Goal: Information Seeking & Learning: Learn about a topic

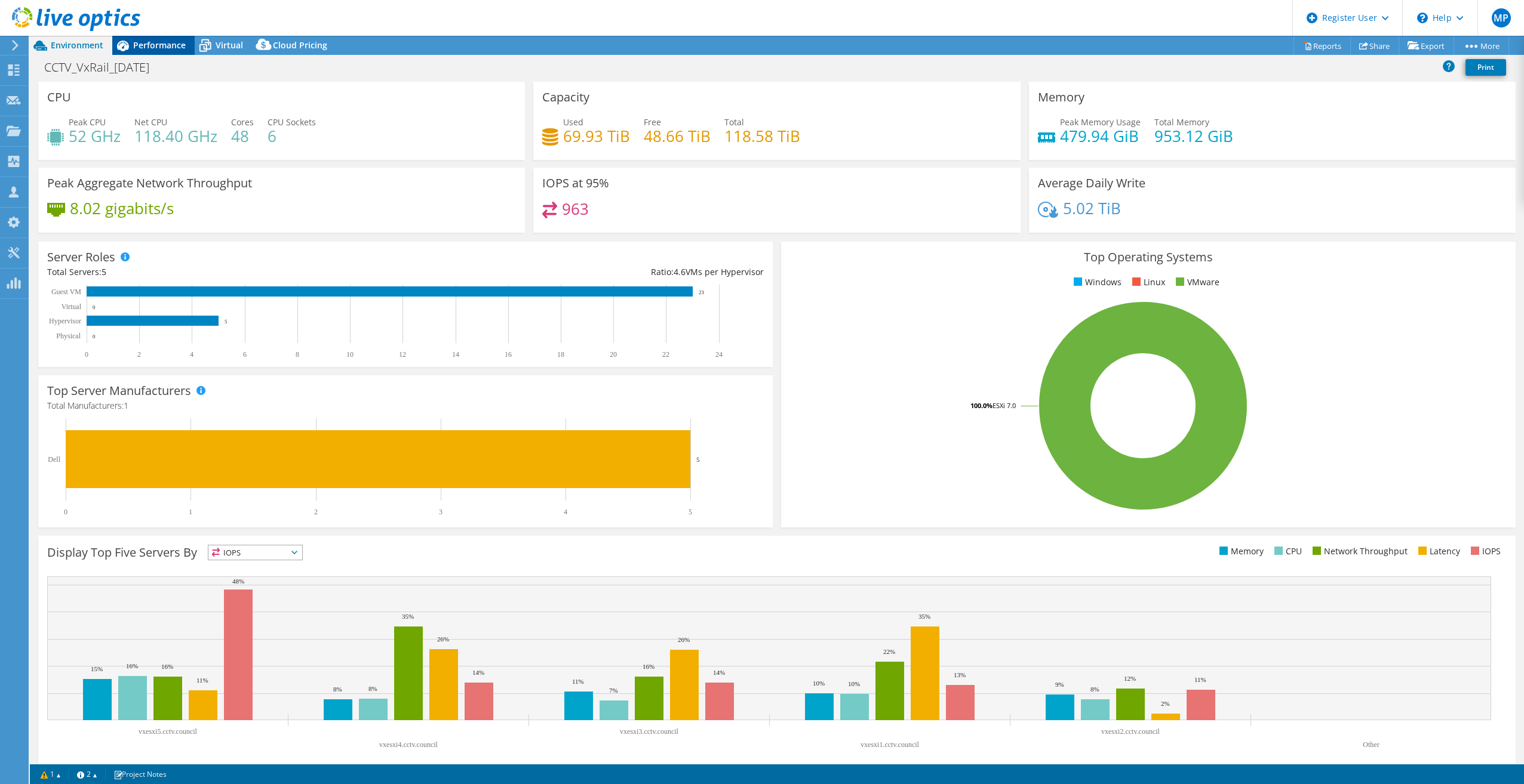
click at [169, 44] on span "Performance" at bounding box center [159, 45] width 53 height 12
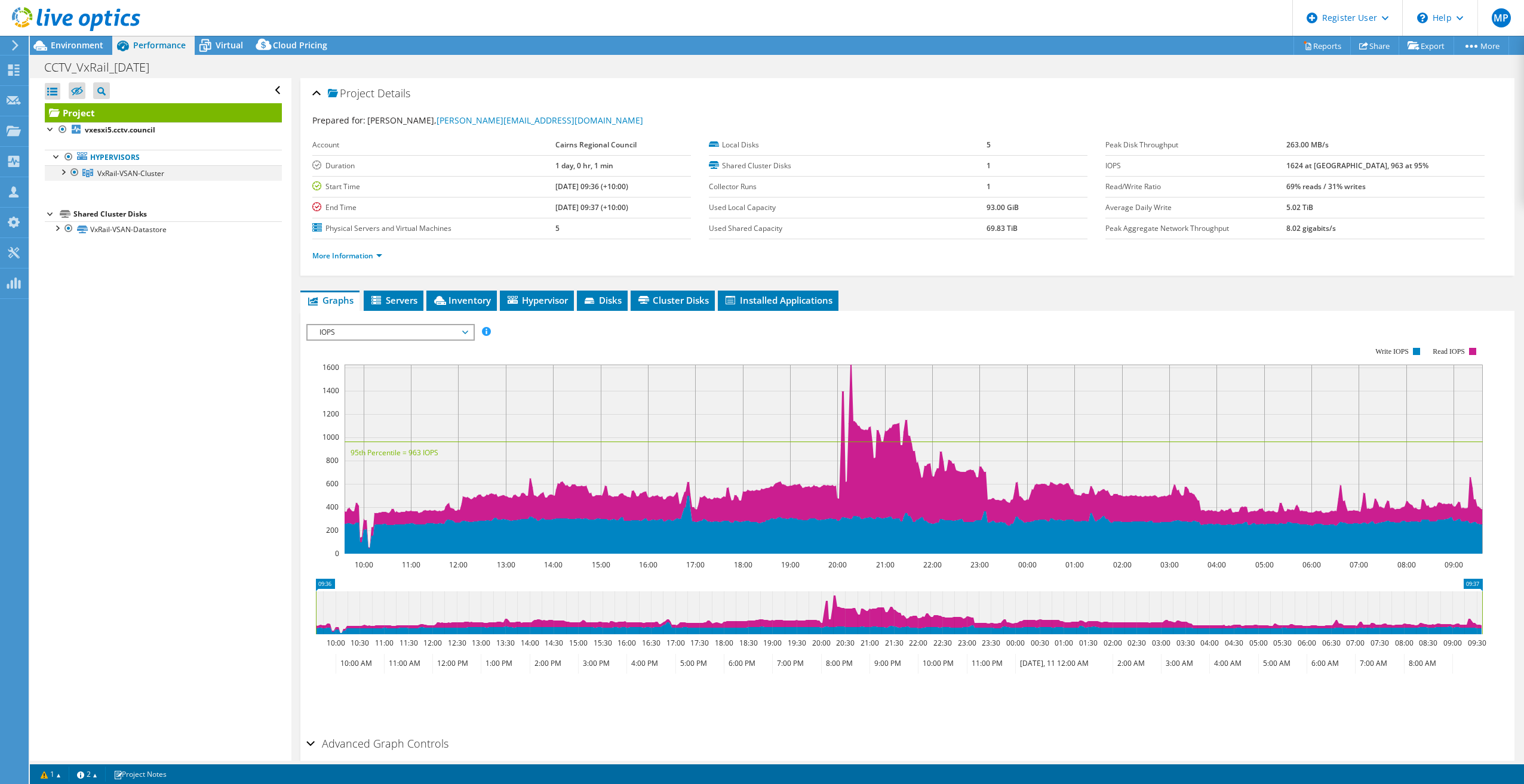
click at [63, 172] on div at bounding box center [62, 171] width 12 height 12
click at [51, 302] on div at bounding box center [56, 305] width 12 height 12
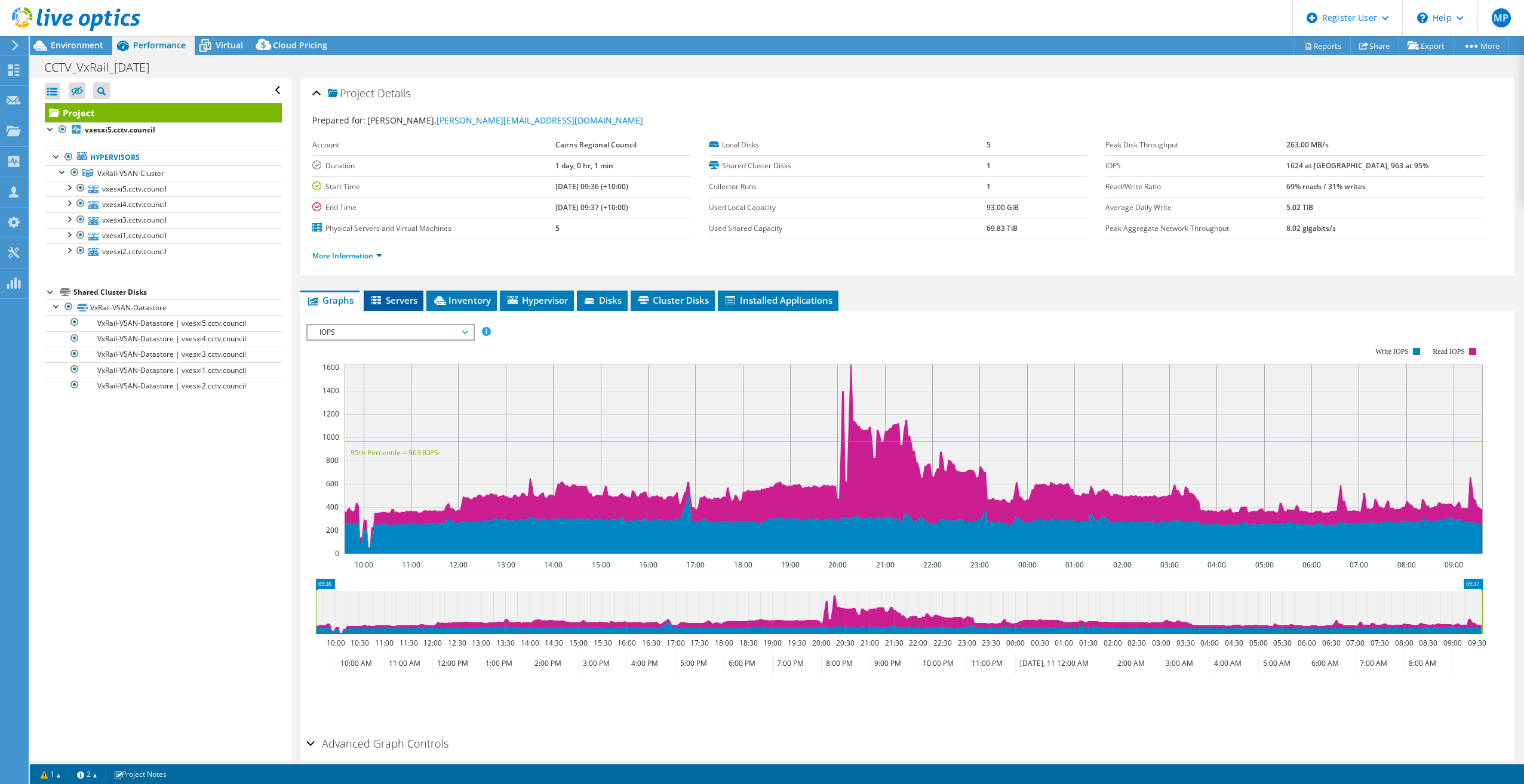
click at [391, 299] on span "Servers" at bounding box center [394, 300] width 48 height 12
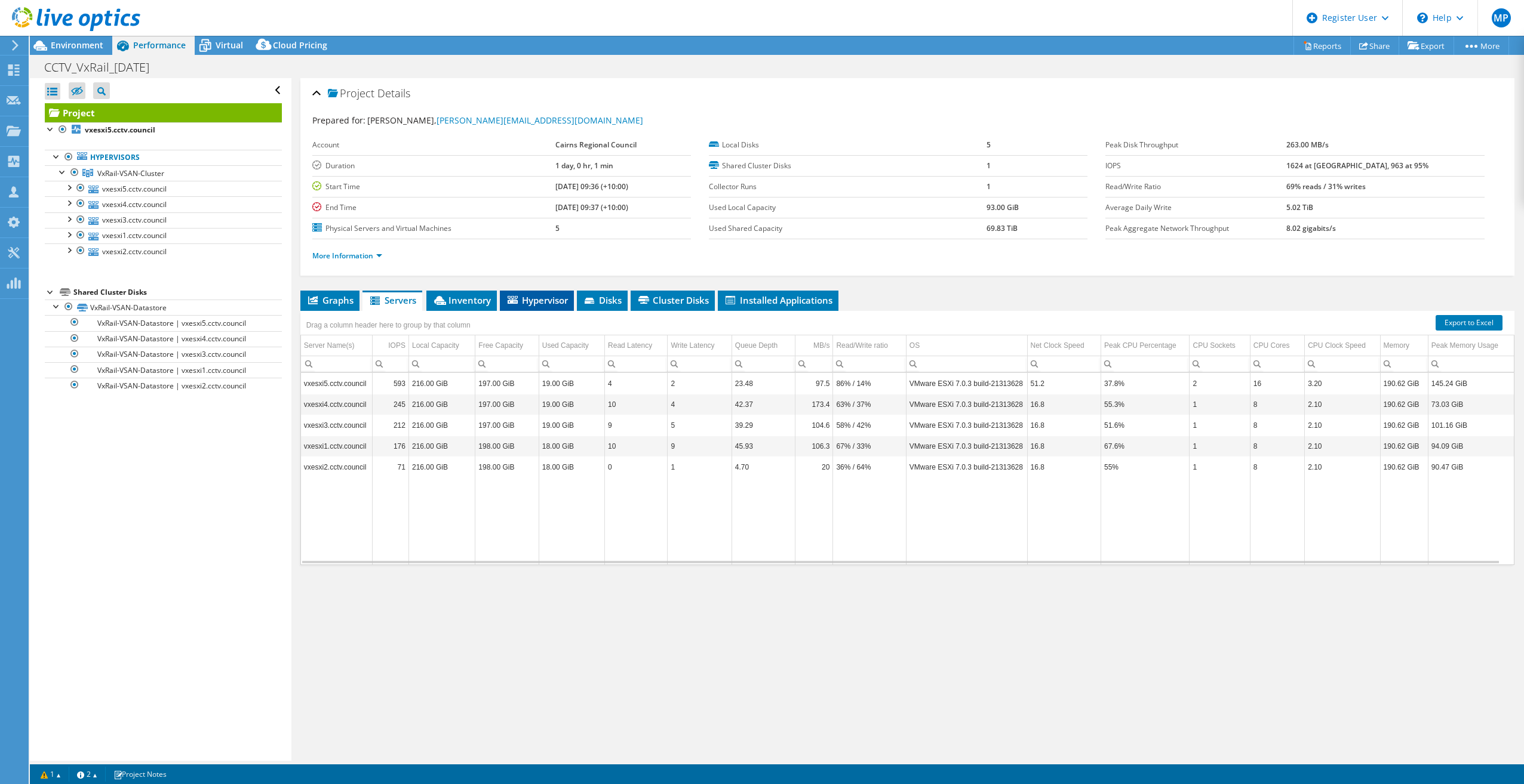
click at [539, 301] on span "Hypervisor" at bounding box center [537, 300] width 62 height 12
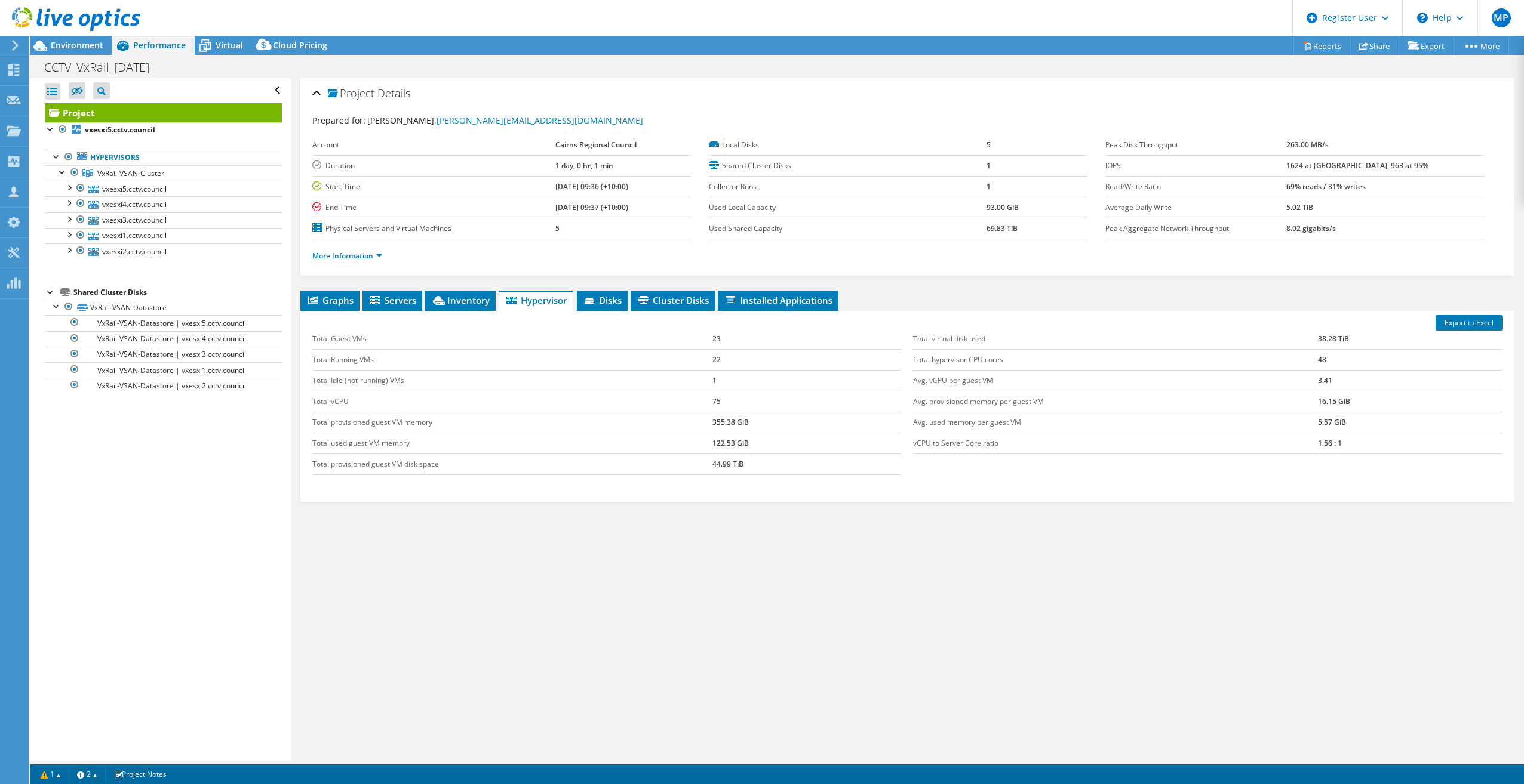
drag, startPoint x: 339, startPoint y: 305, endPoint x: 343, endPoint y: 288, distance: 17.5
click at [339, 305] on li "Graphs" at bounding box center [330, 301] width 59 height 20
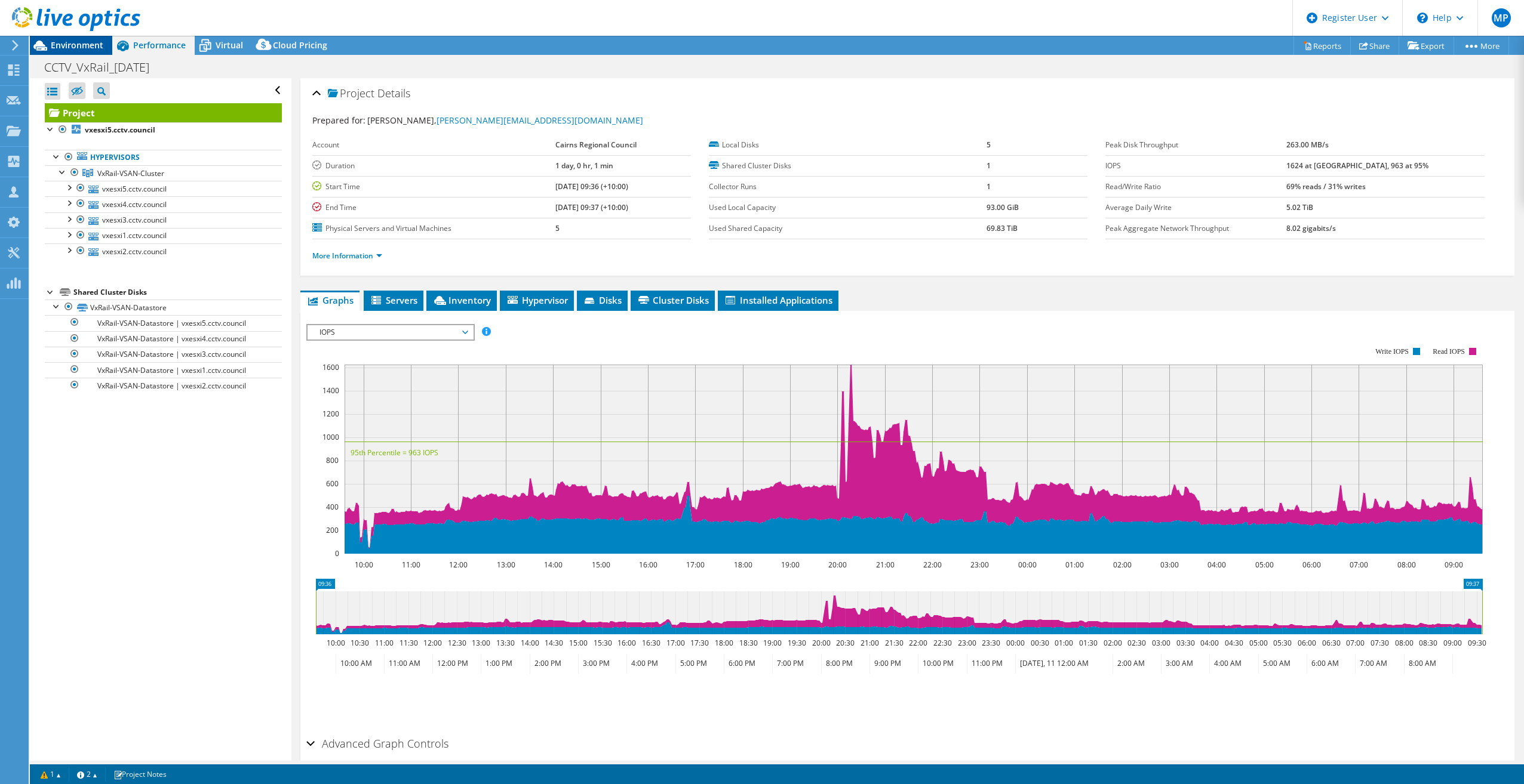
click at [81, 54] on div "Environment" at bounding box center [71, 46] width 82 height 19
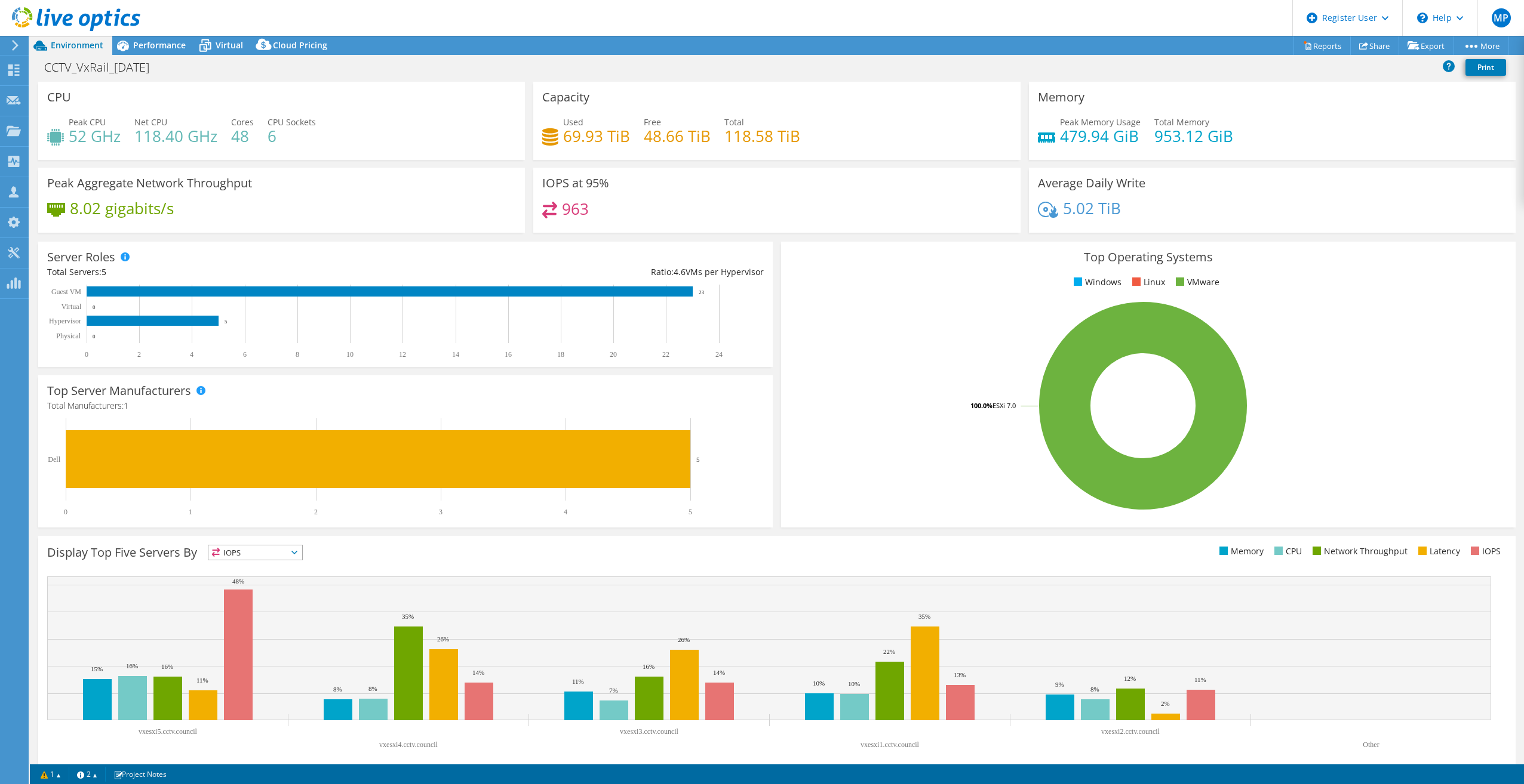
click at [80, 46] on span "Environment" at bounding box center [77, 45] width 53 height 12
click at [268, 139] on h4 "6" at bounding box center [292, 136] width 48 height 13
drag, startPoint x: 105, startPoint y: 69, endPoint x: 45, endPoint y: 65, distance: 60.1
click at [45, 65] on h1 "CCTV_VxRail_[DATE]" at bounding box center [103, 67] width 129 height 13
click at [90, 69] on h1 "CCTV_VxRail_[DATE]" at bounding box center [103, 67] width 129 height 13
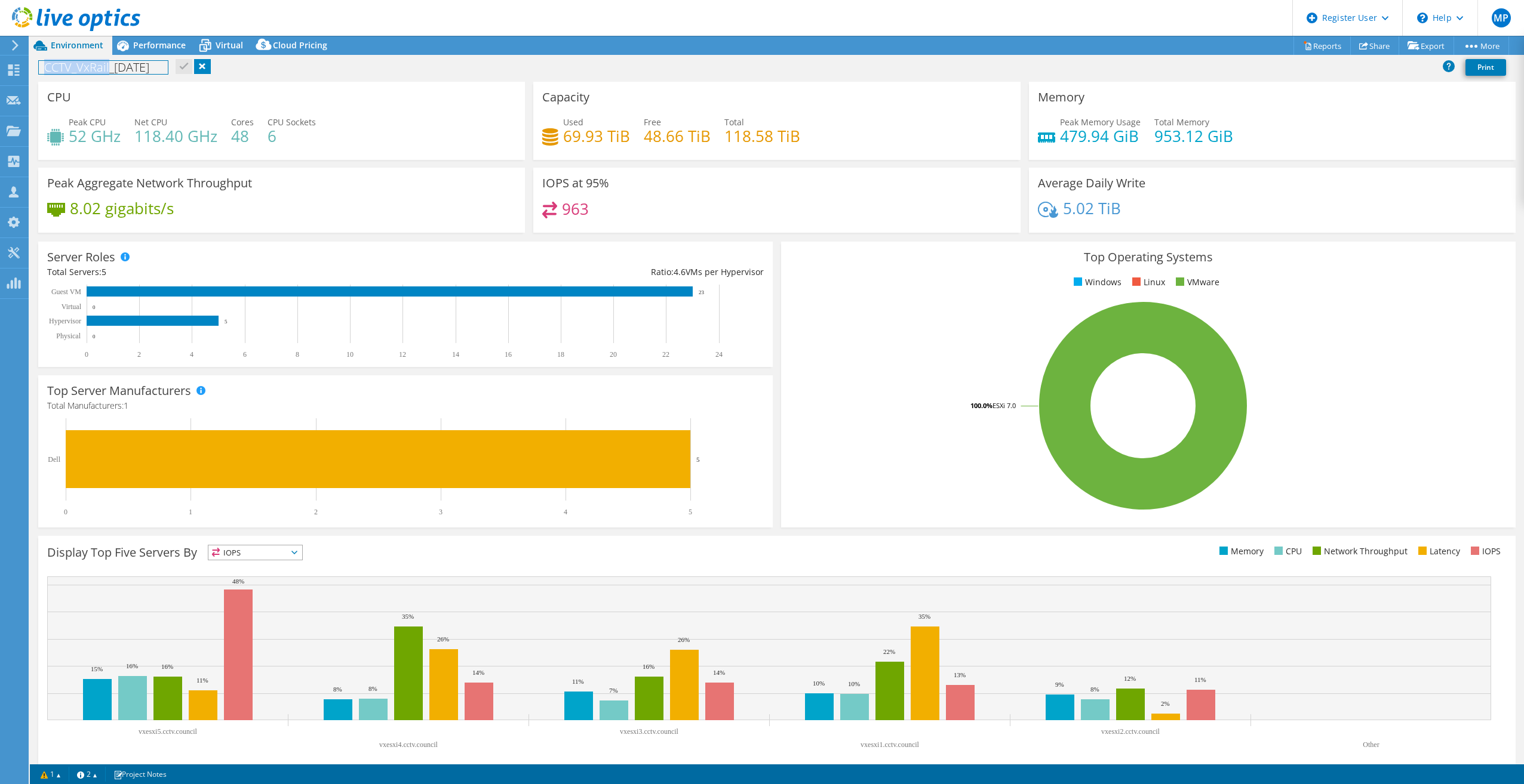
drag, startPoint x: 109, startPoint y: 68, endPoint x: 46, endPoint y: 67, distance: 63.0
click at [46, 67] on h1 "CCTV_VxRail_[DATE]" at bounding box center [103, 67] width 129 height 13
copy h1 "CCTV_VxRail"
click at [94, 80] on div "CCTV_VxRail_10-09-25 Print" at bounding box center [776, 69] width 1494 height 25
drag, startPoint x: 107, startPoint y: 75, endPoint x: 109, endPoint y: 65, distance: 10.2
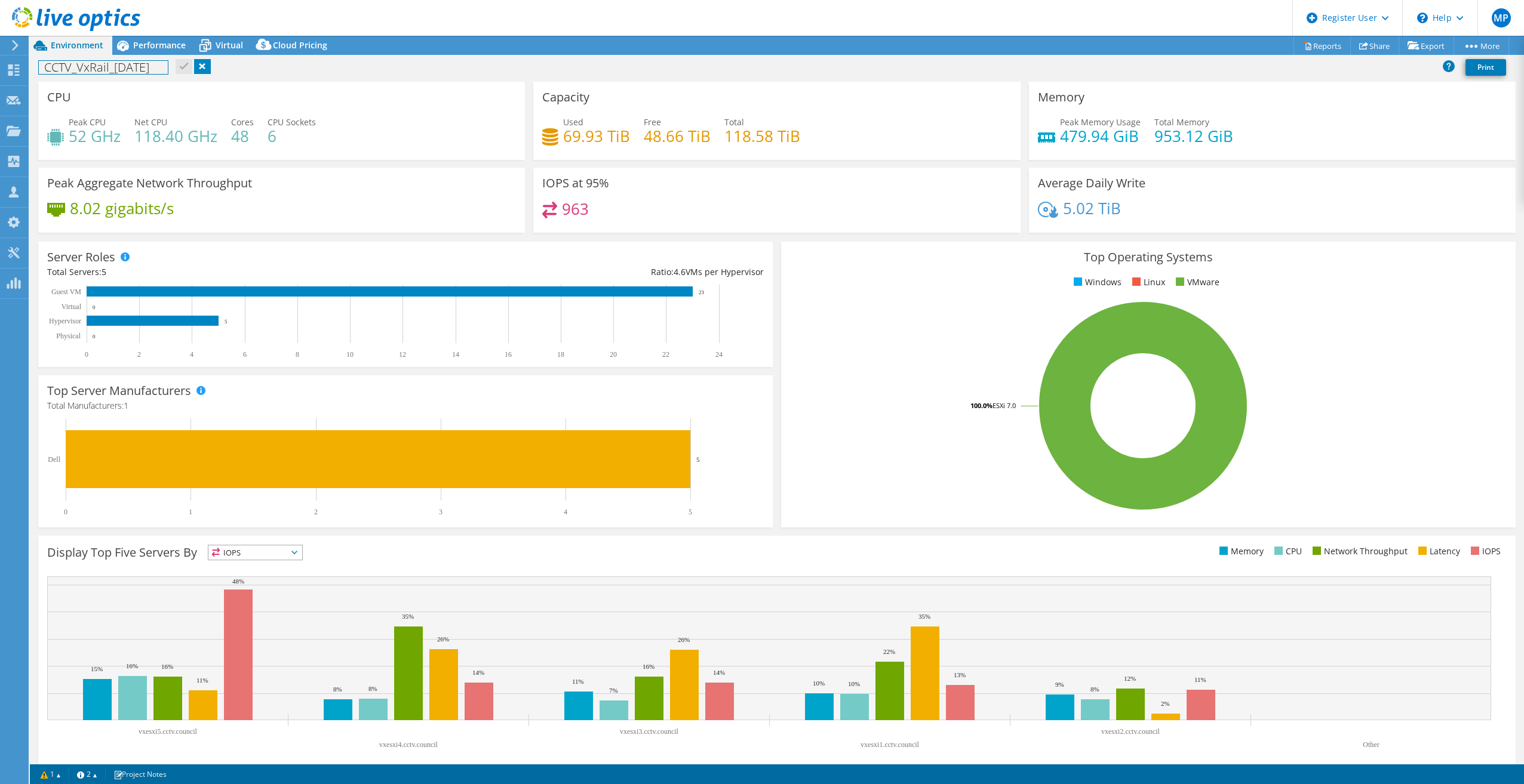
click at [107, 75] on div "CCTV_VxRail_10-09-25 Print" at bounding box center [776, 67] width 1494 height 22
click at [106, 69] on h1 "CCTV_VxRail_[DATE]" at bounding box center [103, 67] width 129 height 13
drag, startPoint x: 111, startPoint y: 68, endPoint x: 19, endPoint y: 68, distance: 92.0
click at [19, 68] on div "MP Dell User Michael Perisic Michael.Perisic@dell.com Dell My Profile Log Out \…" at bounding box center [762, 392] width 1524 height 784
drag, startPoint x: 109, startPoint y: 69, endPoint x: 44, endPoint y: 67, distance: 65.0
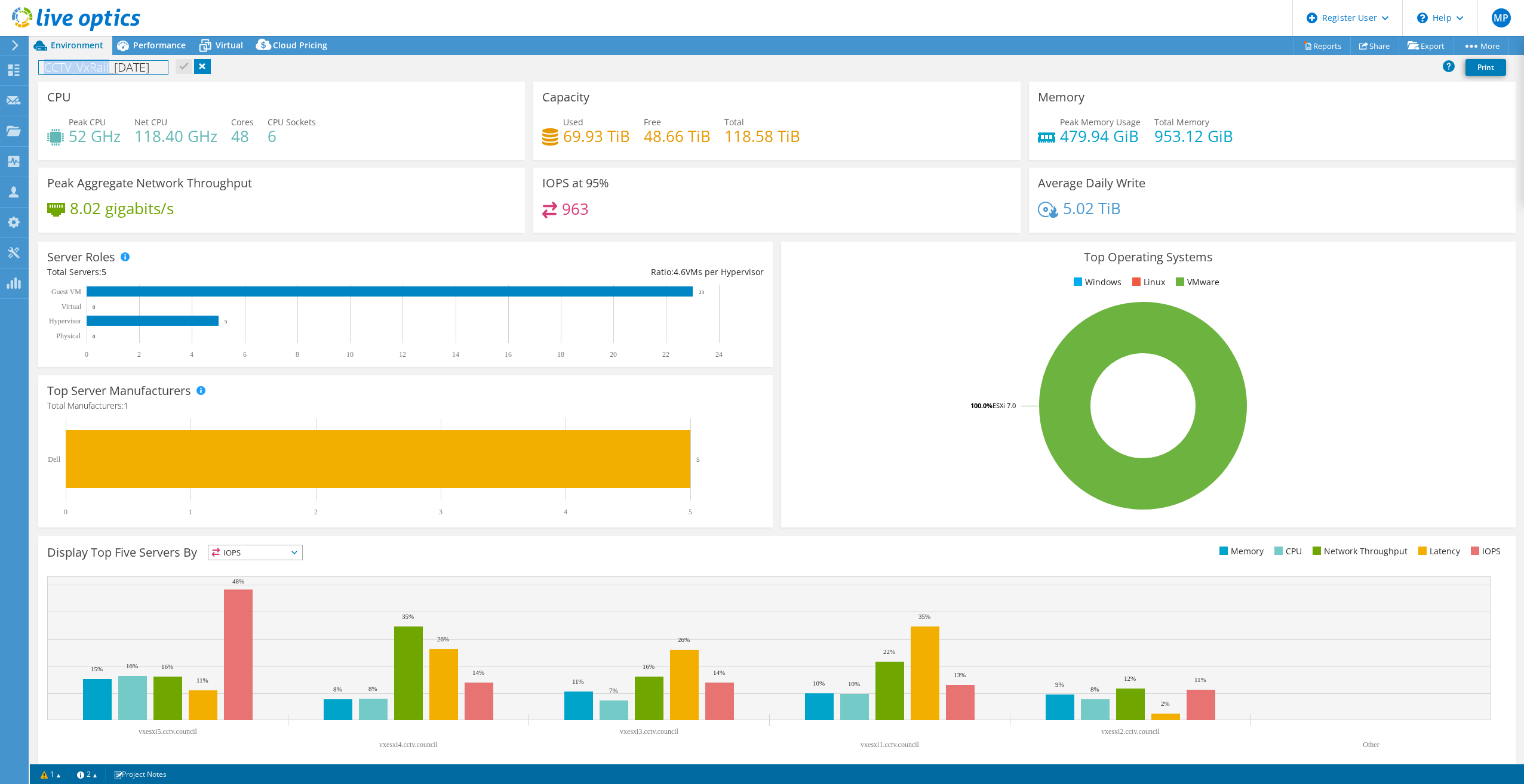
click at [44, 67] on h1 "CCTV_VxRail_[DATE]" at bounding box center [103, 67] width 129 height 13
click at [82, 70] on h1 "CCTV_VxRail_[DATE]" at bounding box center [103, 67] width 129 height 13
click at [132, 53] on icon at bounding box center [122, 46] width 21 height 21
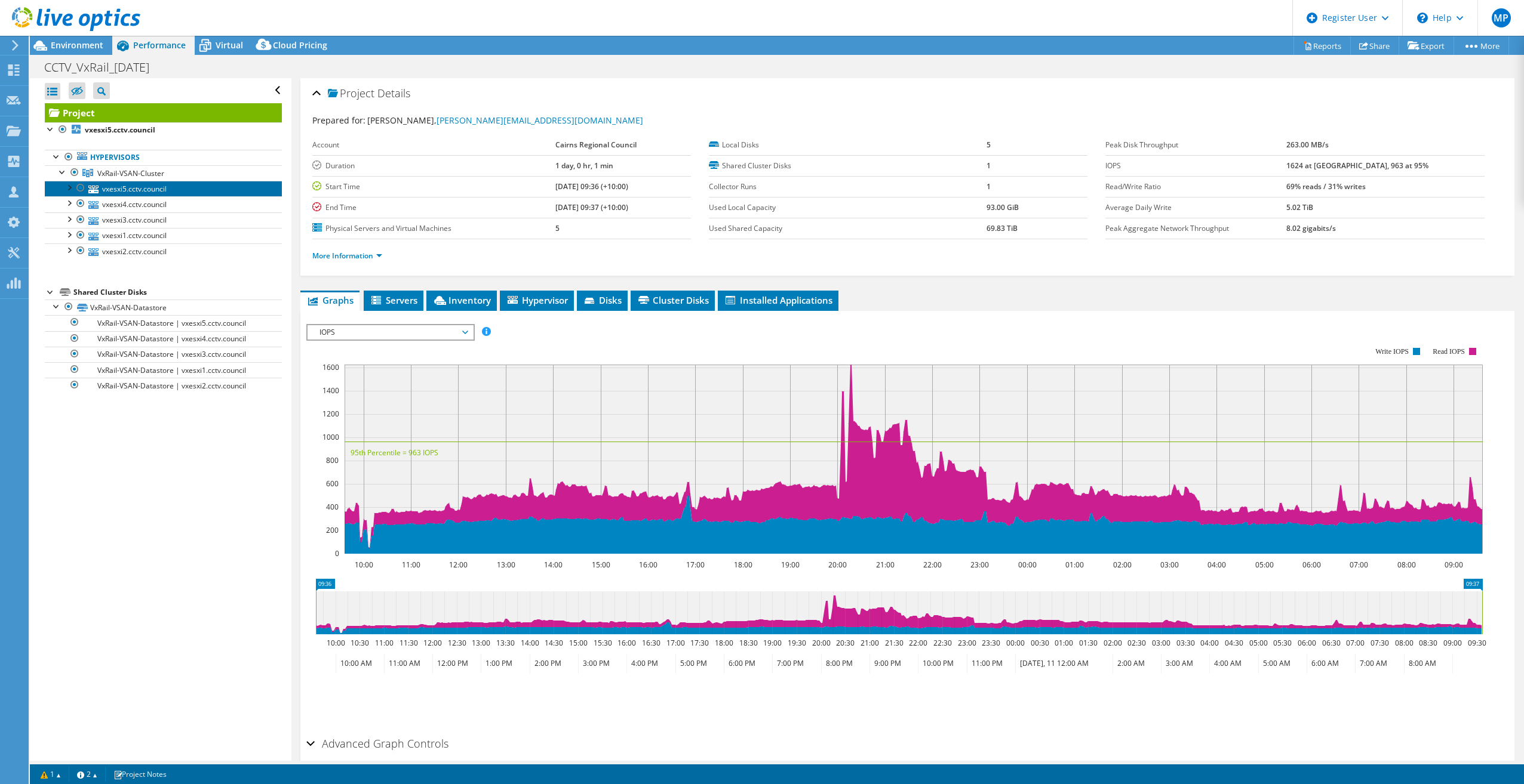
click at [169, 185] on link "vxesxi5.cctv.council" at bounding box center [164, 188] width 237 height 15
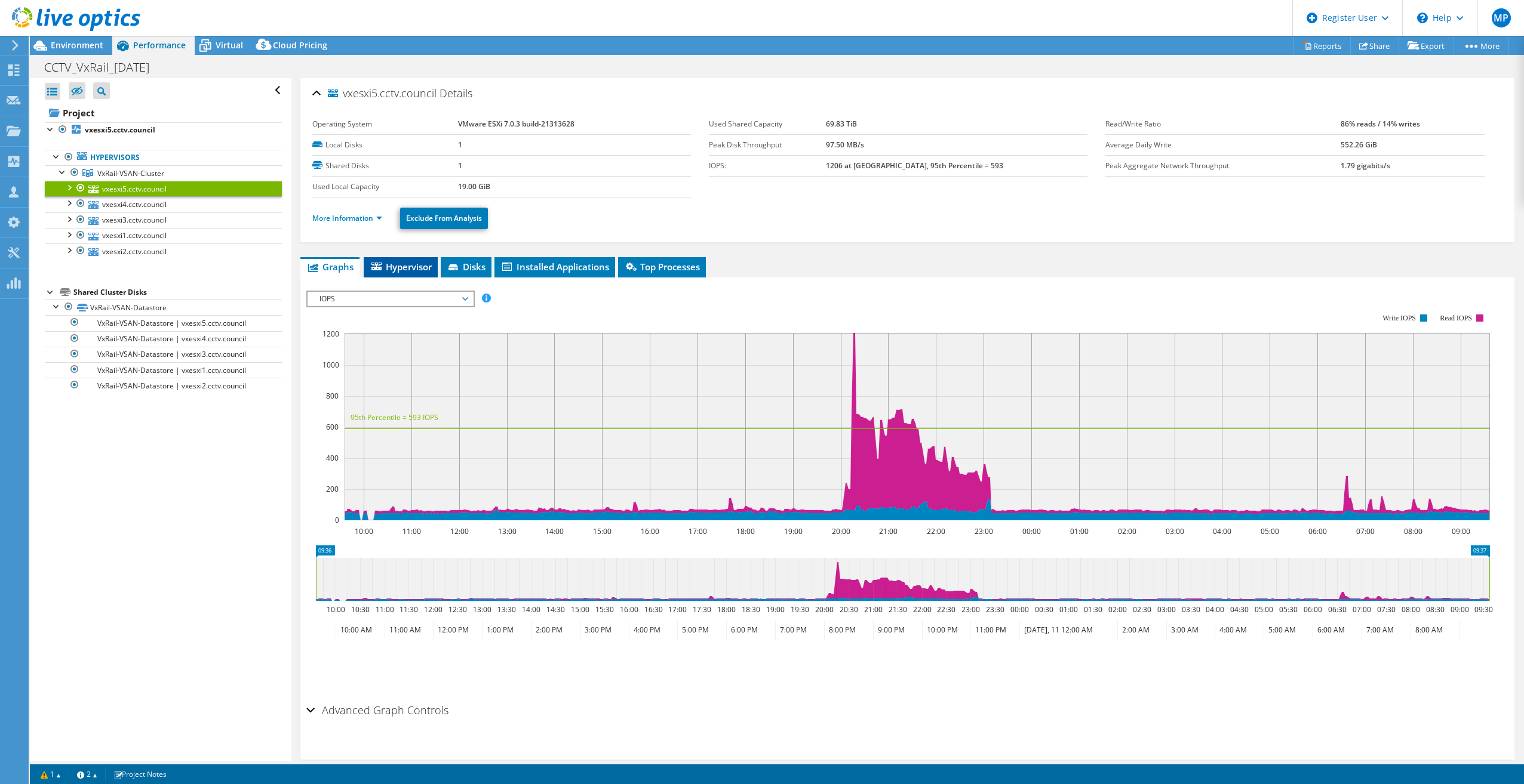
click at [424, 271] on li "Hypervisor" at bounding box center [400, 268] width 74 height 20
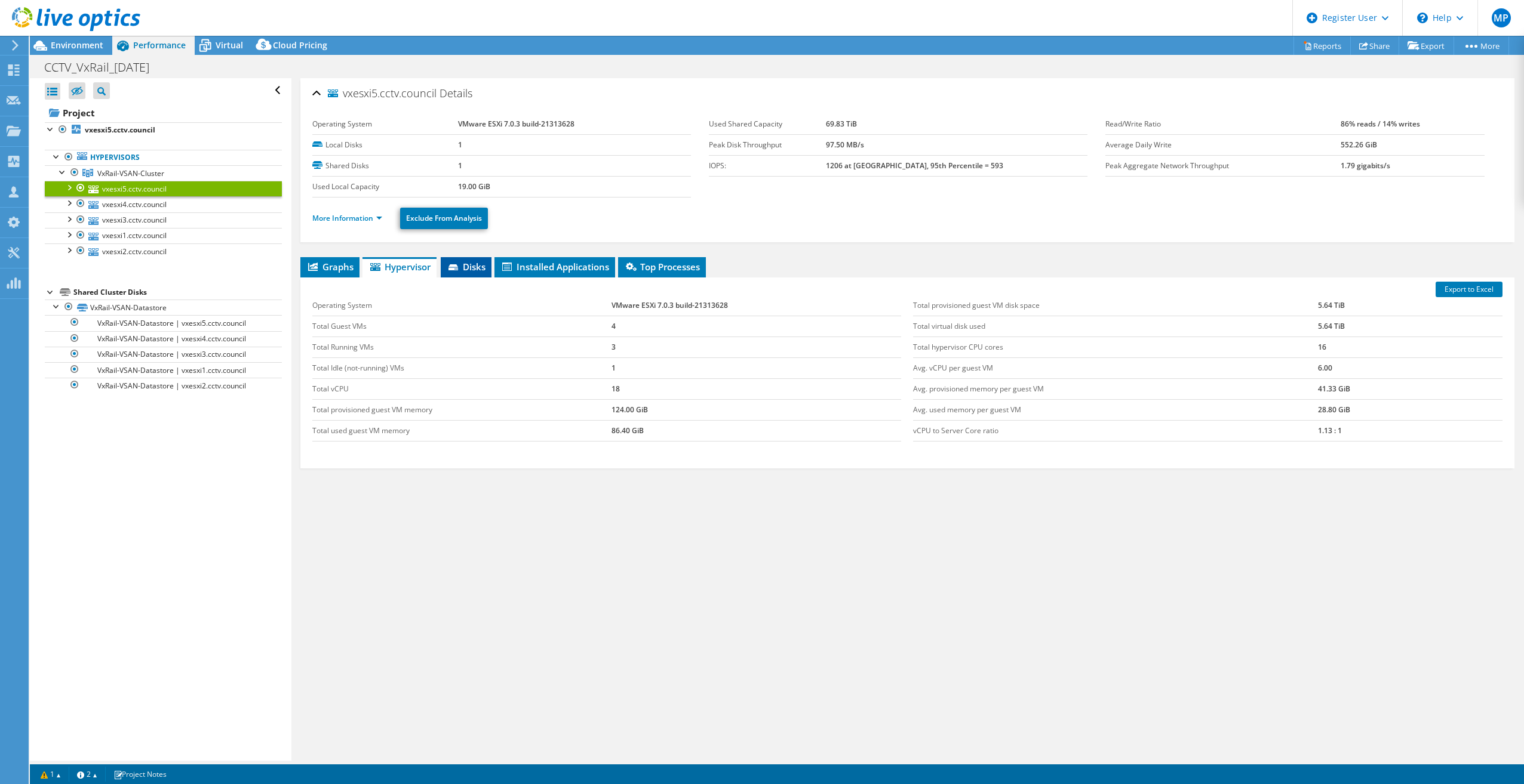
click at [484, 271] on li "Disks" at bounding box center [466, 268] width 51 height 20
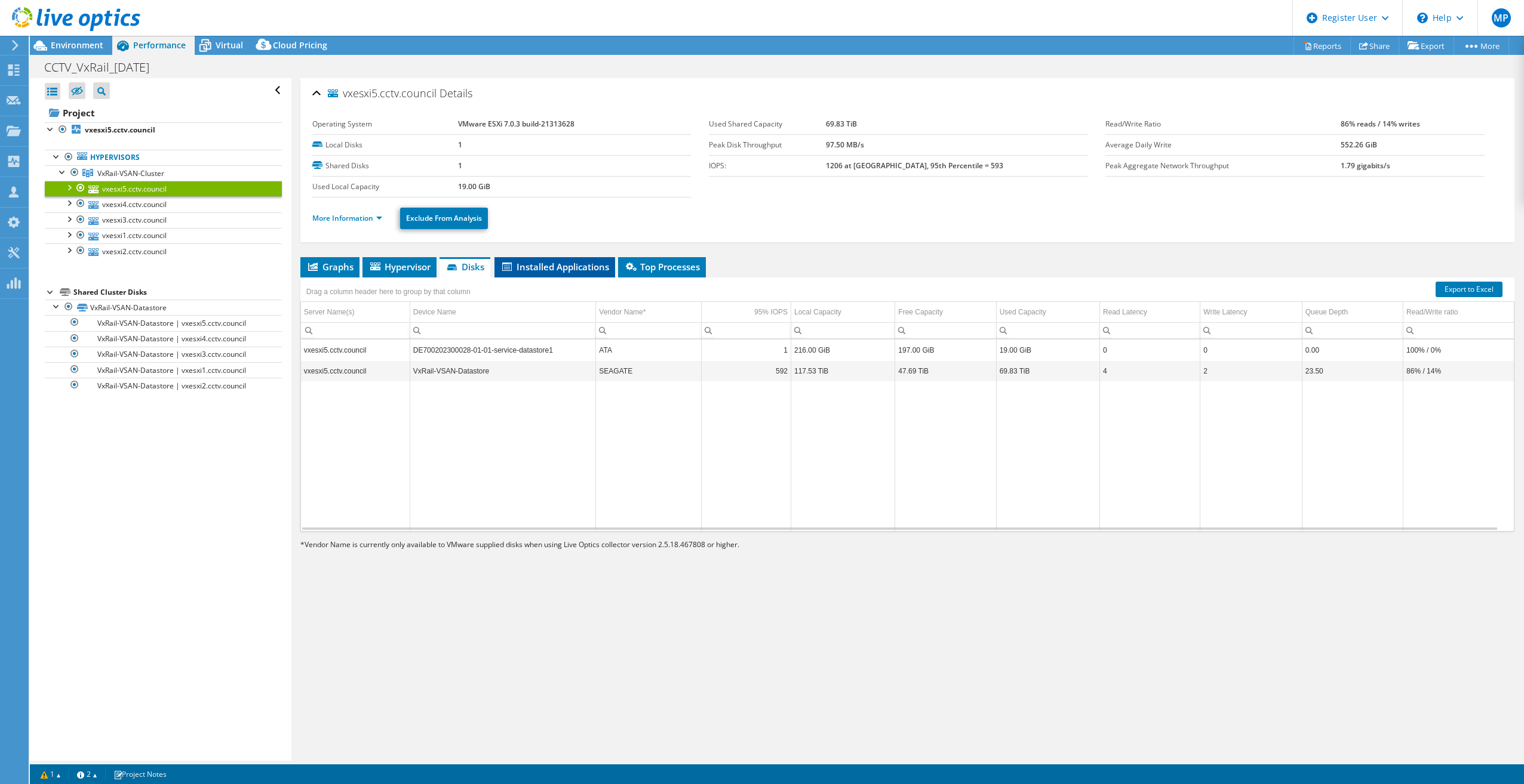
click at [530, 266] on span "Installed Applications" at bounding box center [554, 267] width 109 height 12
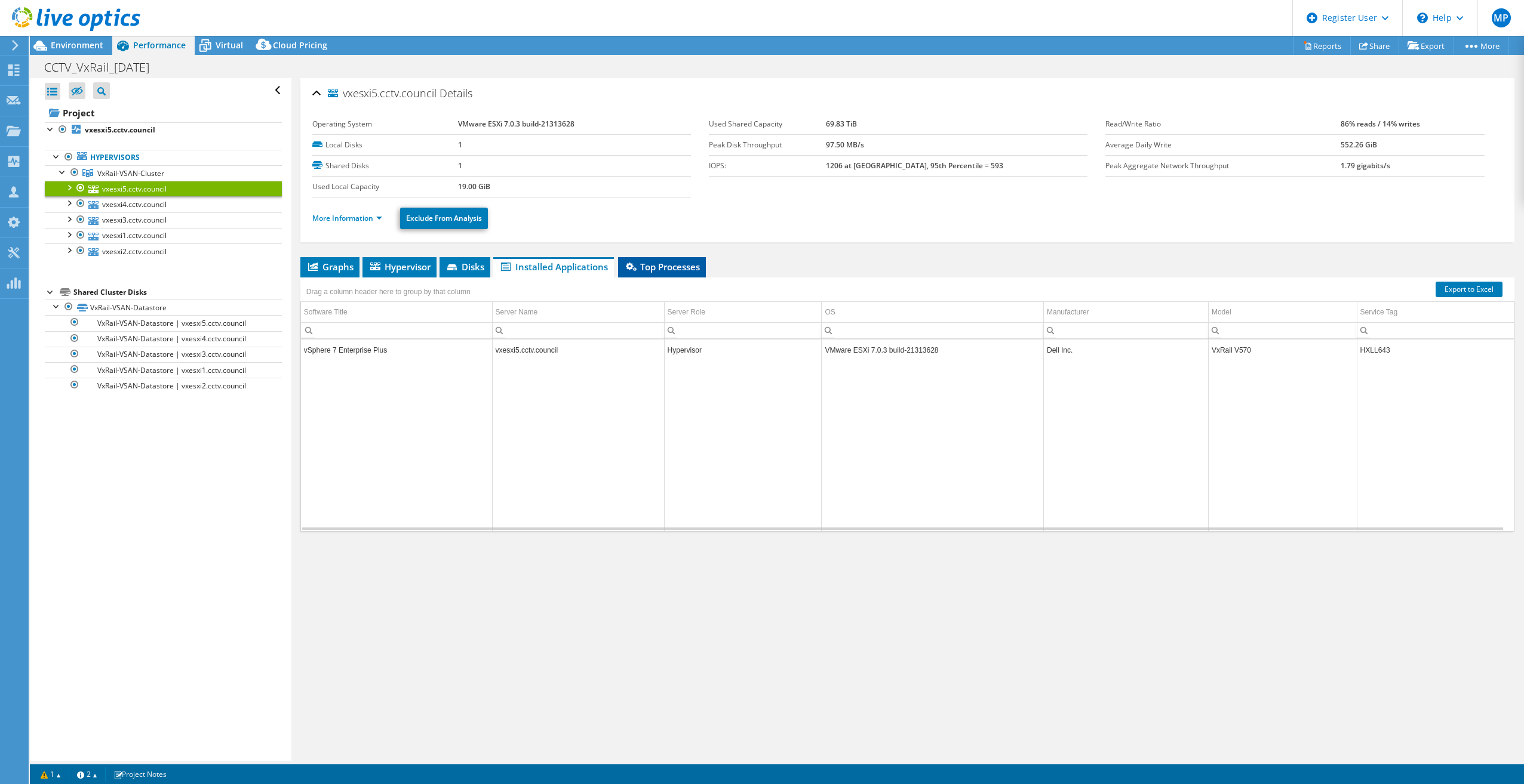
click at [637, 268] on icon at bounding box center [631, 267] width 11 height 9
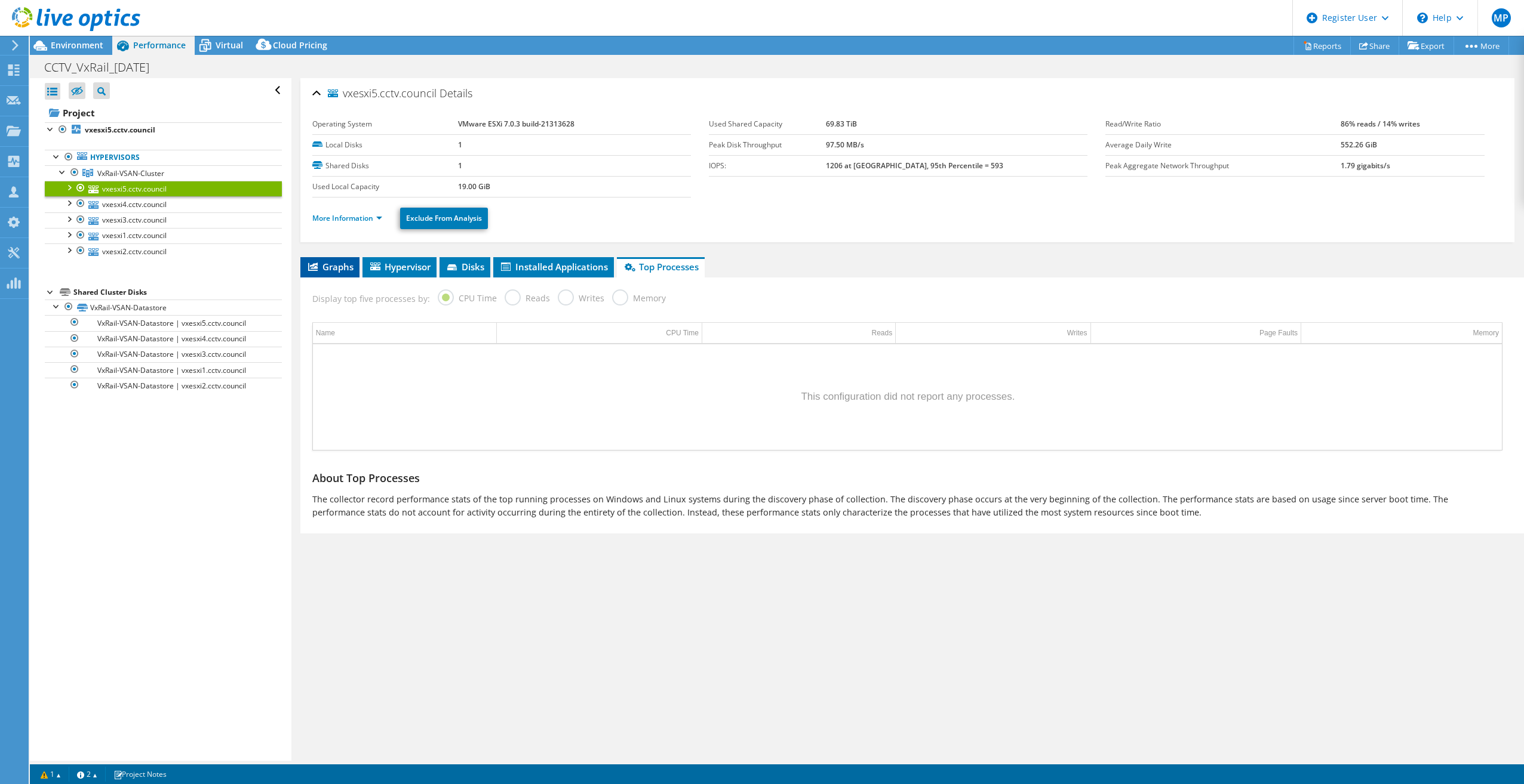
click at [340, 261] on span "Graphs" at bounding box center [329, 267] width 47 height 12
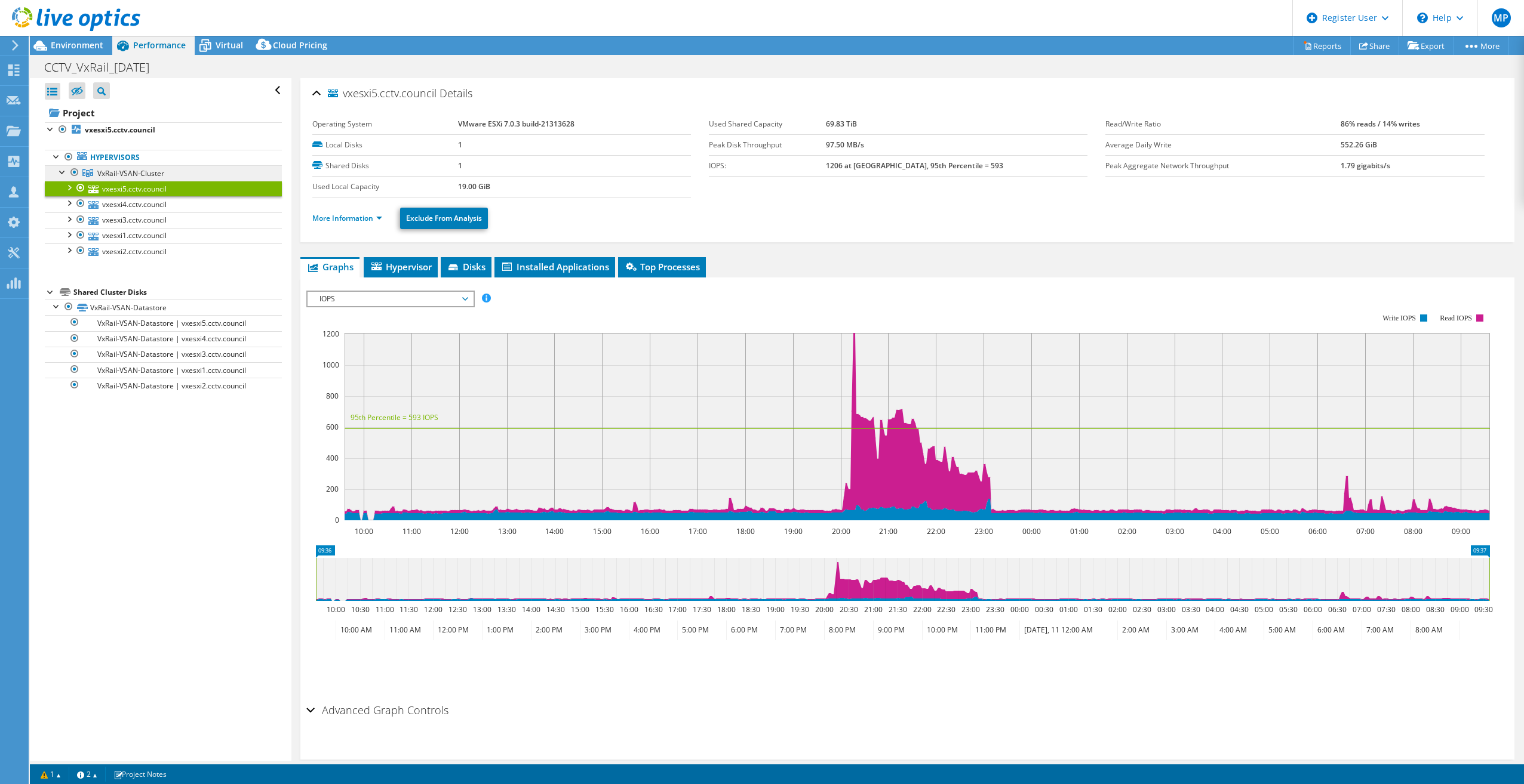
click at [134, 174] on span "VxRail-VSAN-Cluster" at bounding box center [130, 174] width 67 height 10
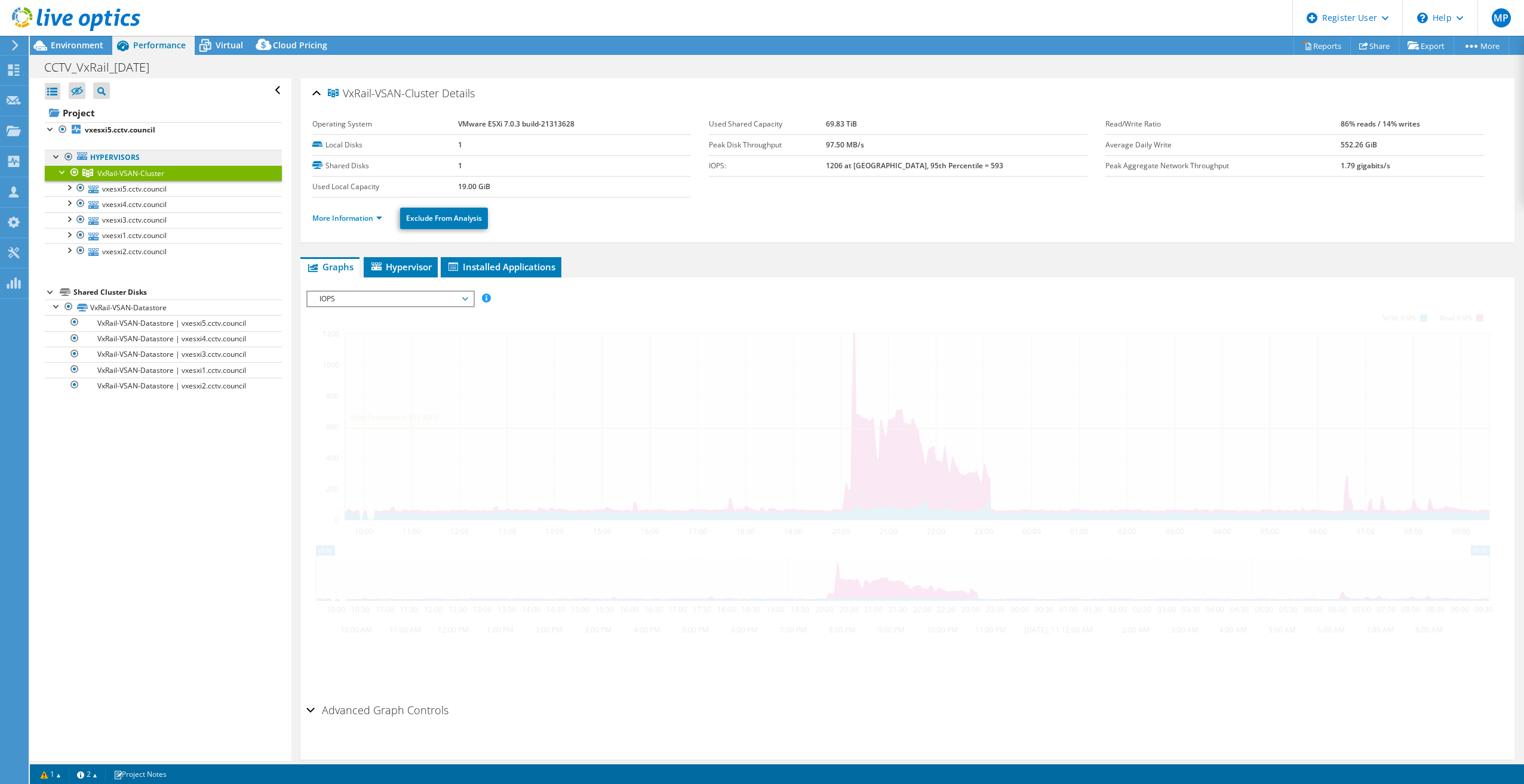
click at [113, 158] on link "Hypervisors" at bounding box center [164, 157] width 237 height 15
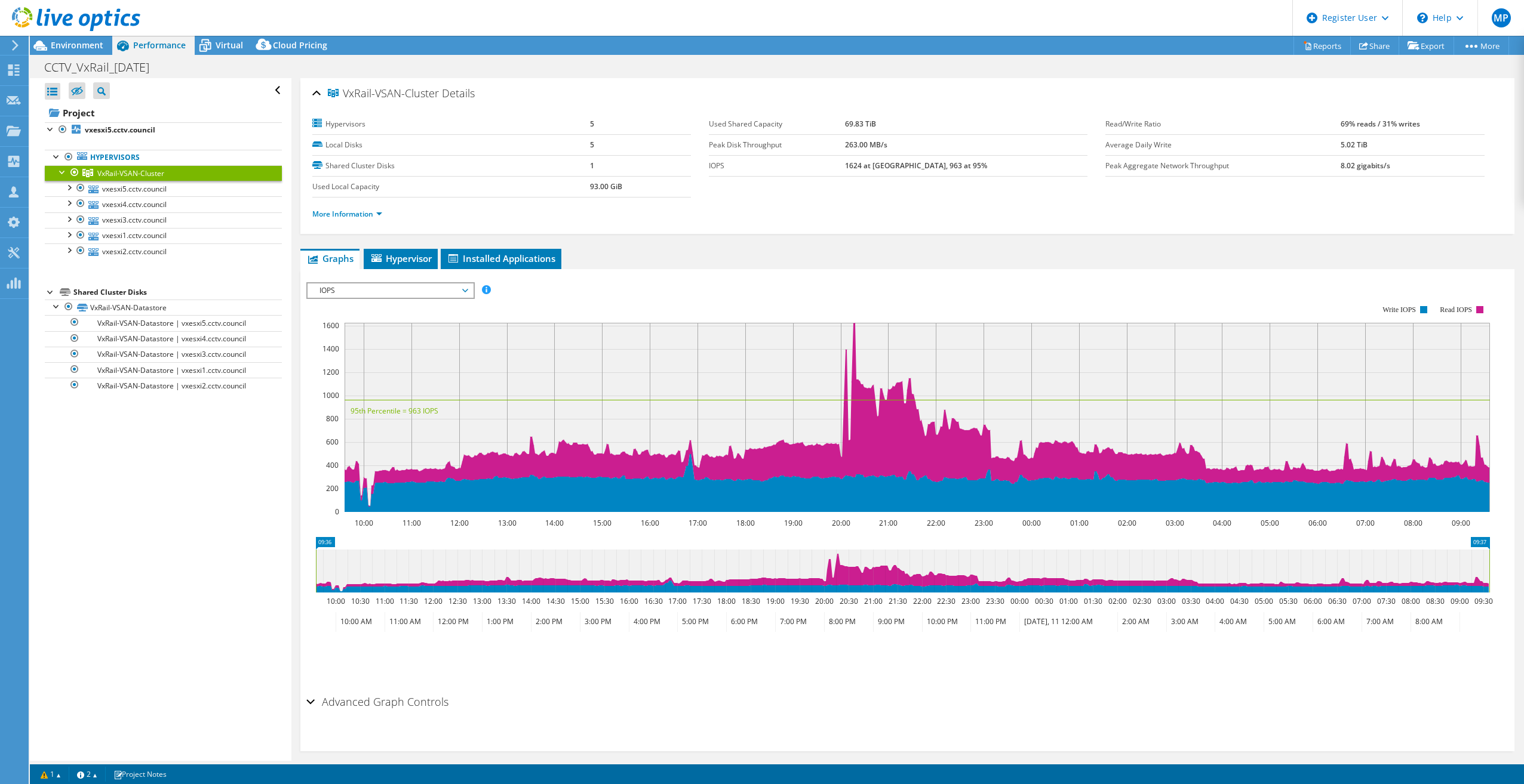
click at [141, 174] on span "VxRail-VSAN-Cluster" at bounding box center [130, 174] width 67 height 10
click at [81, 45] on span "Environment" at bounding box center [77, 45] width 53 height 12
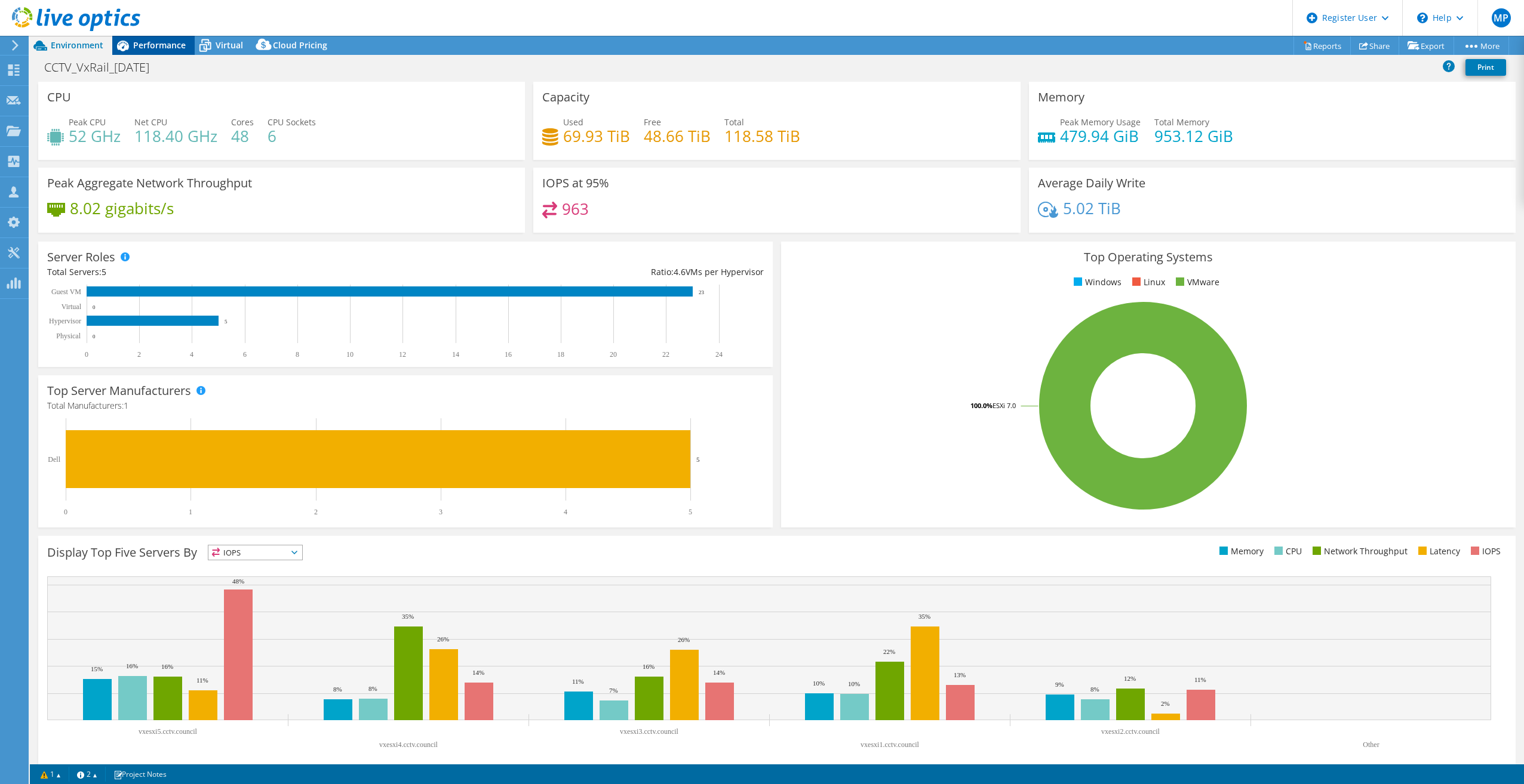
click at [156, 46] on span "Performance" at bounding box center [159, 45] width 53 height 12
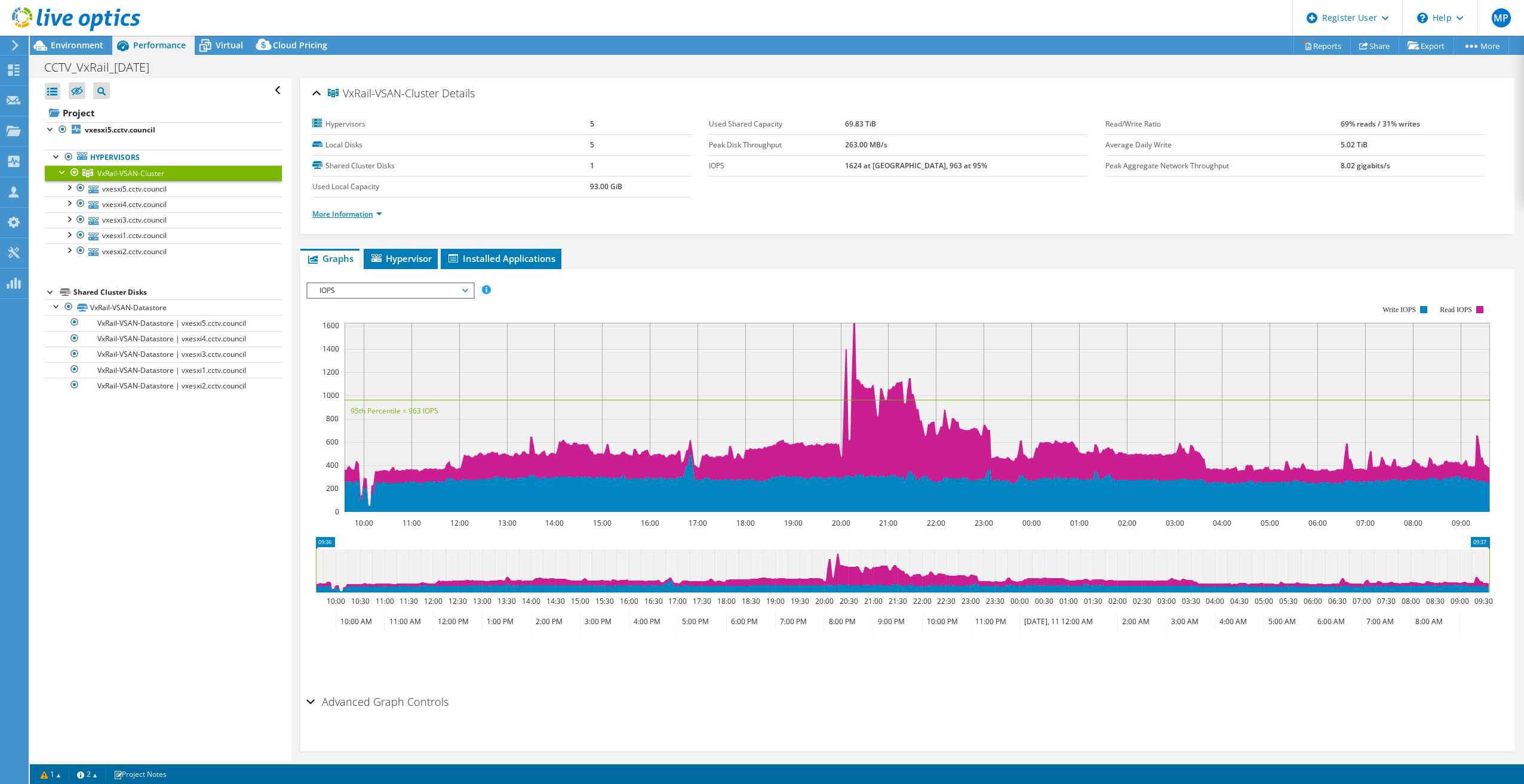
click at [366, 213] on link "More Information" at bounding box center [347, 214] width 70 height 10
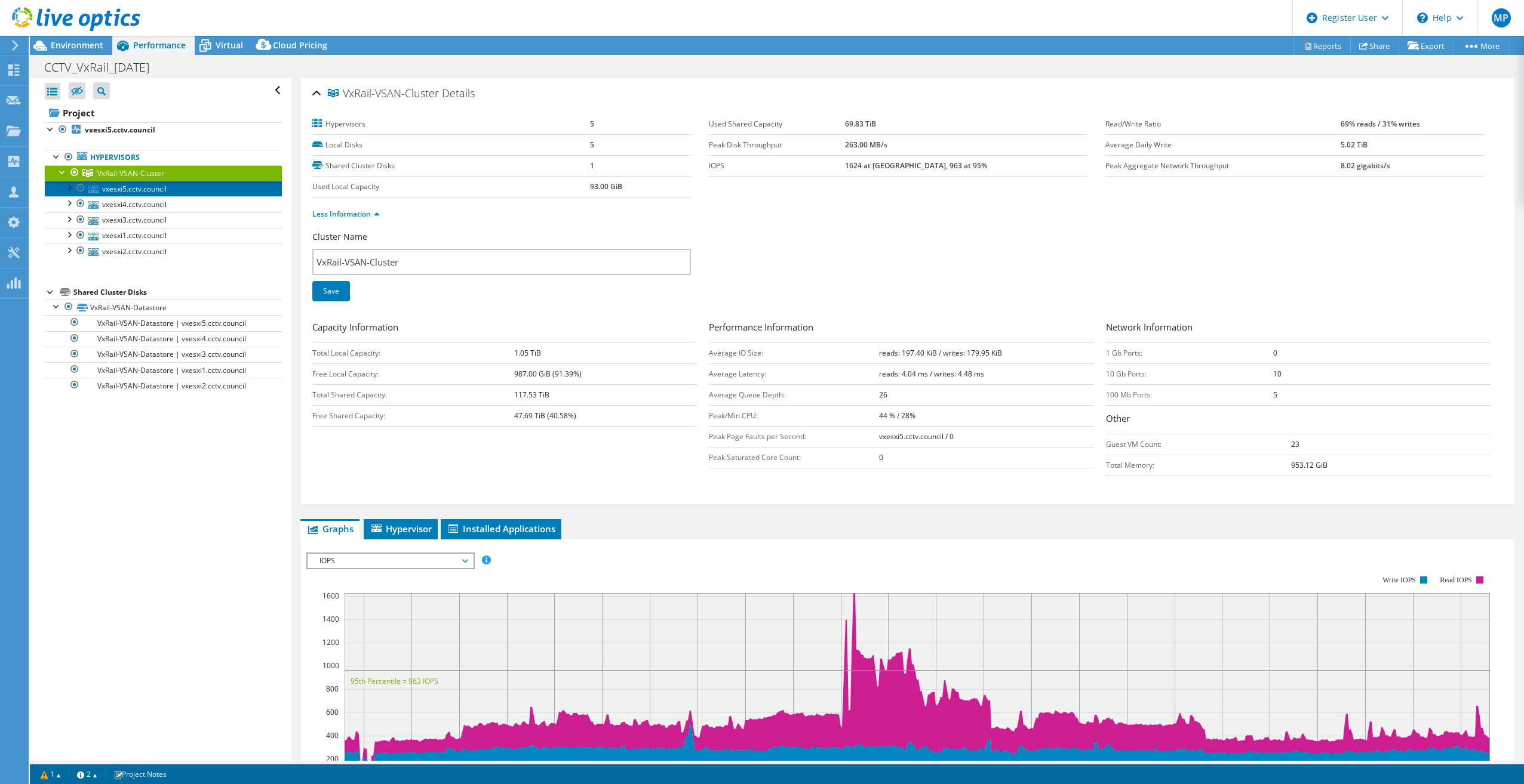
click at [156, 187] on link "vxesxi5.cctv.council" at bounding box center [164, 188] width 237 height 15
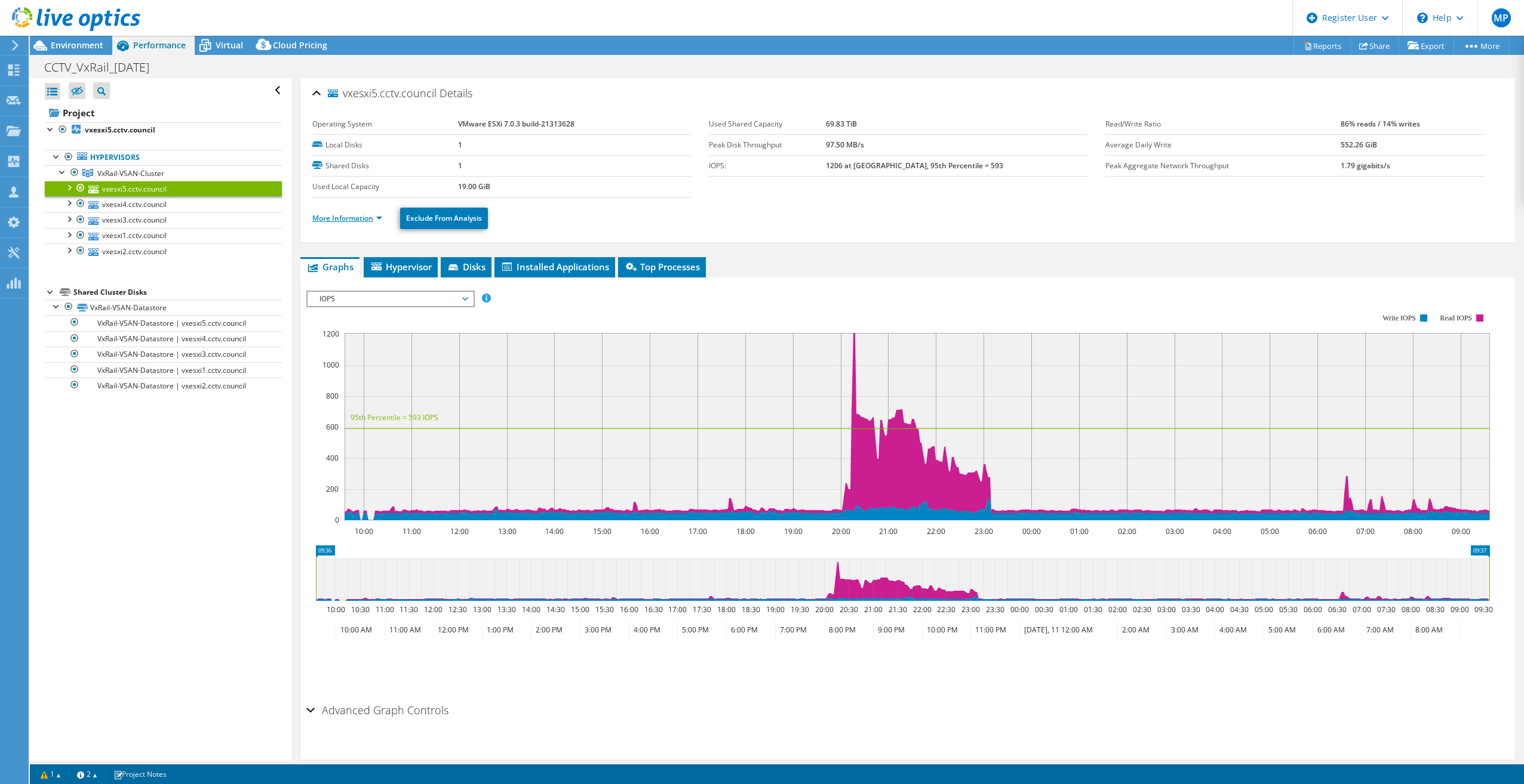
click at [360, 213] on link "More Information" at bounding box center [347, 218] width 70 height 10
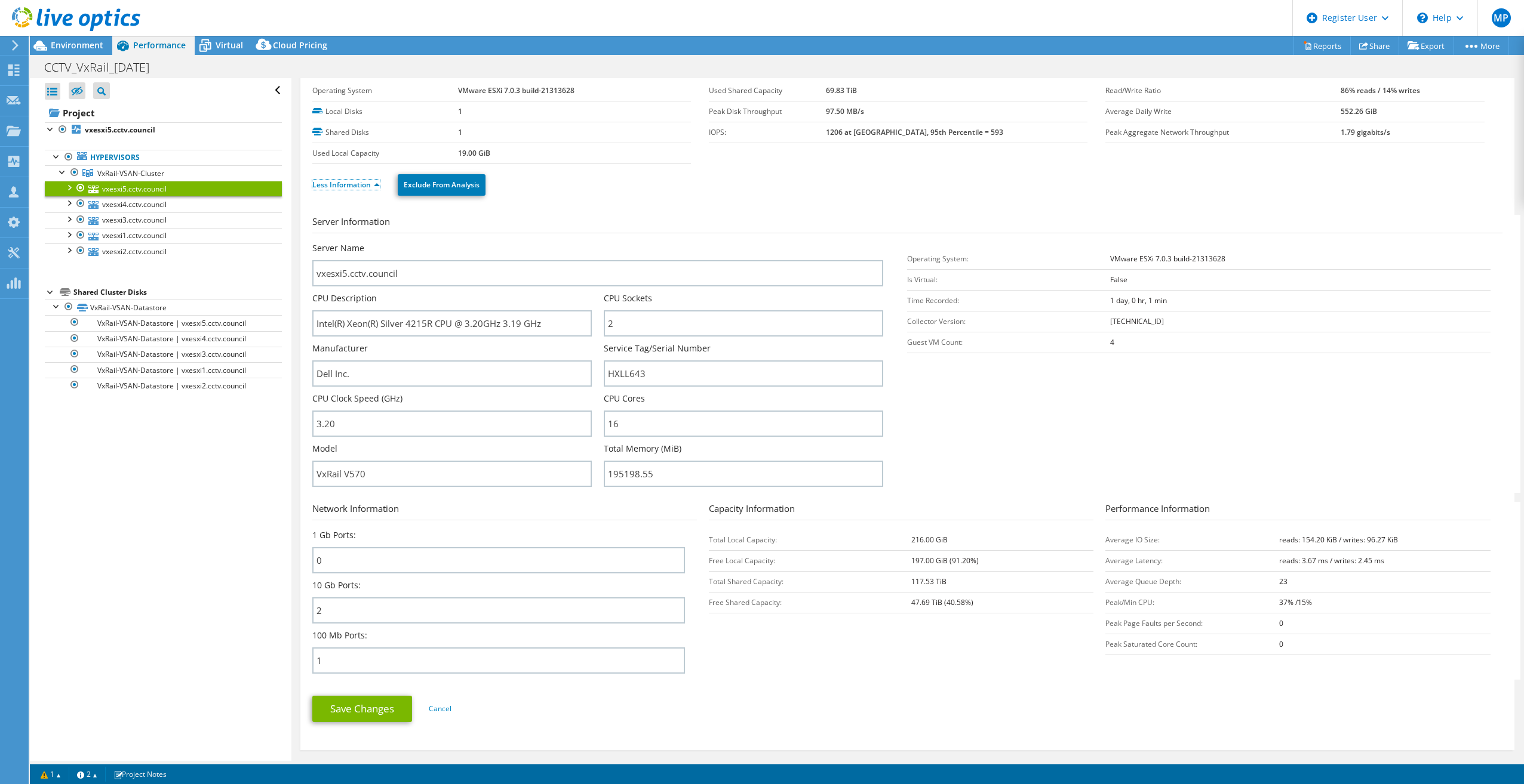
scroll to position [60, 0]
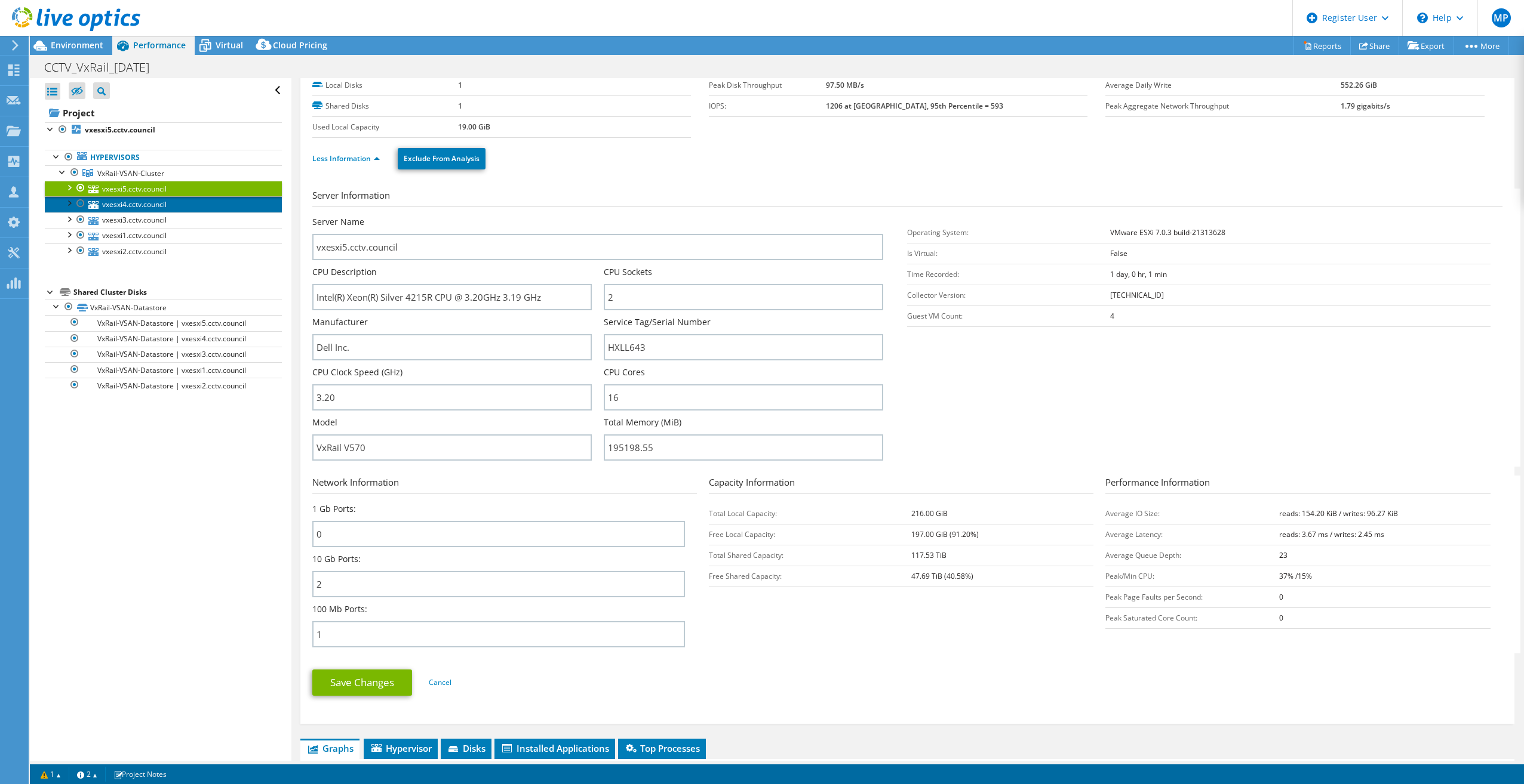
click at [164, 198] on link "vxesxi4.cctv.council" at bounding box center [164, 203] width 237 height 15
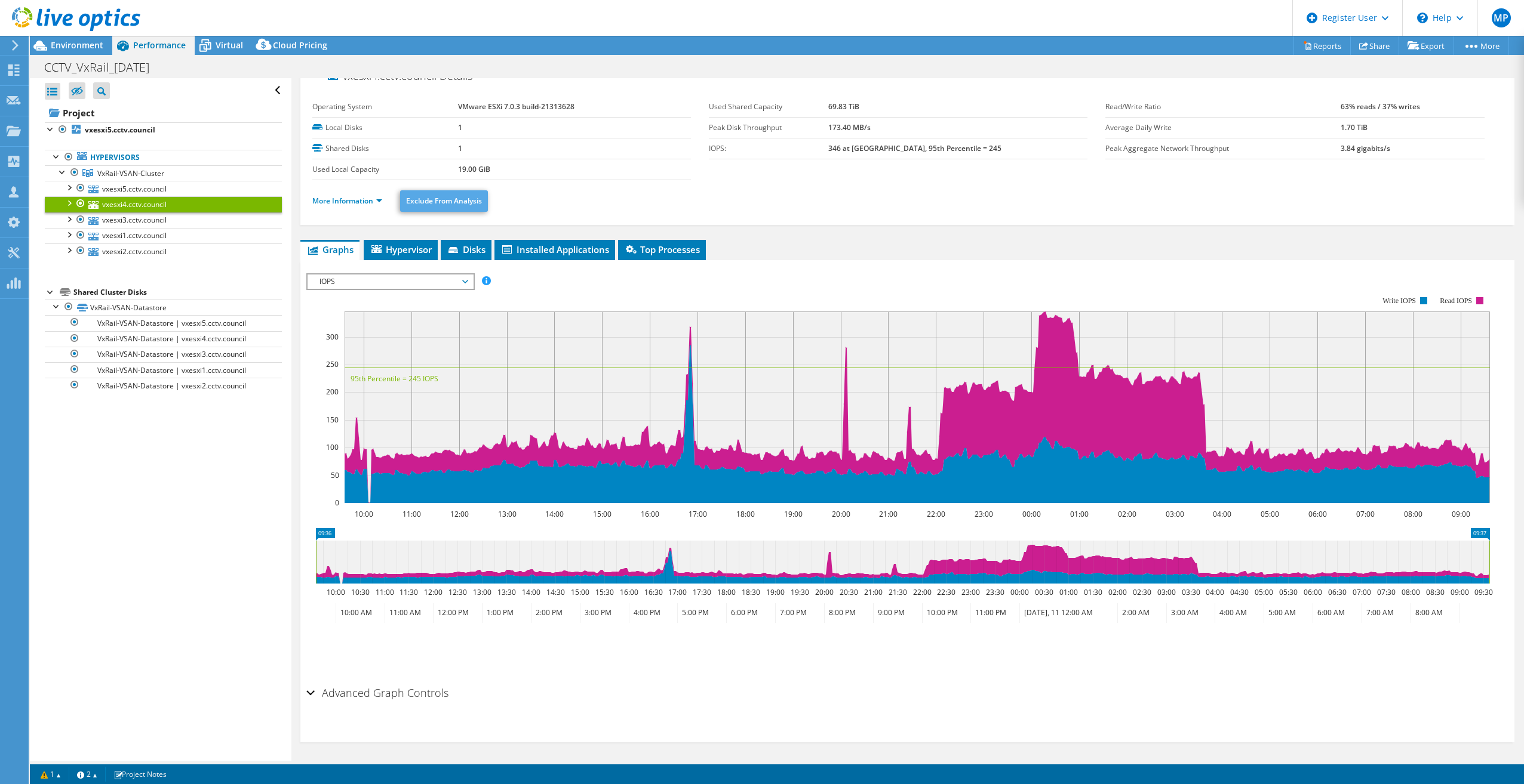
scroll to position [0, 0]
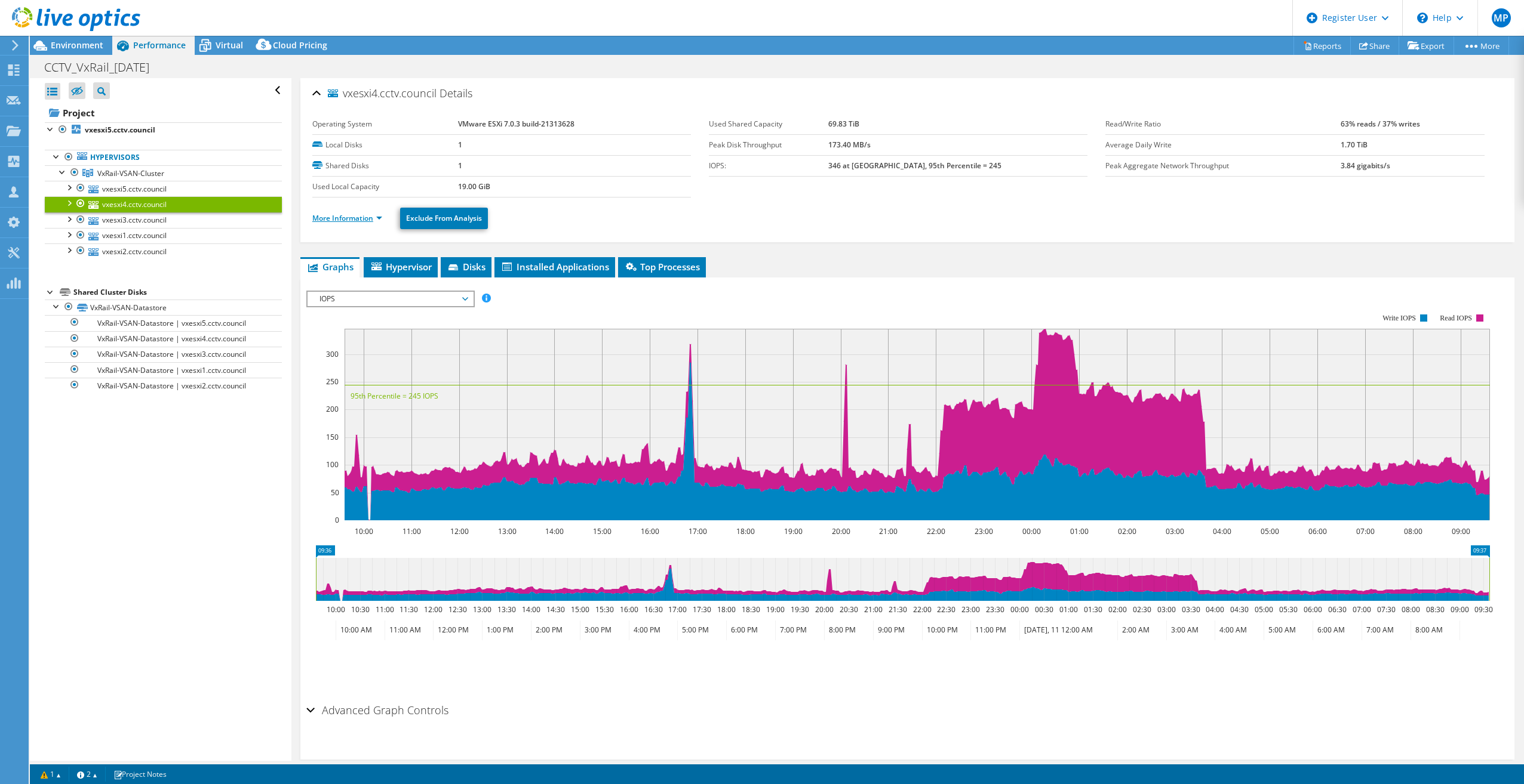
click at [369, 216] on link "More Information" at bounding box center [347, 218] width 70 height 10
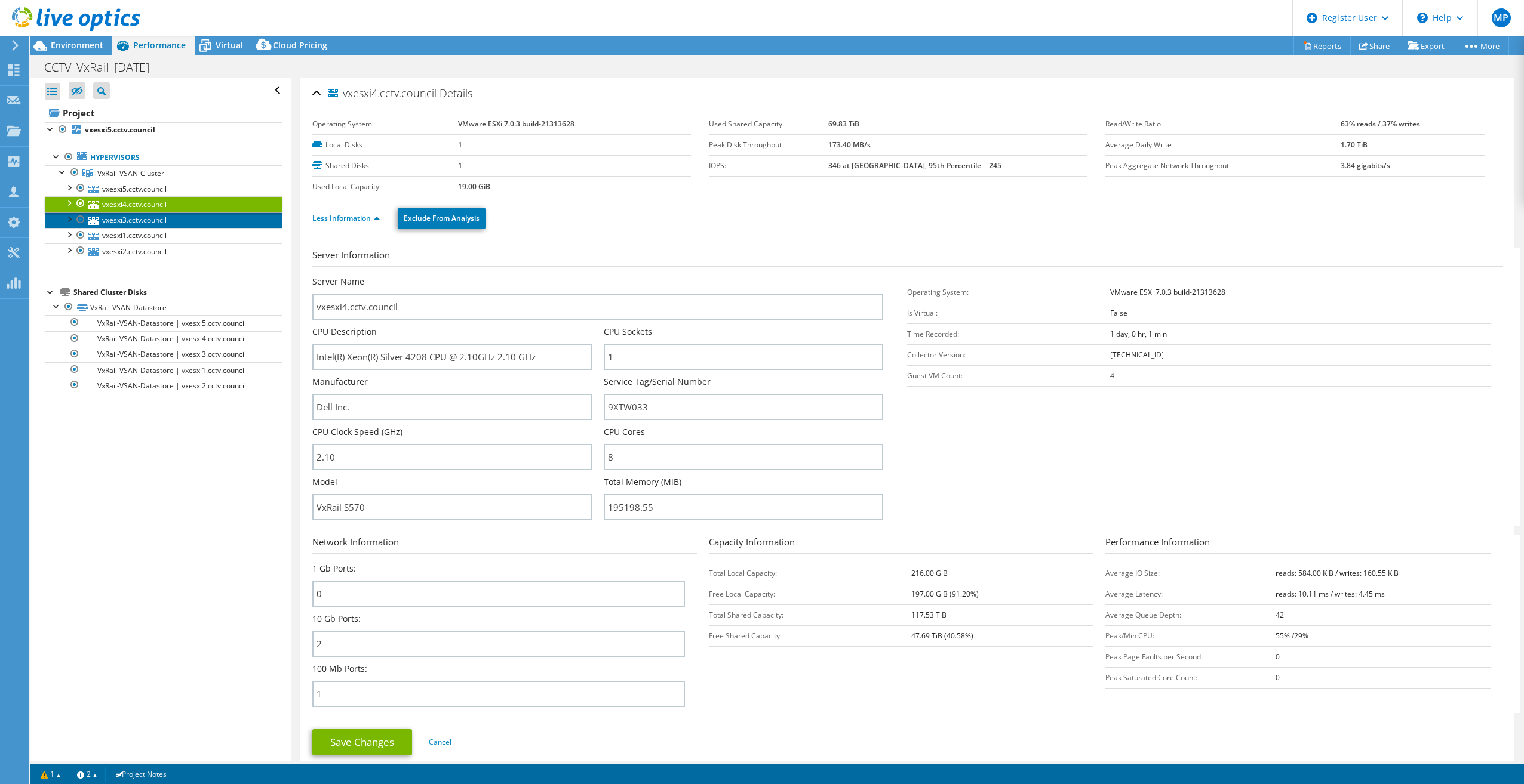
click at [123, 218] on link "vxesxi3.cctv.council" at bounding box center [164, 220] width 237 height 15
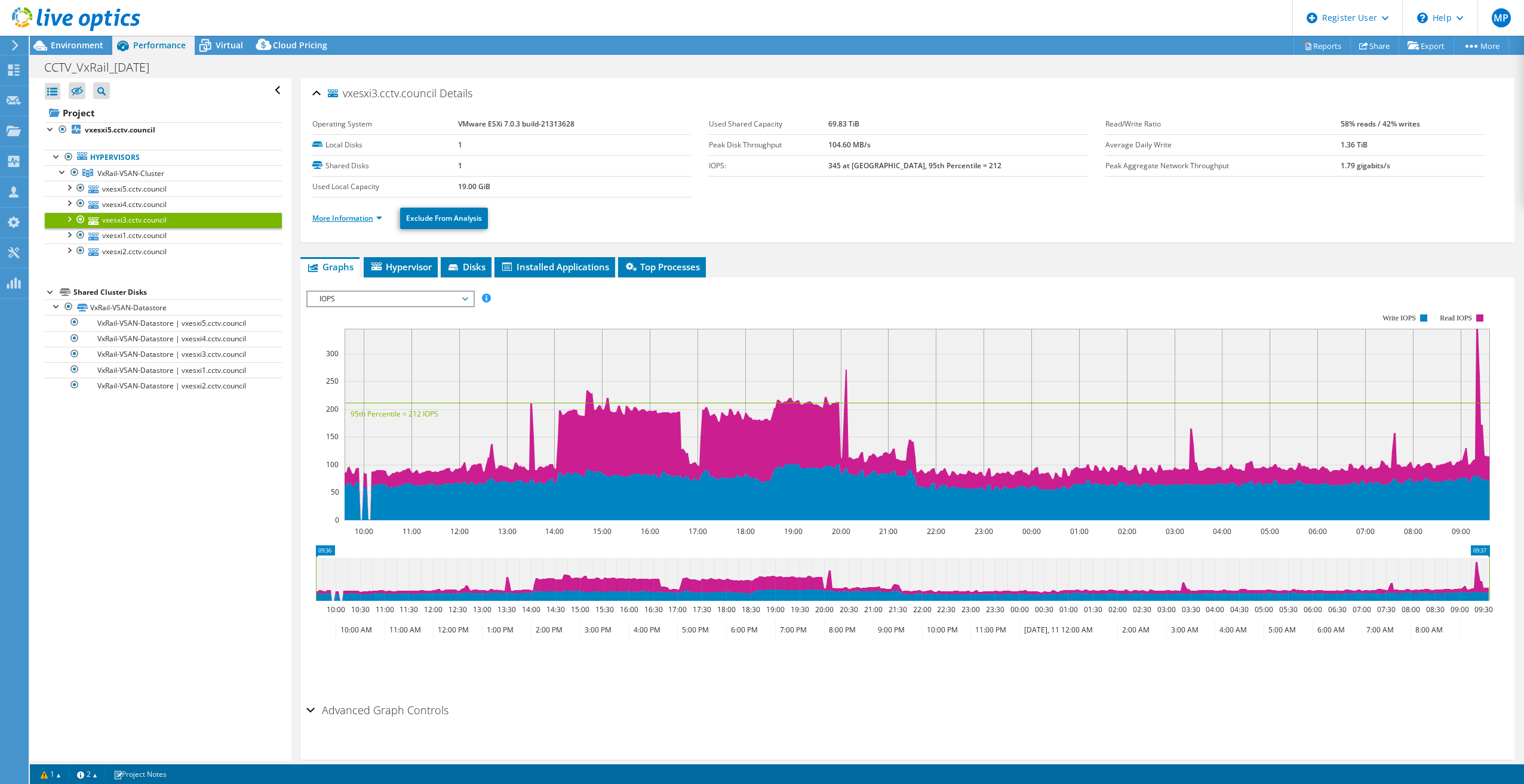
click at [352, 220] on link "More Information" at bounding box center [347, 218] width 70 height 10
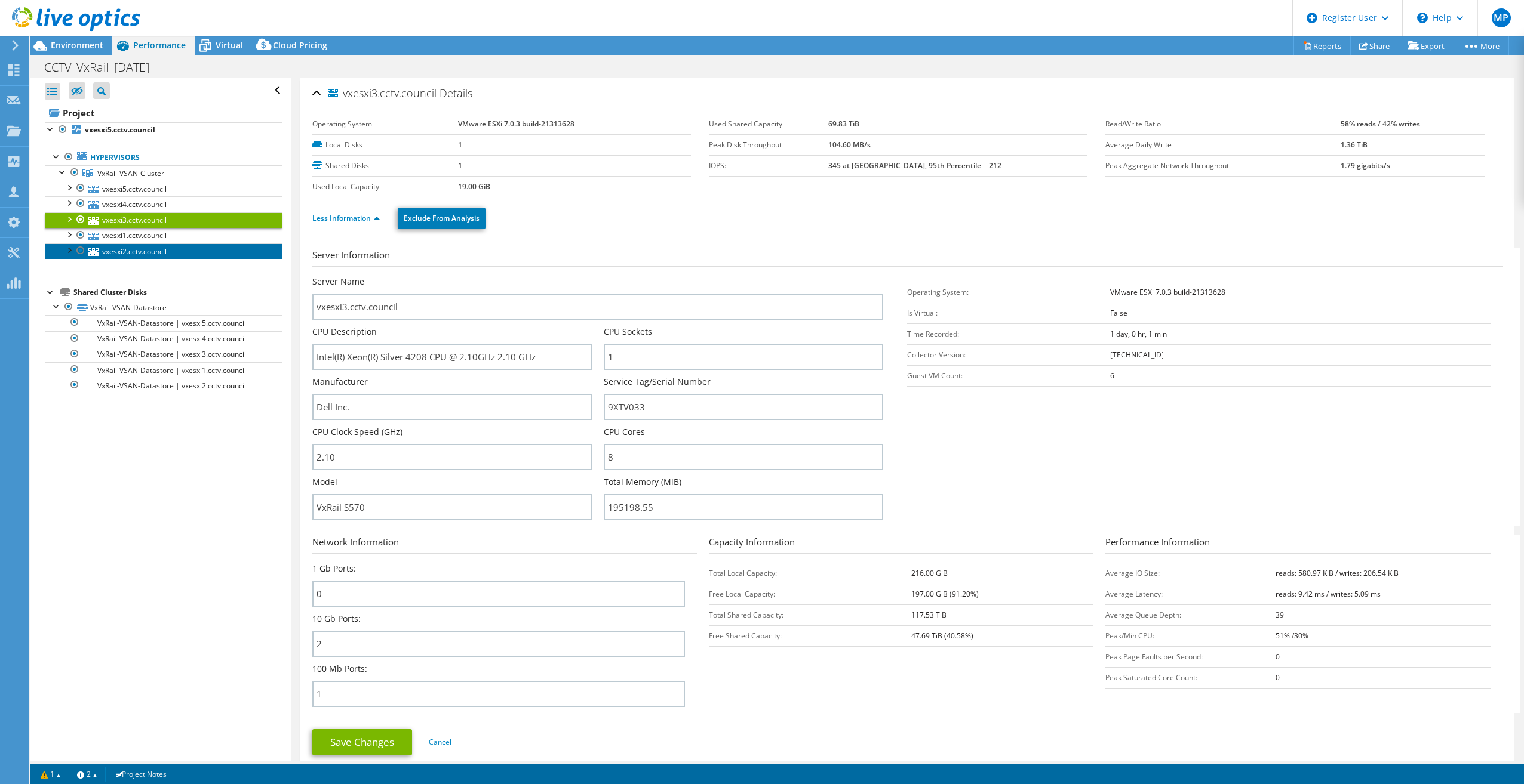
click at [135, 247] on link "vxesxi2.cctv.council" at bounding box center [164, 251] width 237 height 15
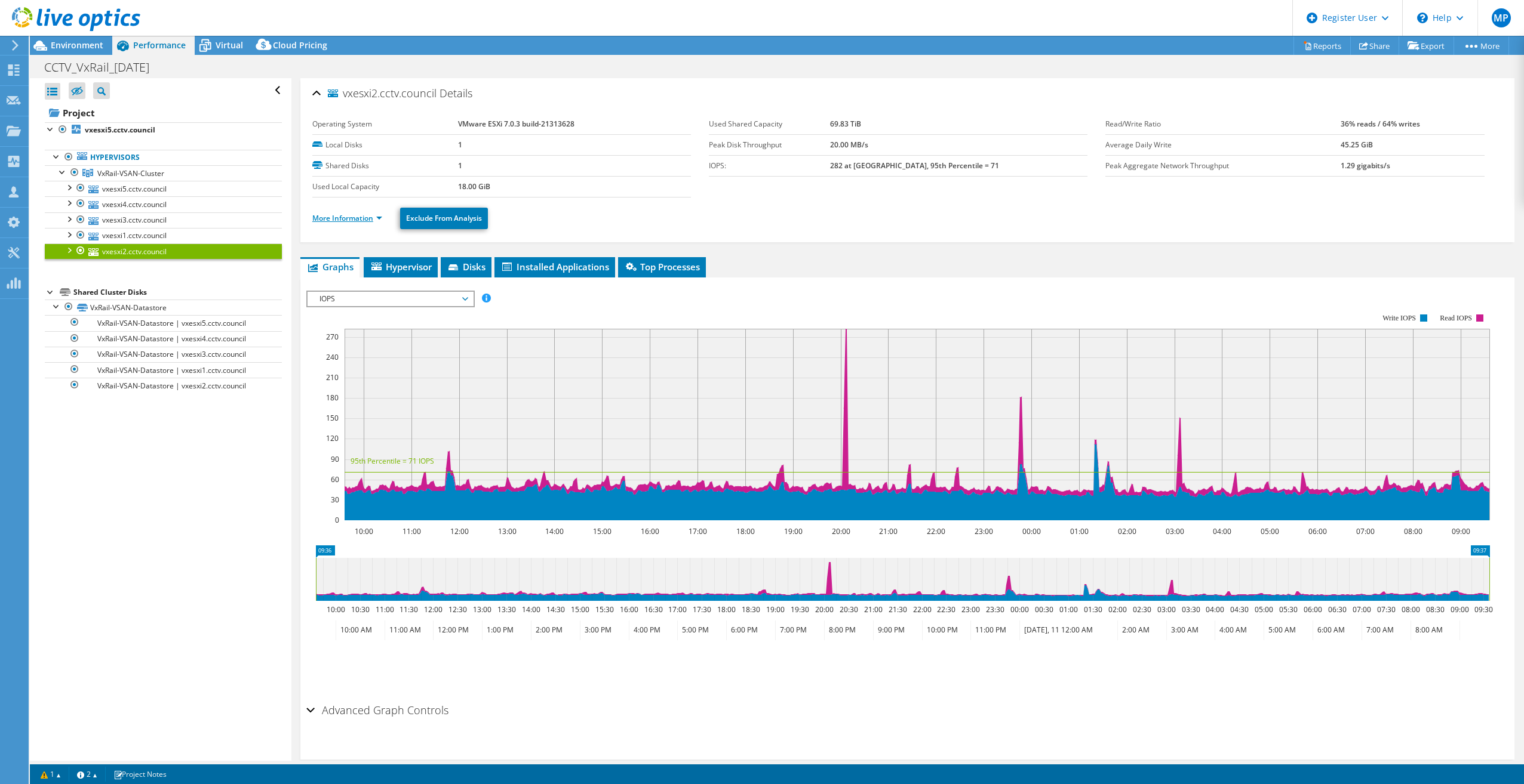
click at [352, 213] on link "More Information" at bounding box center [347, 218] width 70 height 10
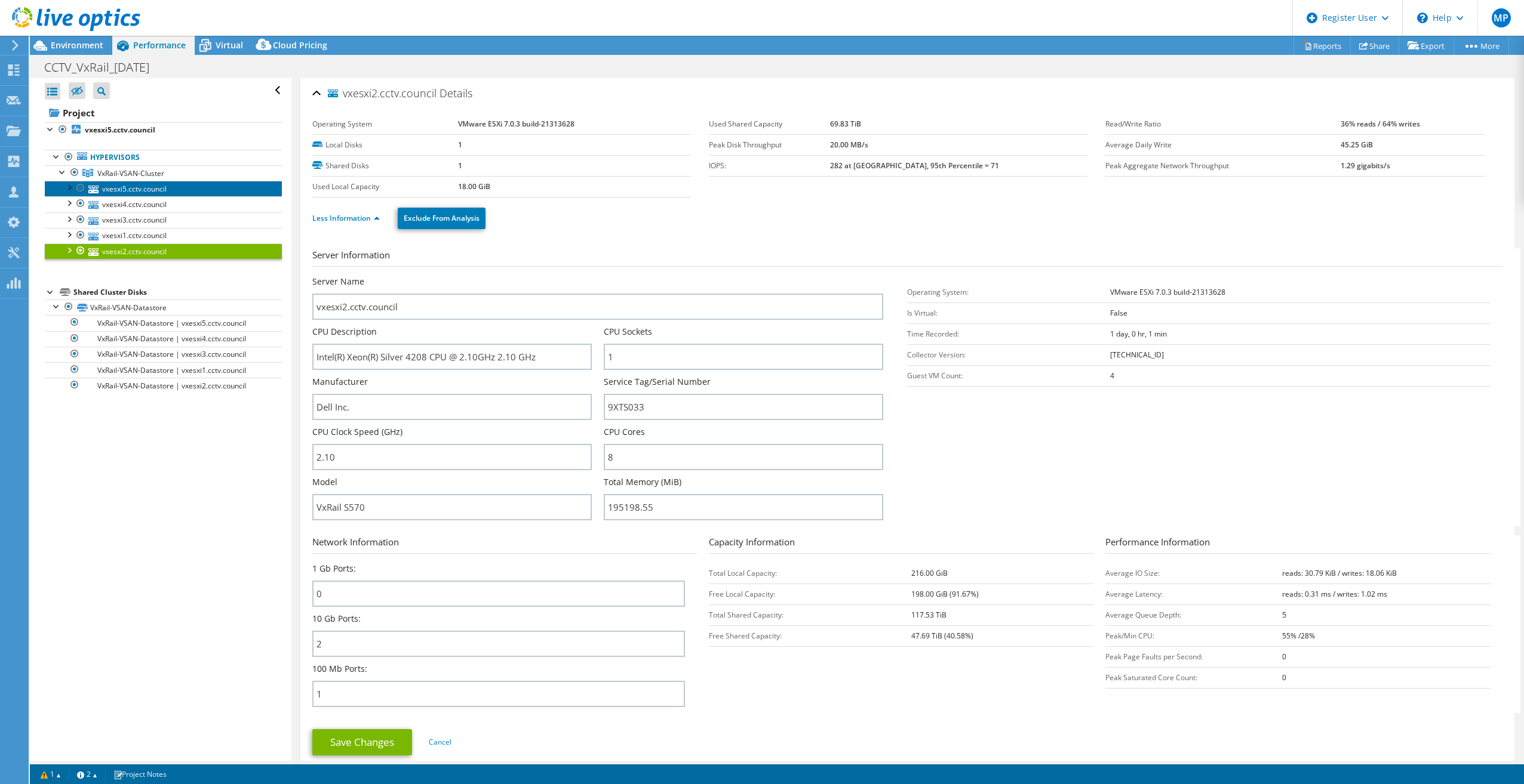
click at [132, 191] on link "vxesxi5.cctv.council" at bounding box center [164, 188] width 237 height 15
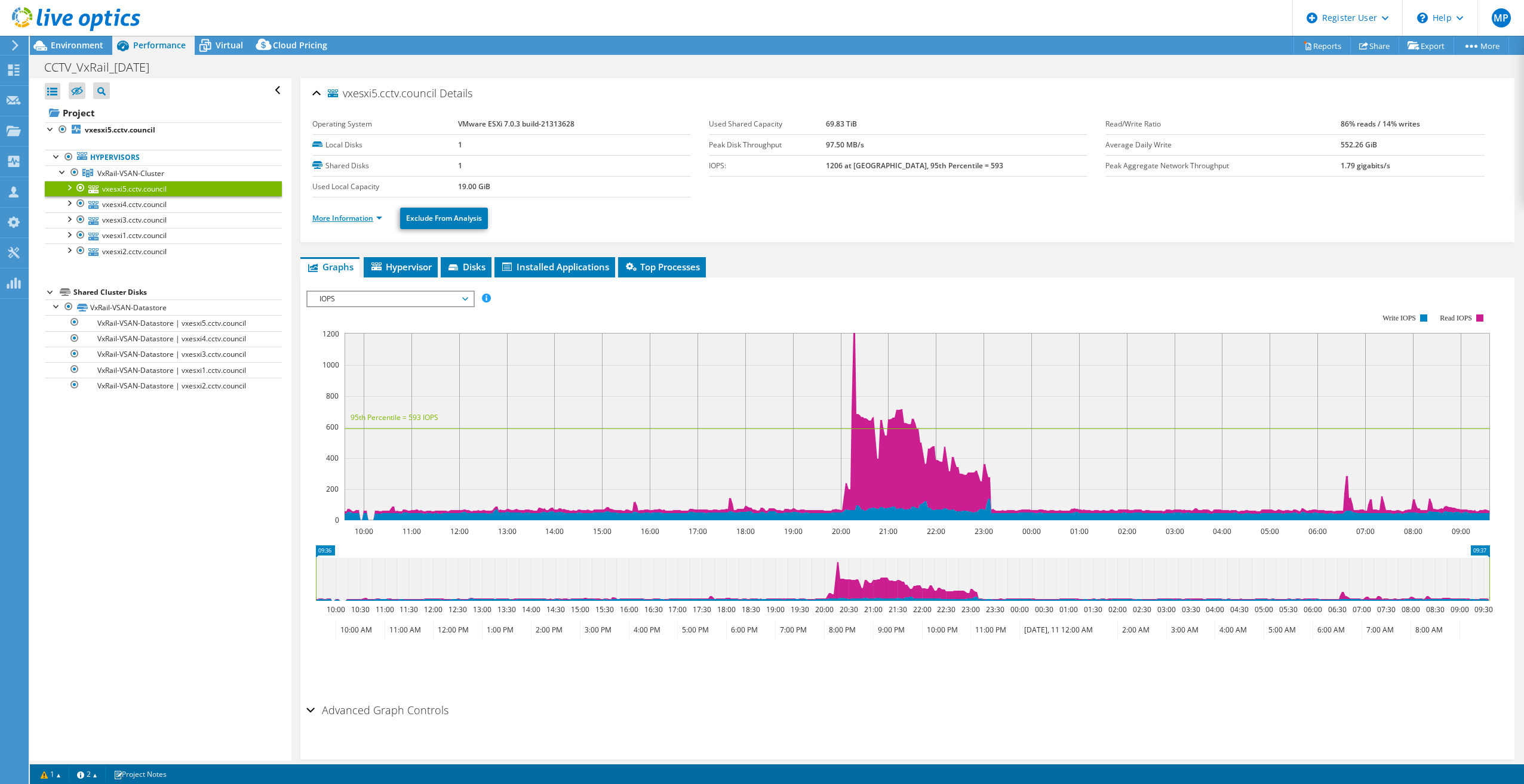
click at [360, 220] on link "More Information" at bounding box center [347, 218] width 70 height 10
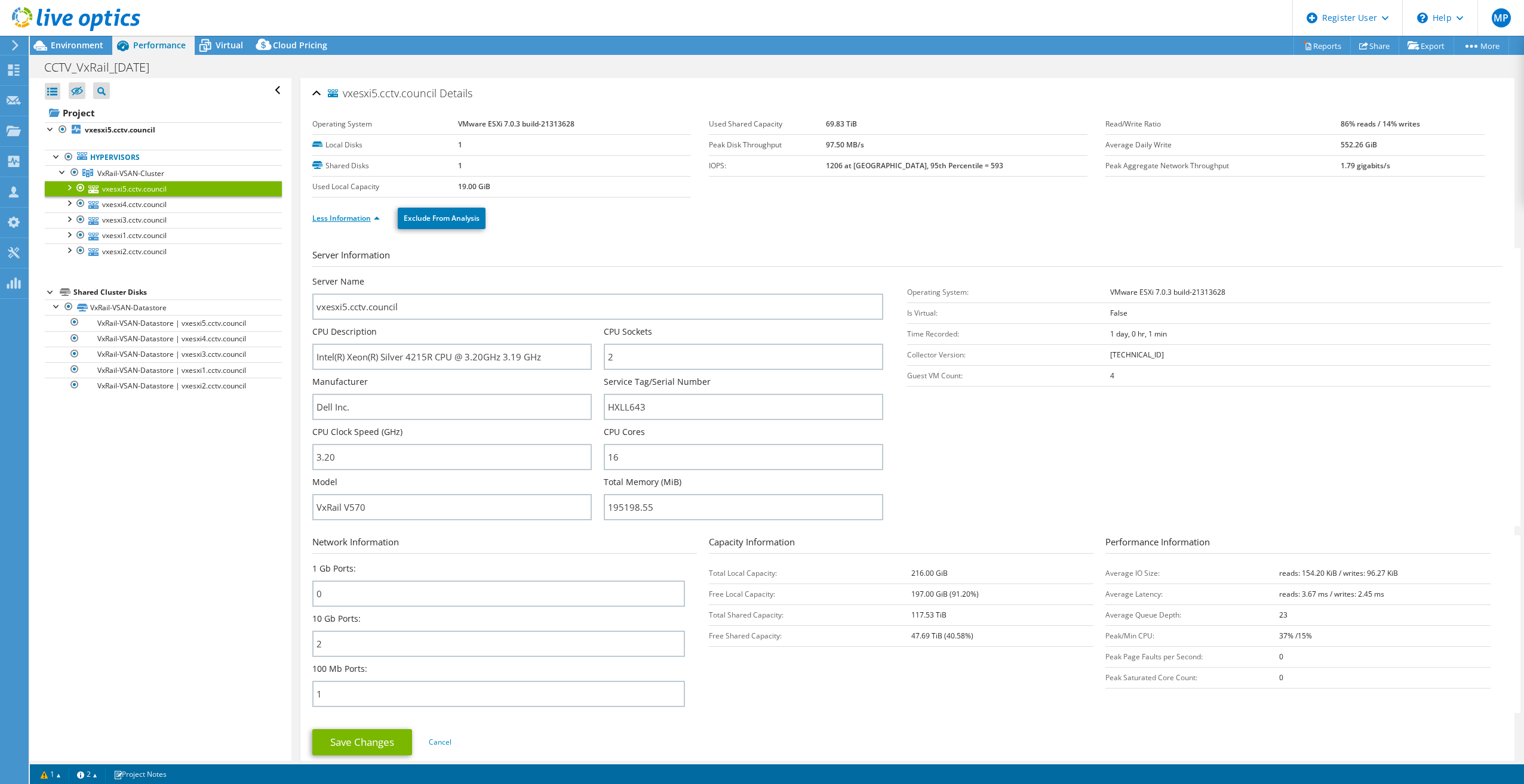
click at [342, 218] on link "Less Information" at bounding box center [346, 218] width 67 height 10
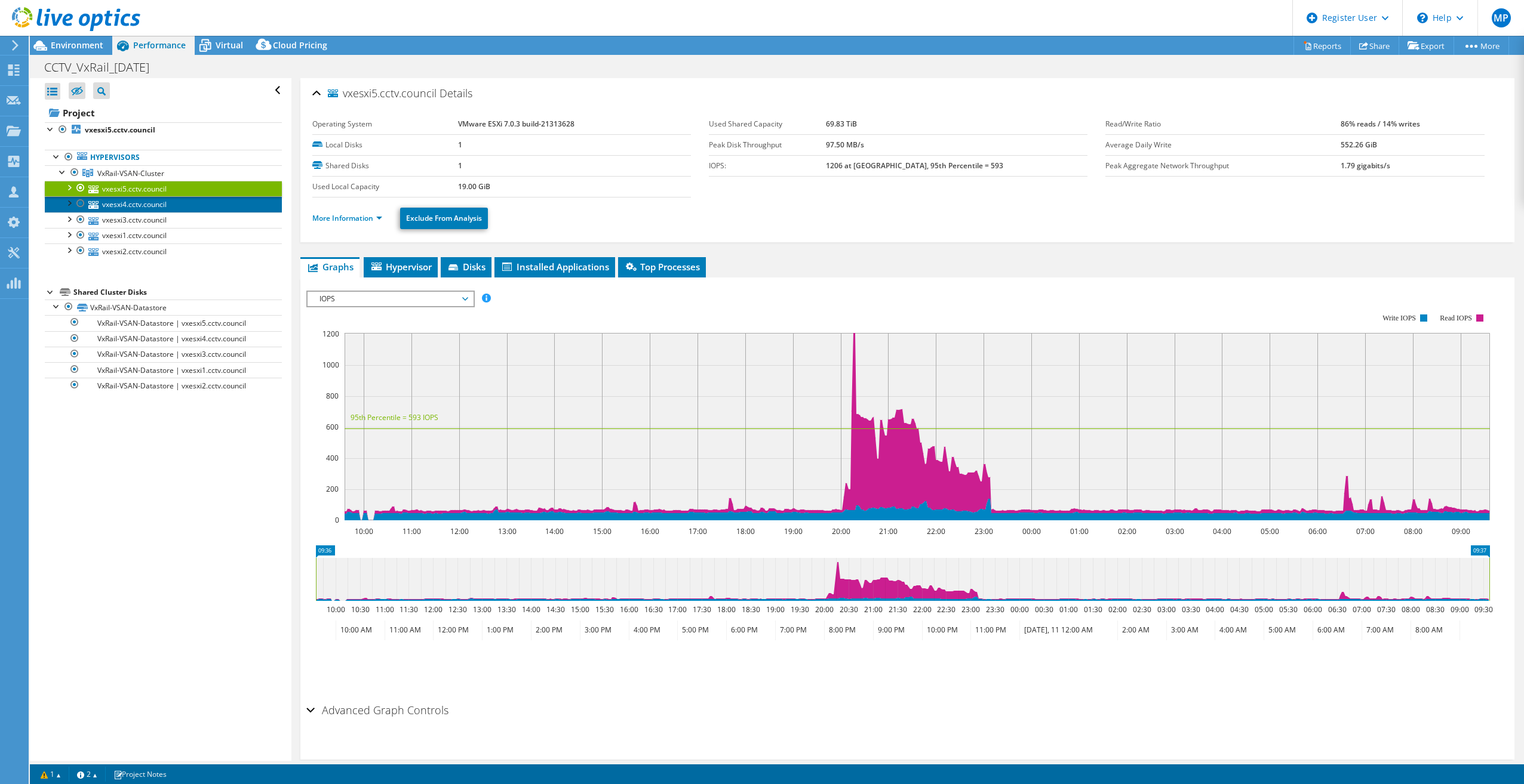
click at [117, 203] on link "vxesxi4.cctv.council" at bounding box center [164, 203] width 237 height 15
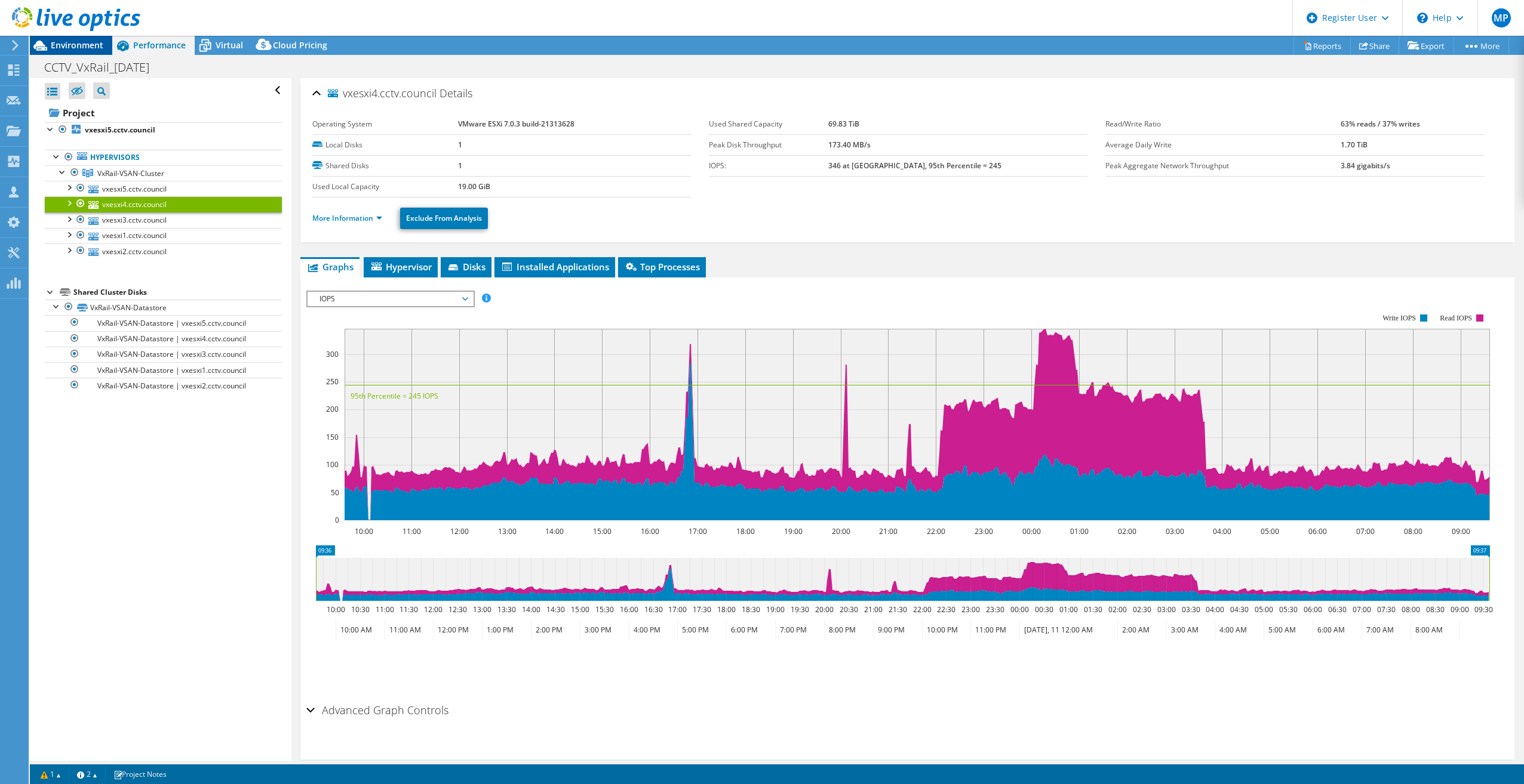
click at [66, 49] on span "Environment" at bounding box center [77, 45] width 53 height 12
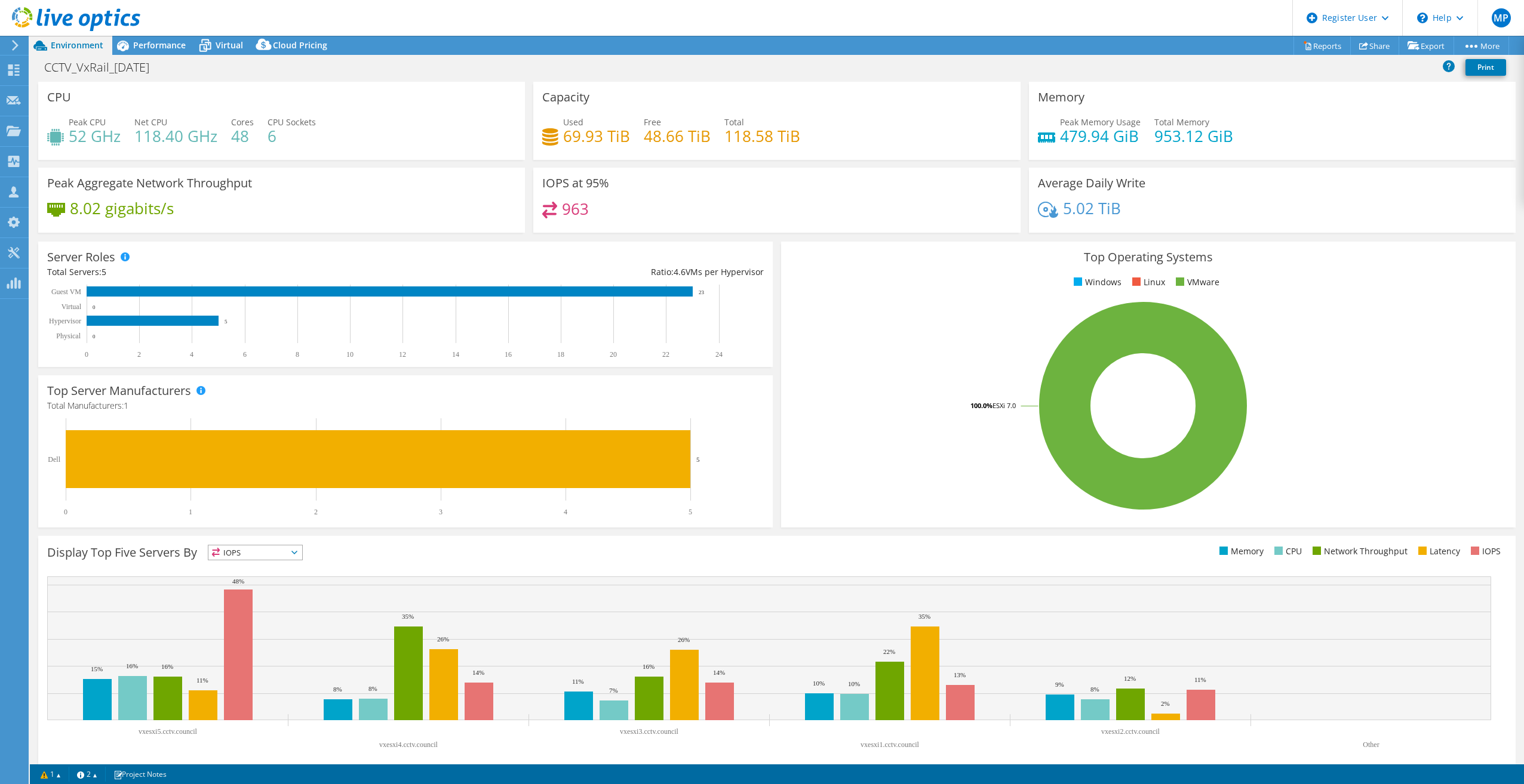
click at [1110, 135] on h4 "479.94 GiB" at bounding box center [1099, 136] width 80 height 13
click at [1208, 130] on h4 "953.12 GiB" at bounding box center [1193, 136] width 79 height 13
click at [166, 48] on span "Performance" at bounding box center [159, 45] width 53 height 12
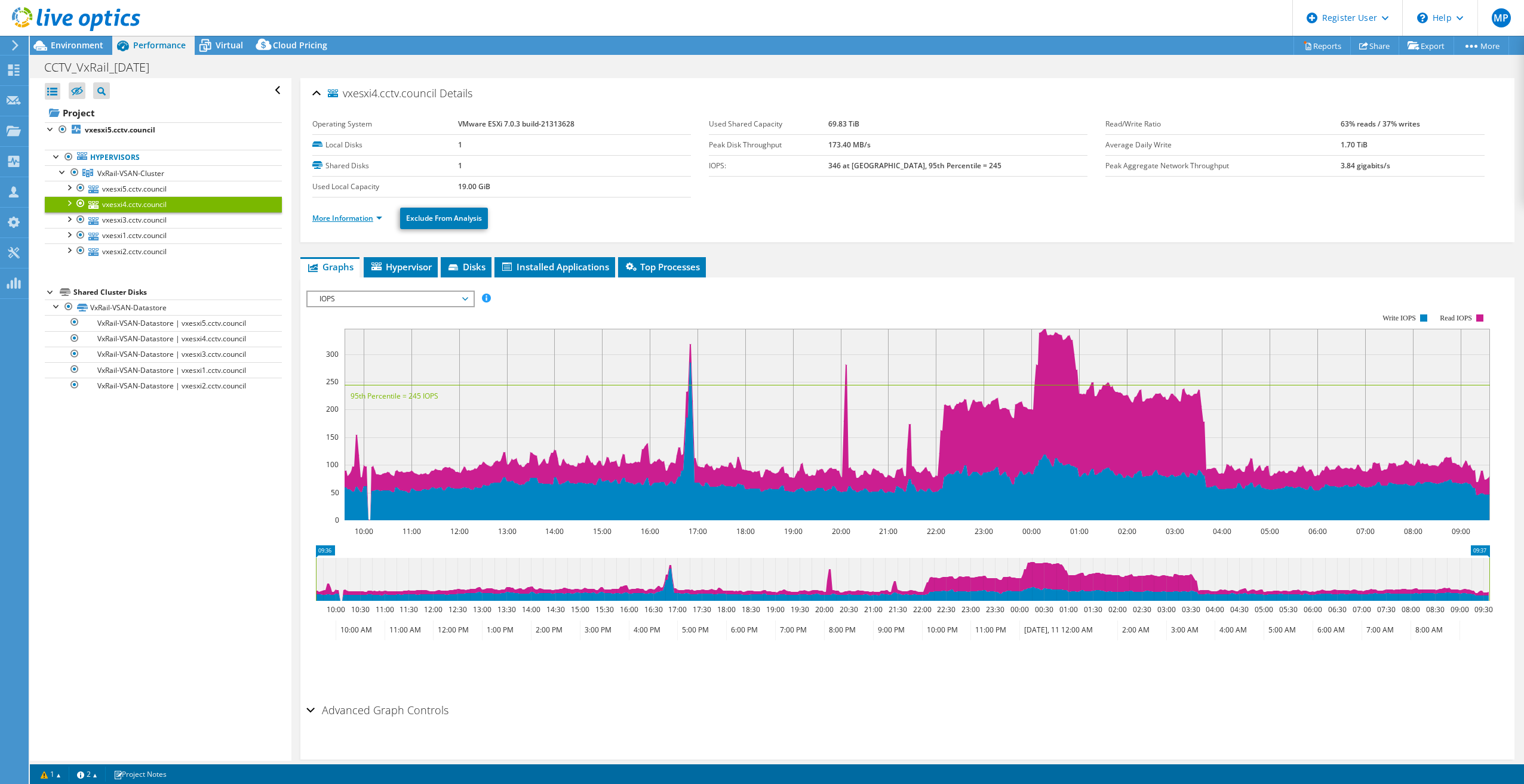
click at [364, 215] on link "More Information" at bounding box center [347, 218] width 70 height 10
click at [340, 220] on link "More Information" at bounding box center [347, 218] width 70 height 10
click at [378, 217] on link "More Information" at bounding box center [347, 218] width 70 height 10
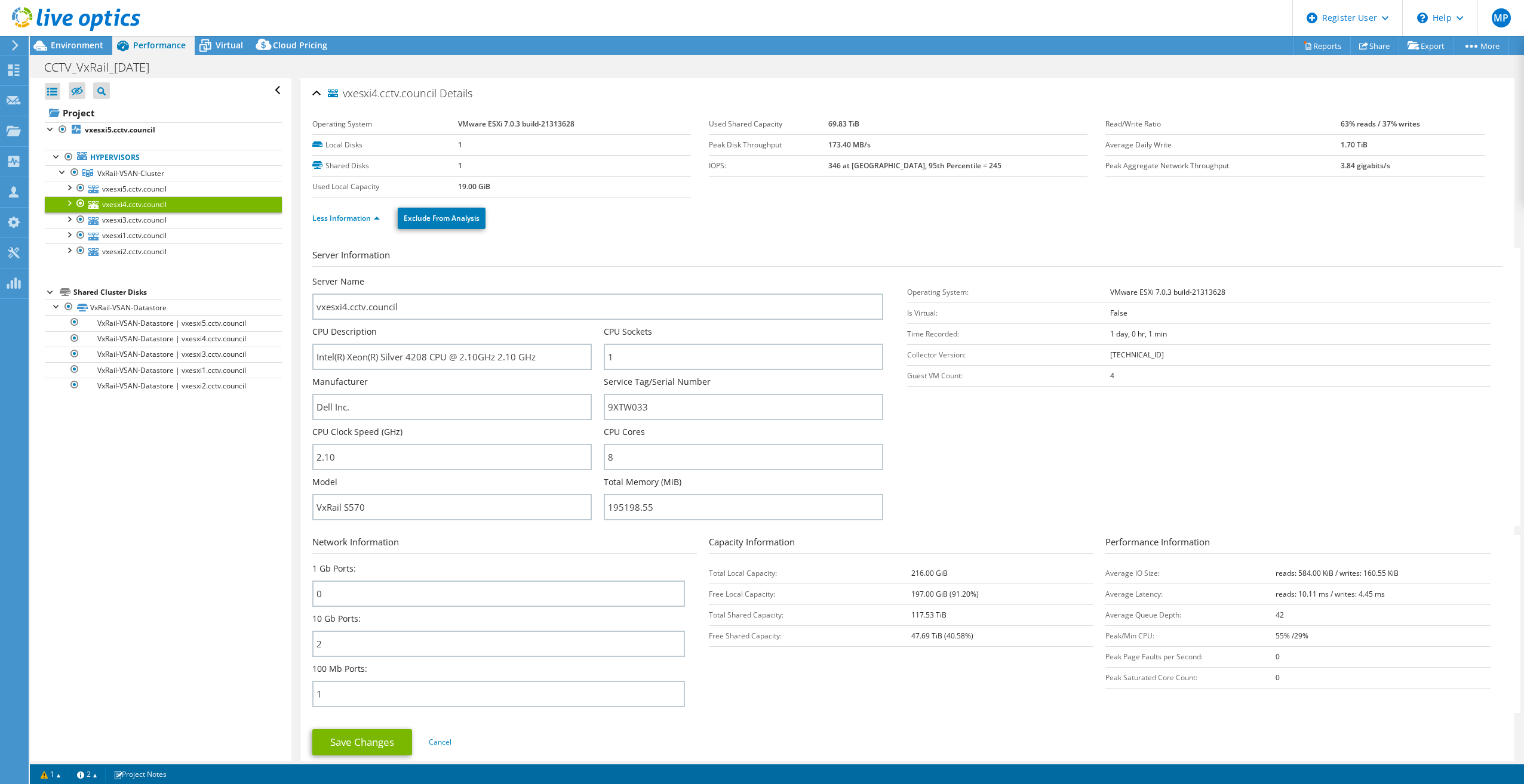
click at [1130, 444] on section "Server Information Server Name vxesxi4.cctv.council CPU Description Intel(R) Xe…" at bounding box center [910, 387] width 1196 height 278
drag, startPoint x: 708, startPoint y: 506, endPoint x: 560, endPoint y: 509, distance: 148.0
click at [560, 276] on div "Server Name vxesxi4.cctv.council CPU Description Intel(R) Xeon(R) Silver 4208 C…" at bounding box center [604, 276] width 583 height 0
drag, startPoint x: 648, startPoint y: 504, endPoint x: 696, endPoint y: 512, distance: 48.7
click at [648, 504] on input "195198.55" at bounding box center [743, 507] width 279 height 26
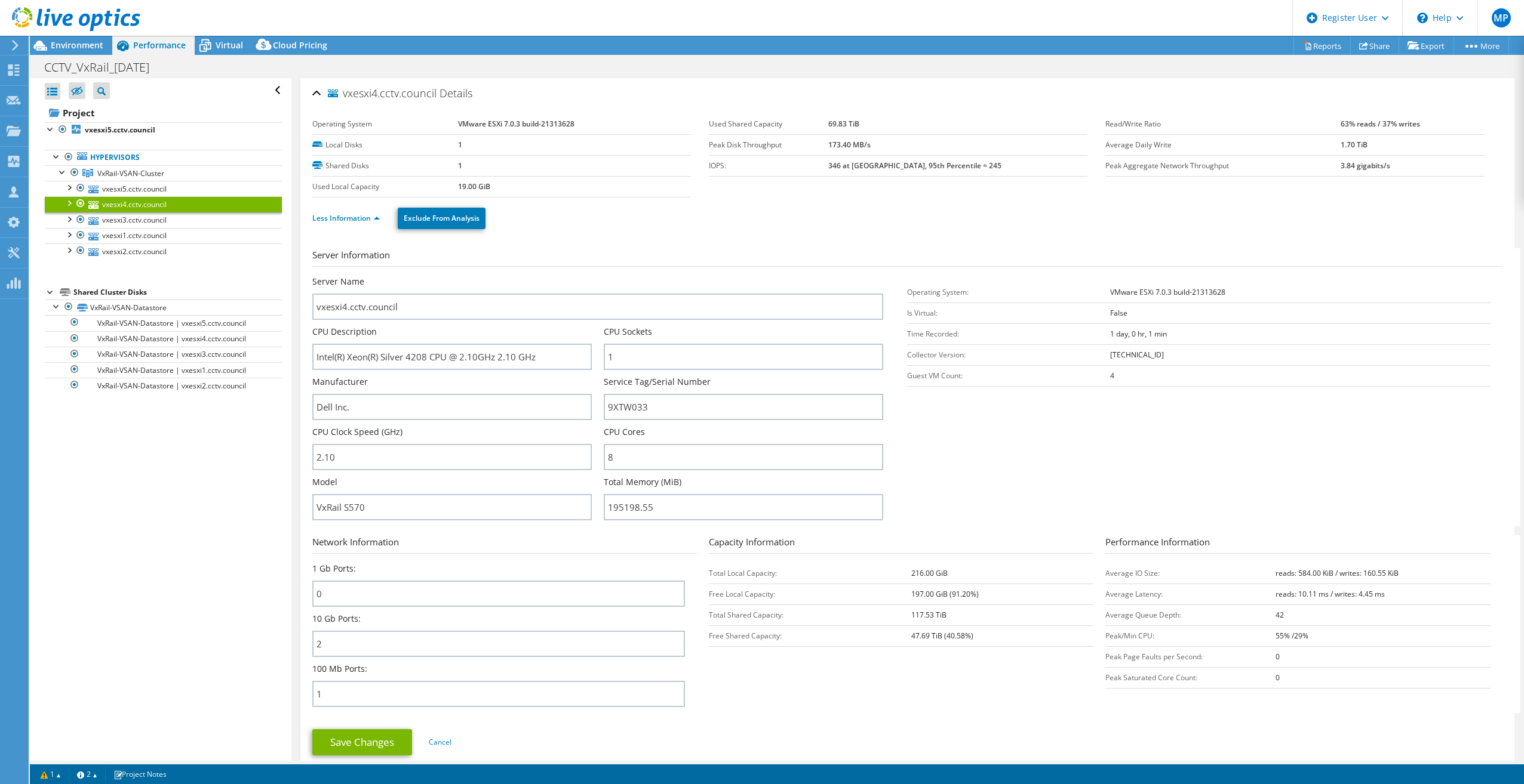
click at [1057, 472] on section "Server Information Server Name vxesxi4.cctv.council CPU Description Intel(R) Xe…" at bounding box center [910, 387] width 1196 height 278
click at [72, 51] on div "Environment" at bounding box center [71, 46] width 82 height 19
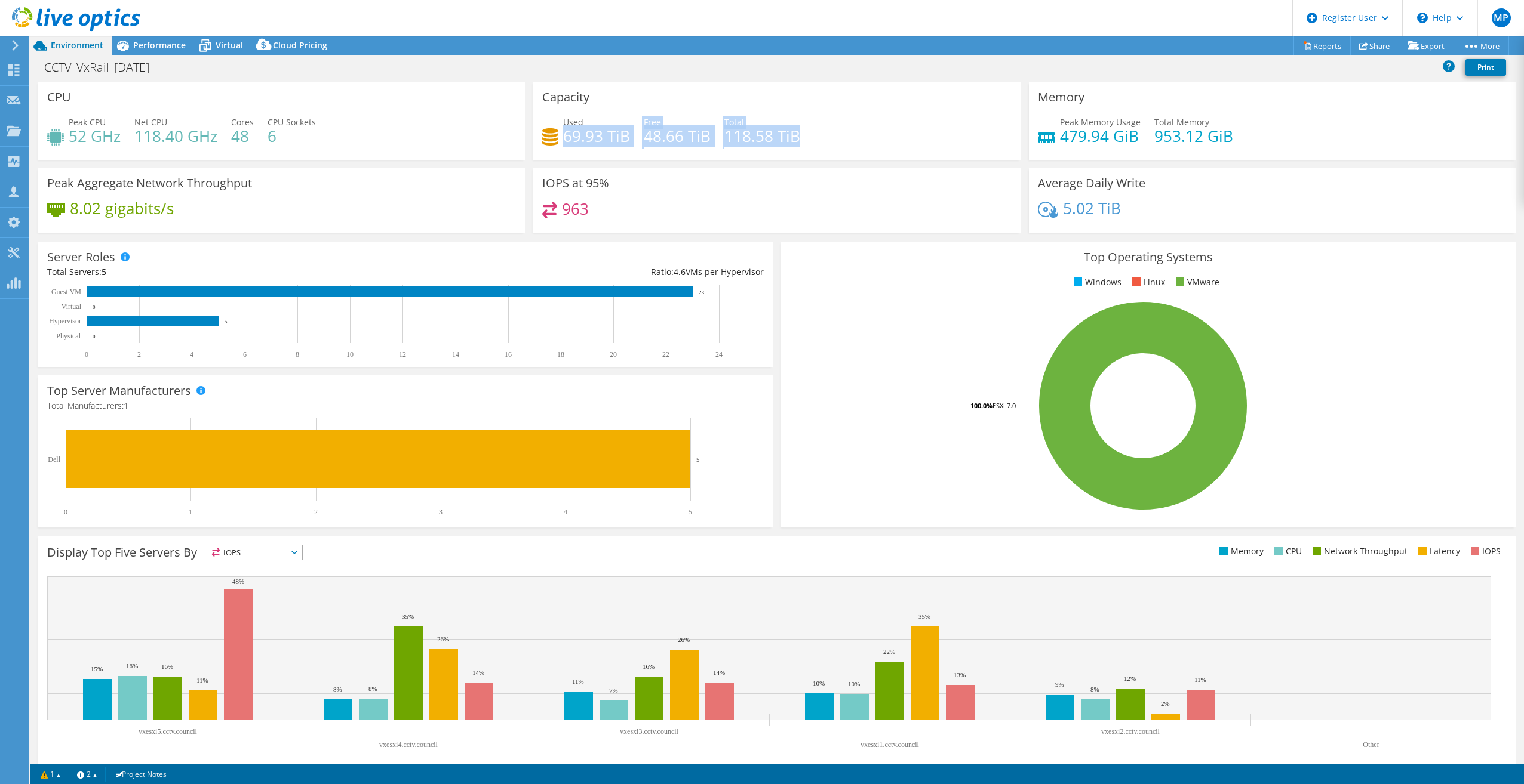
drag, startPoint x: 563, startPoint y: 135, endPoint x: 796, endPoint y: 134, distance: 233.0
click at [795, 134] on div "Used 69.93 TiB Free 48.66 TiB Total 118.58 TiB" at bounding box center [776, 135] width 469 height 39
drag, startPoint x: 796, startPoint y: 134, endPoint x: 808, endPoint y: 134, distance: 12.0
click at [808, 134] on div "Used 69.93 TiB Free 48.66 TiB Total 118.58 TiB" at bounding box center [776, 135] width 469 height 39
drag, startPoint x: 797, startPoint y: 137, endPoint x: 720, endPoint y: 137, distance: 77.0
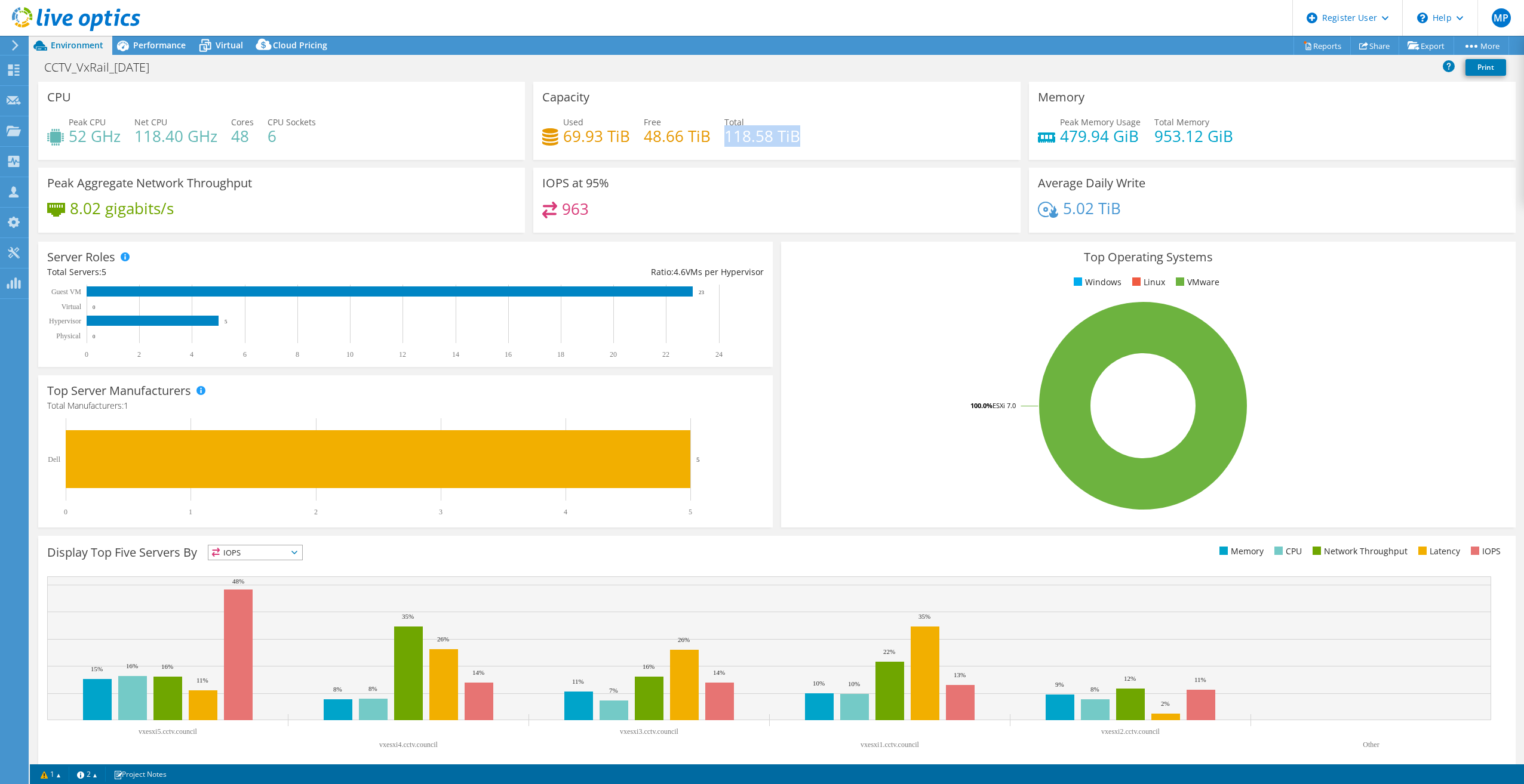
click at [720, 137] on div "Used 69.93 TiB Free 48.66 TiB Total 118.58 TiB" at bounding box center [776, 135] width 469 height 39
drag, startPoint x: 721, startPoint y: 136, endPoint x: 759, endPoint y: 132, distance: 38.2
copy h4 "118.58 TiB"
click at [766, 129] on h4 "118.58 TiB" at bounding box center [762, 136] width 76 height 13
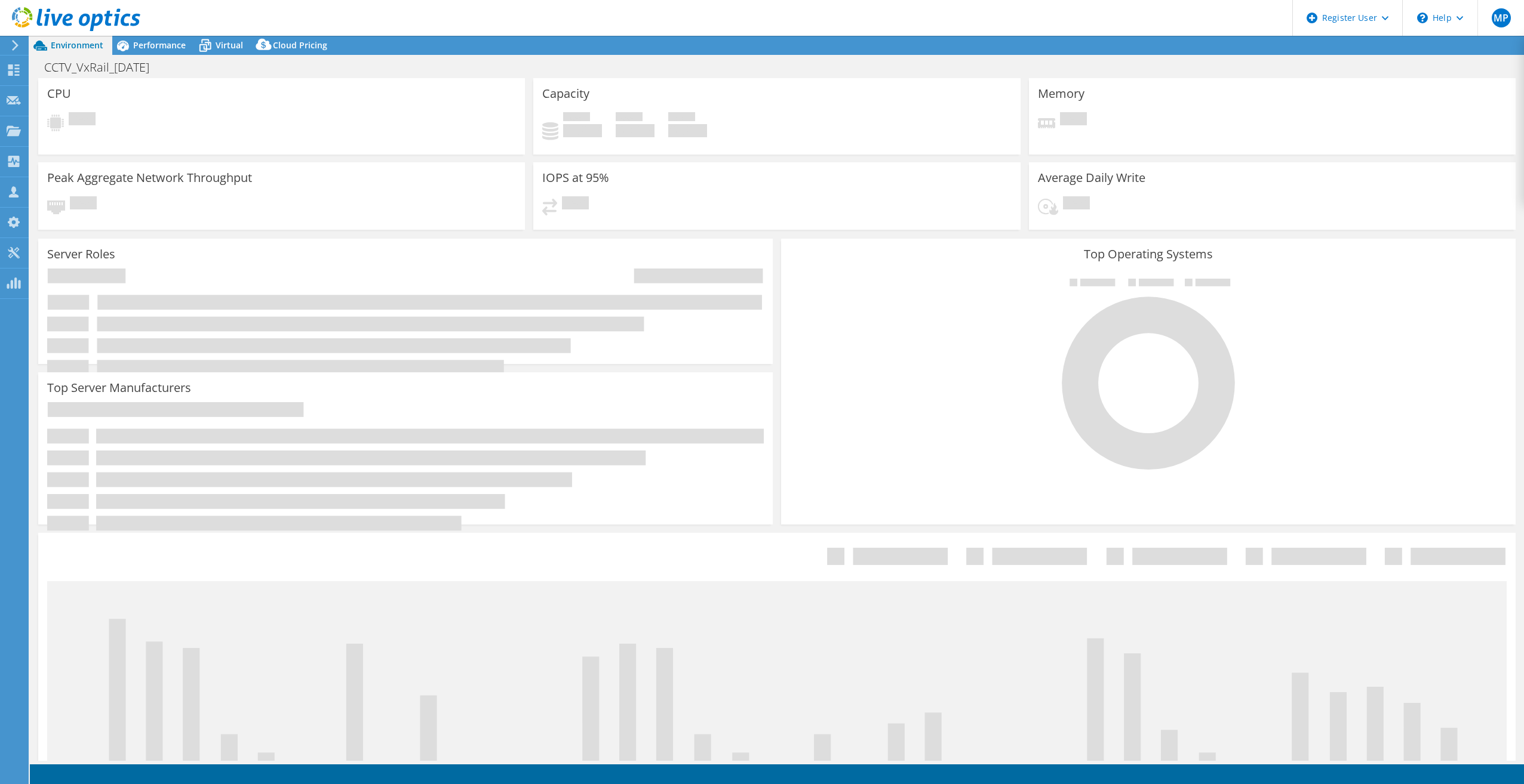
select select "USD"
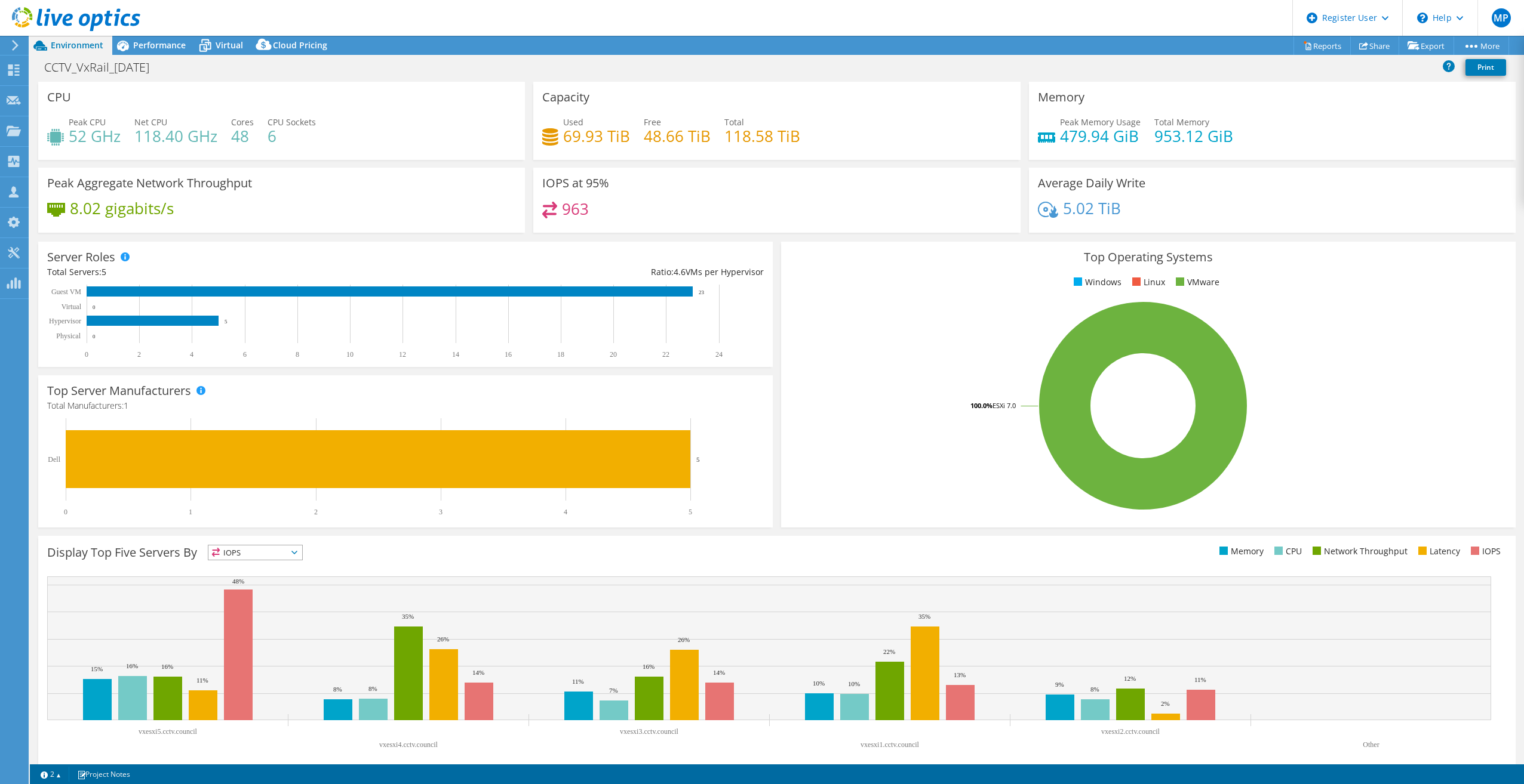
click at [15, 40] on icon at bounding box center [15, 45] width 9 height 11
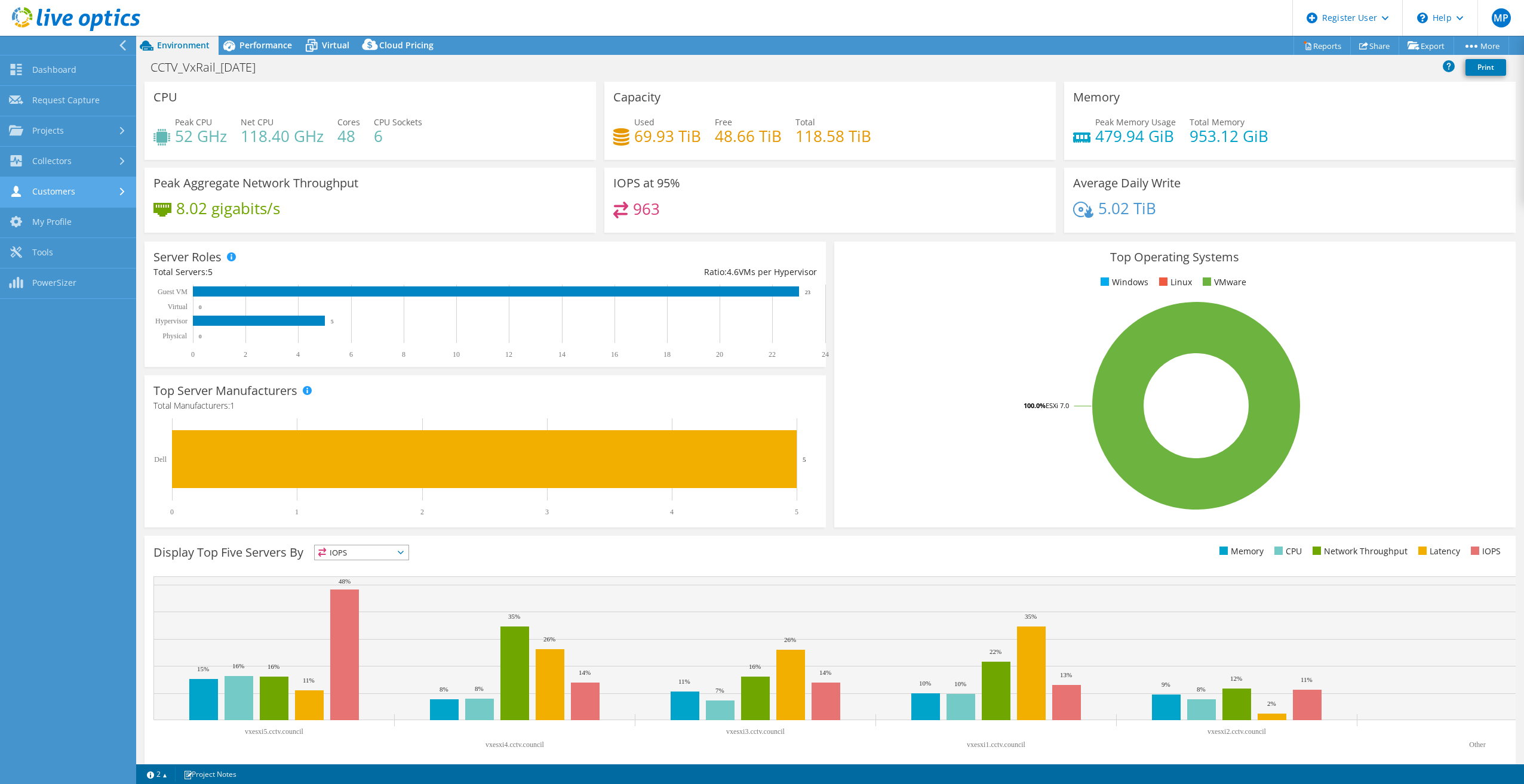
click at [59, 182] on link "Customers" at bounding box center [68, 192] width 136 height 30
click at [88, 191] on link "Customers" at bounding box center [68, 192] width 136 height 30
click at [75, 163] on link "Collectors" at bounding box center [68, 162] width 136 height 30
click at [77, 129] on link "Projects" at bounding box center [68, 132] width 136 height 30
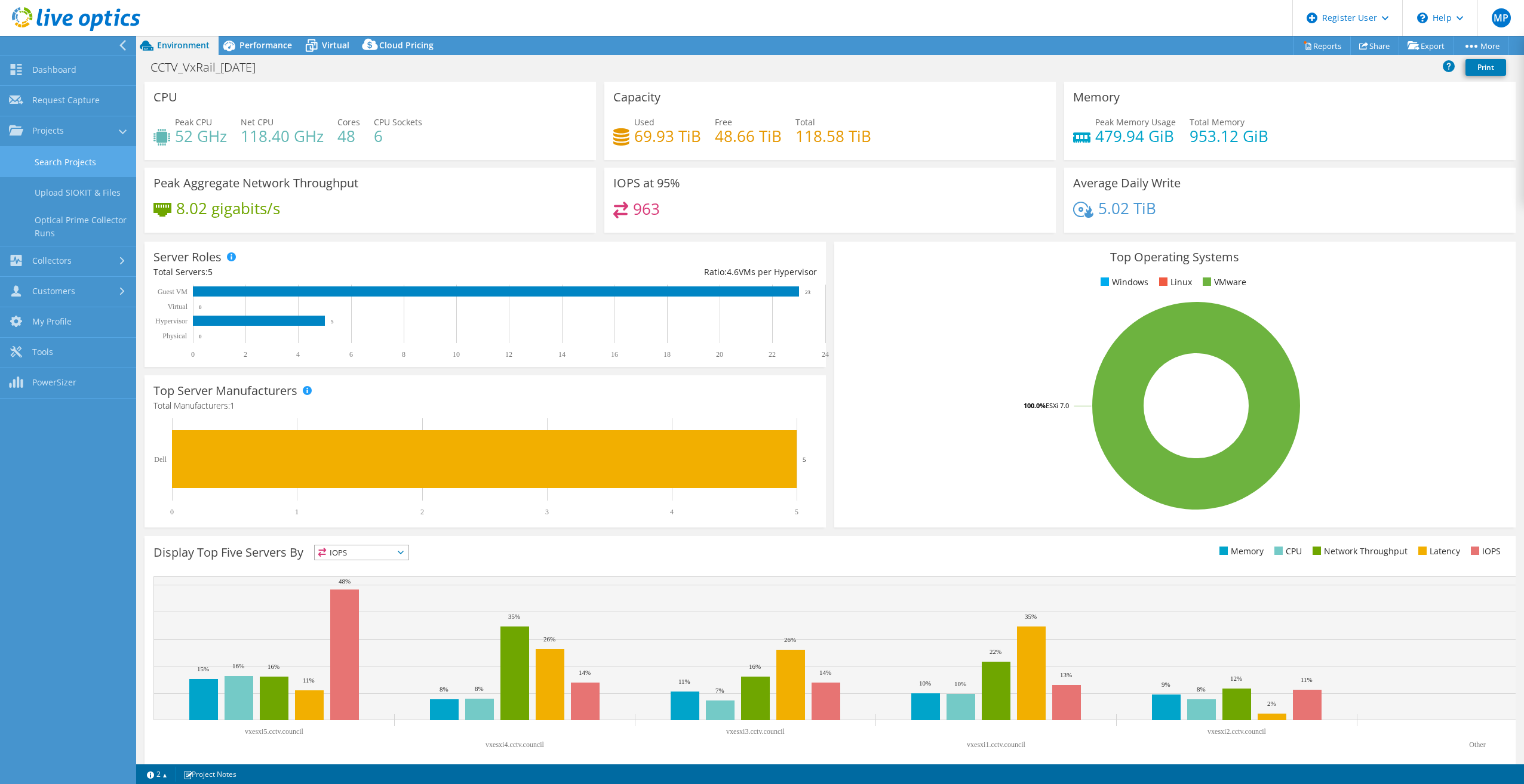
click at [78, 155] on link "Search Projects" at bounding box center [68, 162] width 136 height 30
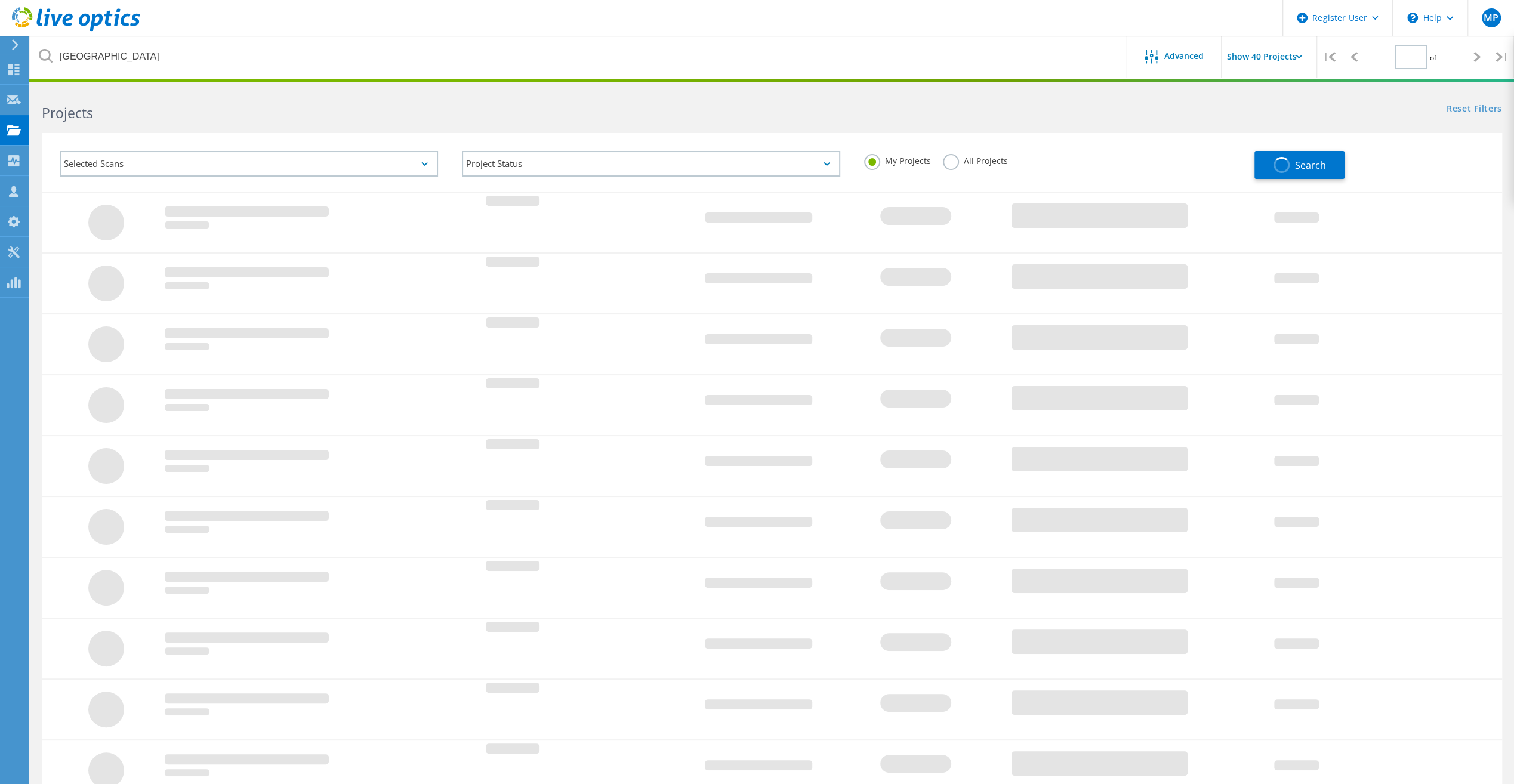
type input "1"
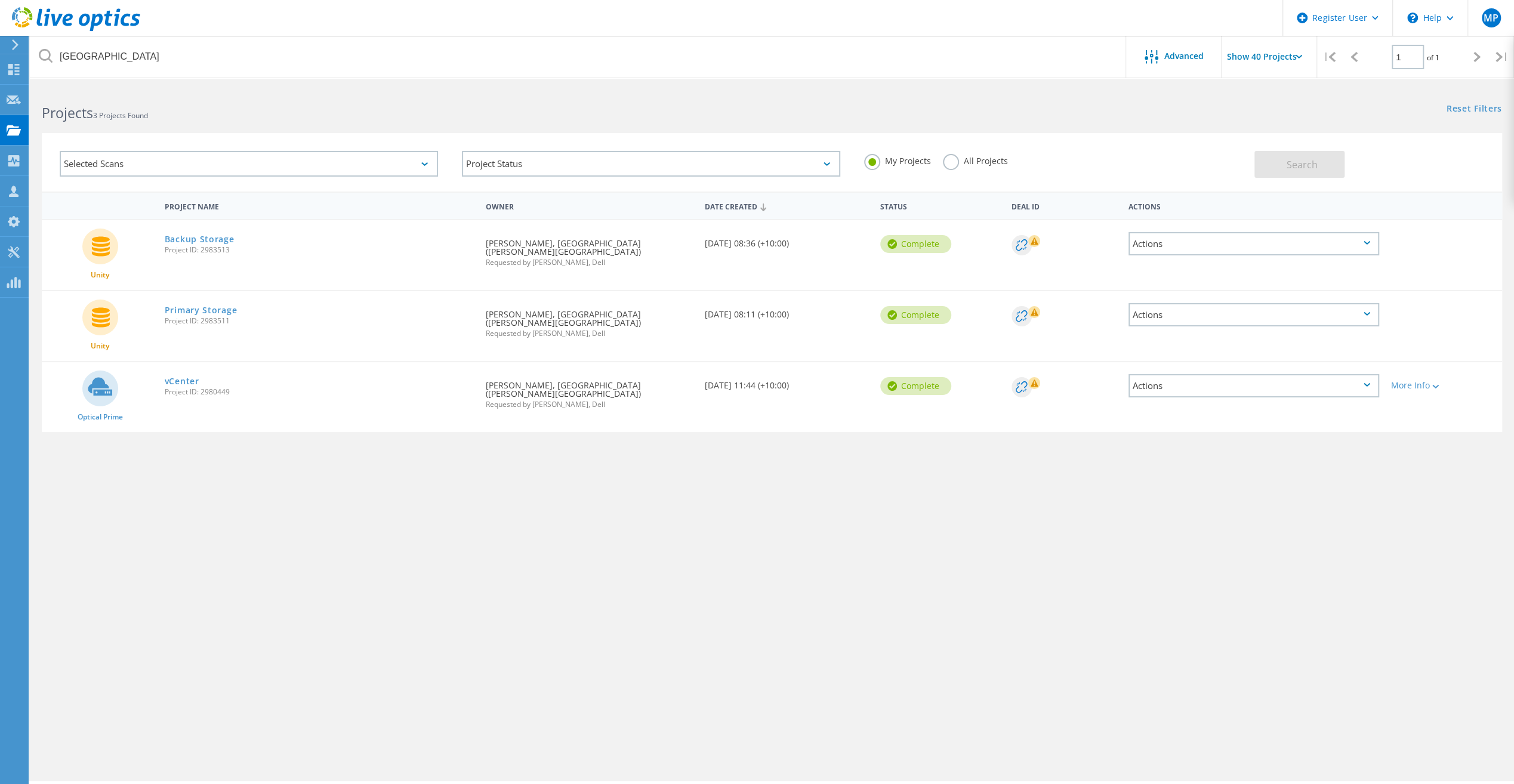
click at [199, 168] on div "Selected Scans" at bounding box center [249, 163] width 378 height 25
click at [953, 164] on label "All Projects" at bounding box center [976, 160] width 65 height 12
click at [0, 0] on input "All Projects" at bounding box center [0, 0] width 0 height 0
drag, startPoint x: 1327, startPoint y: 165, endPoint x: 1127, endPoint y: 154, distance: 200.3
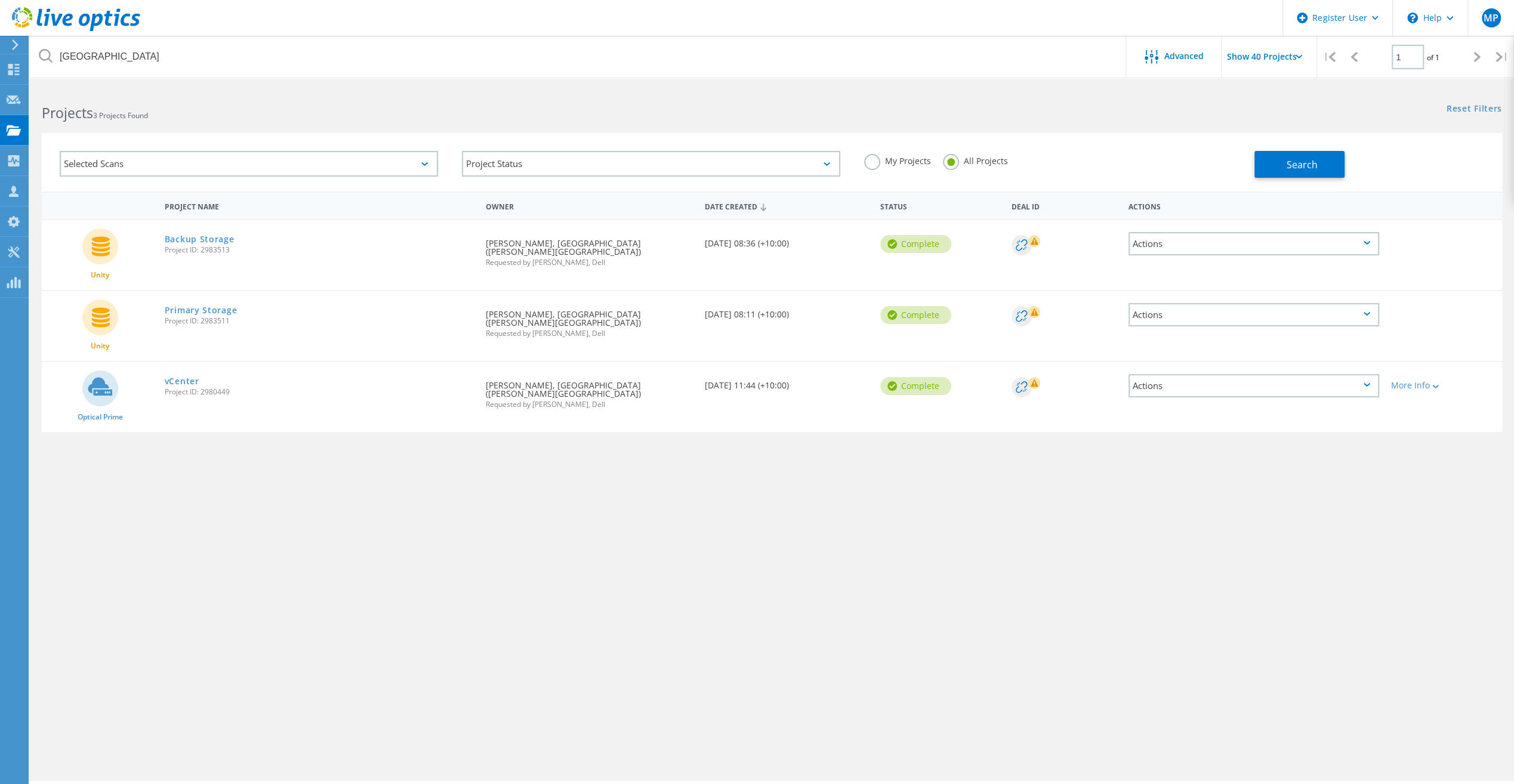
click at [1127, 154] on div "Selected Scans Project Status In Progress Complete Published Anonymous Archived…" at bounding box center [772, 162] width 1460 height 59
click at [535, 166] on div "Project Status" at bounding box center [651, 163] width 378 height 25
click at [280, 186] on div "Selected Scans" at bounding box center [249, 163] width 402 height 49
click at [292, 166] on div "Selected Scans" at bounding box center [249, 163] width 378 height 25
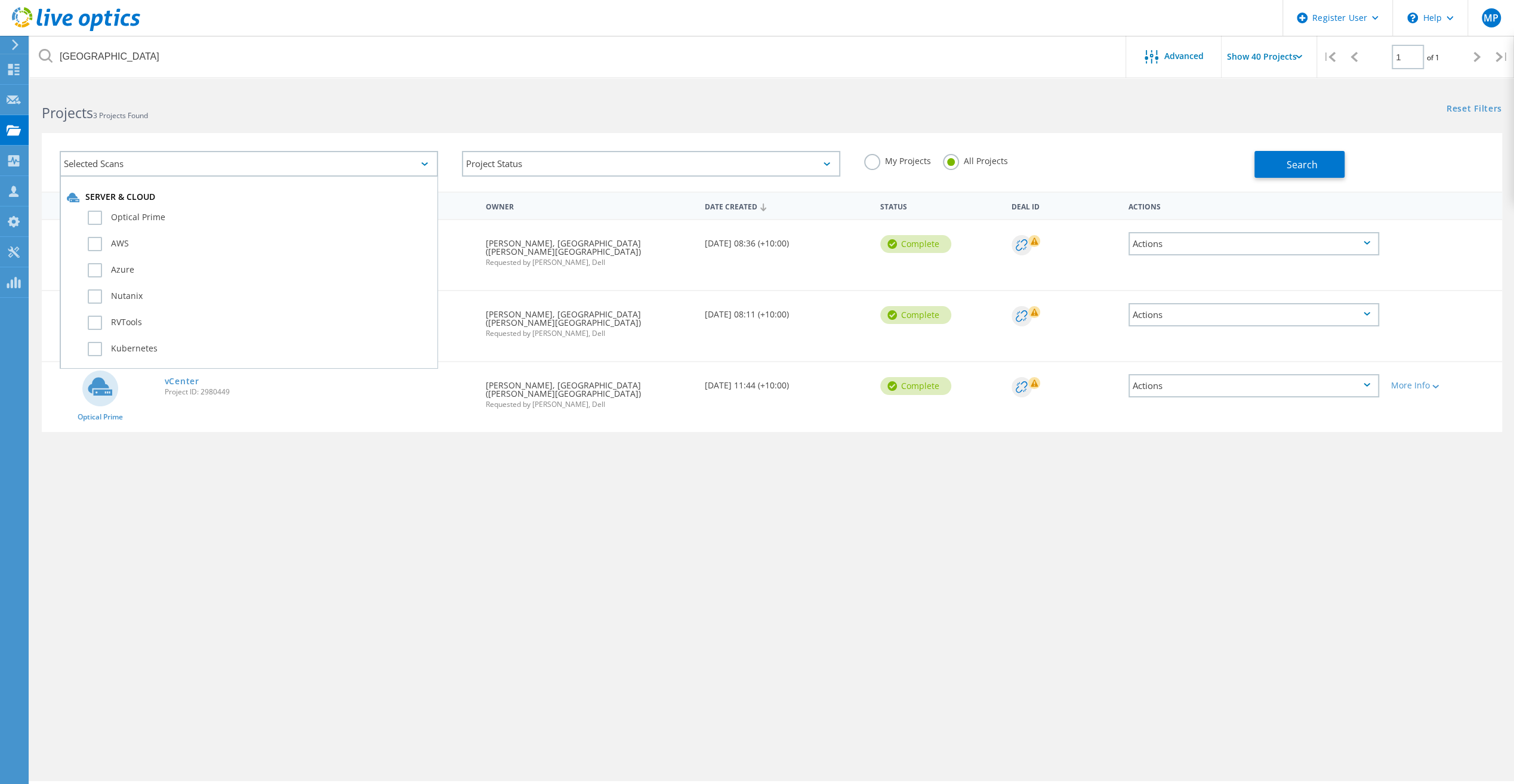
click at [292, 166] on div "Selected Scans" at bounding box center [249, 163] width 378 height 25
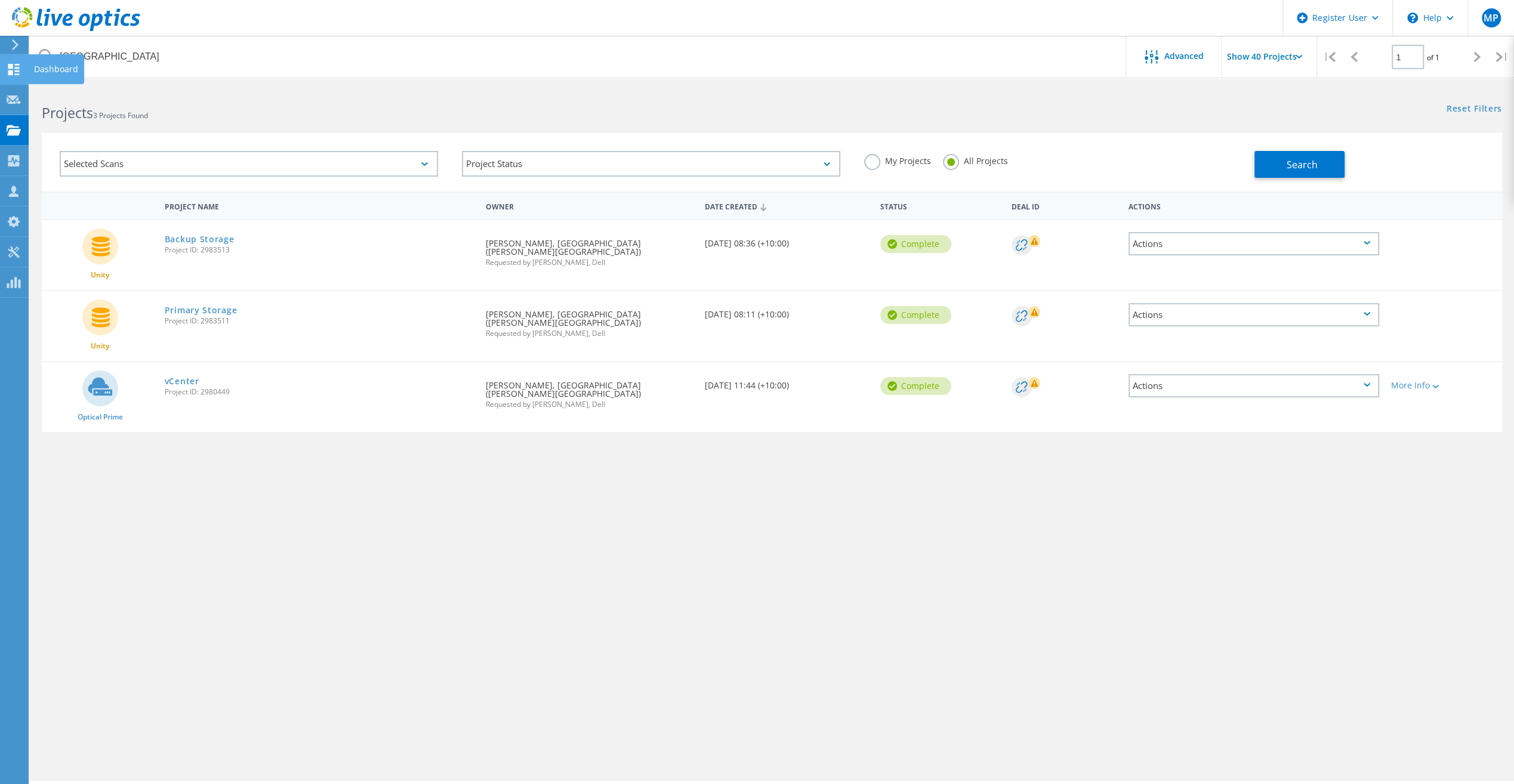
click at [14, 67] on icon at bounding box center [14, 69] width 14 height 12
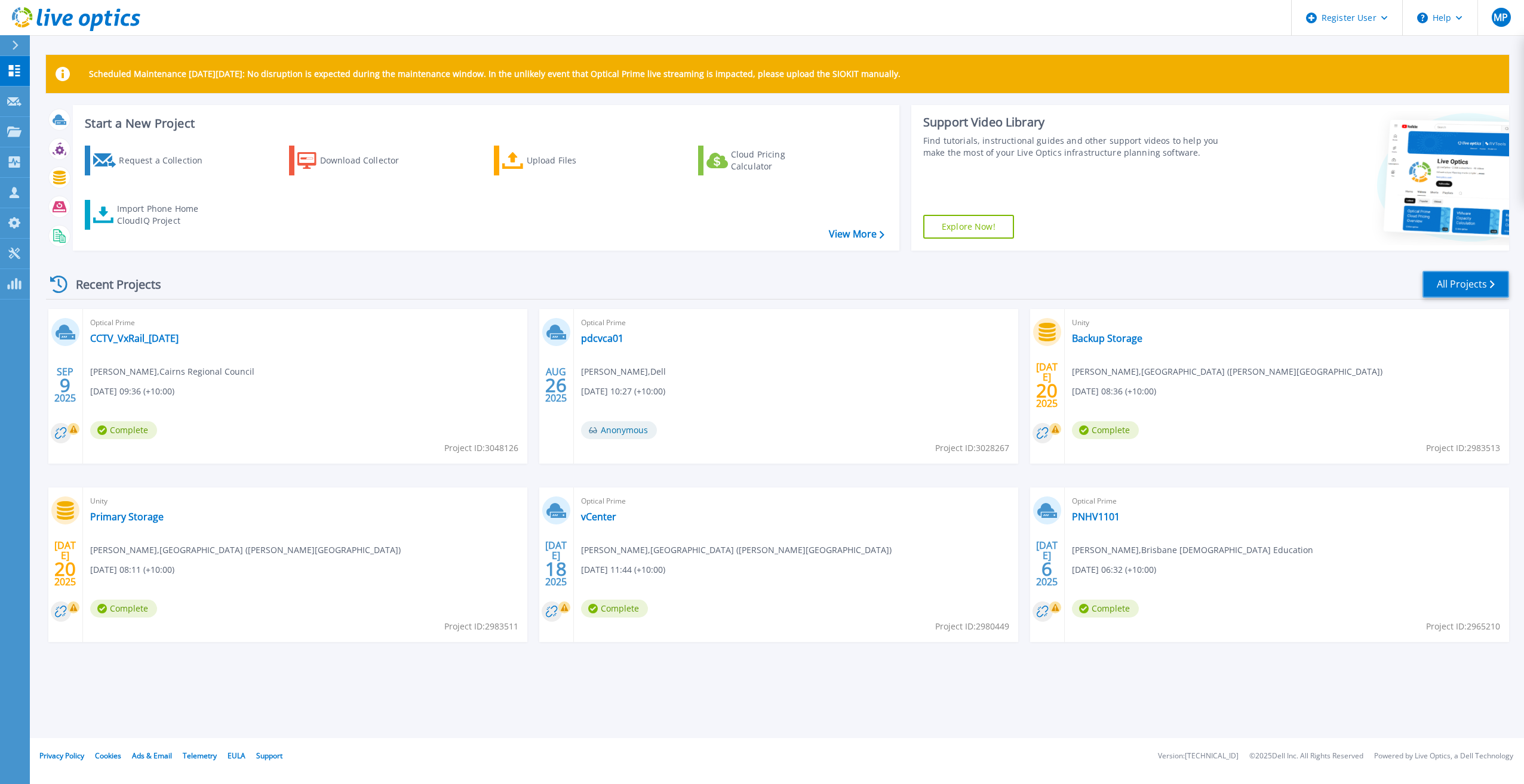
click at [1447, 283] on link "All Projects" at bounding box center [1465, 284] width 87 height 27
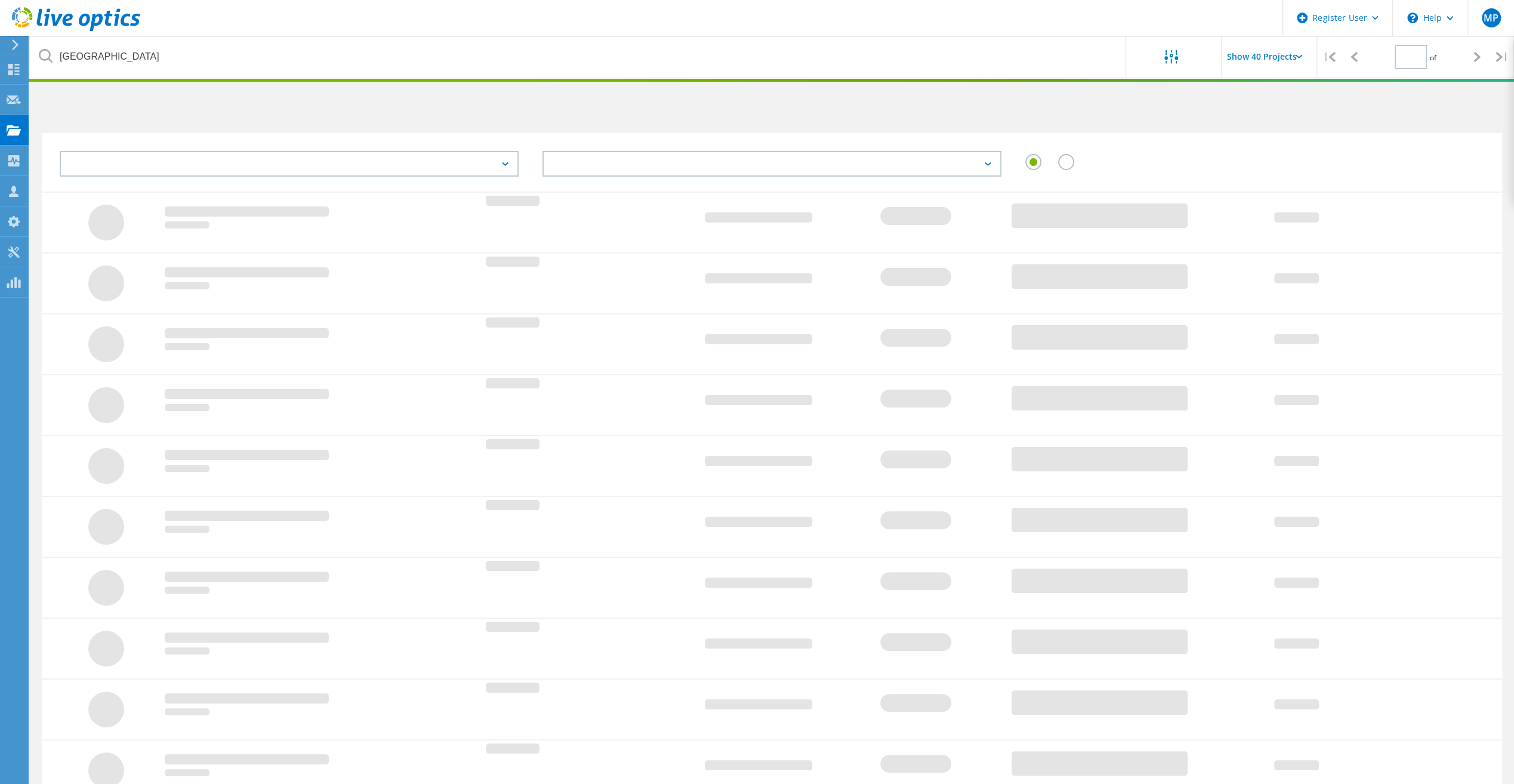
type input "1"
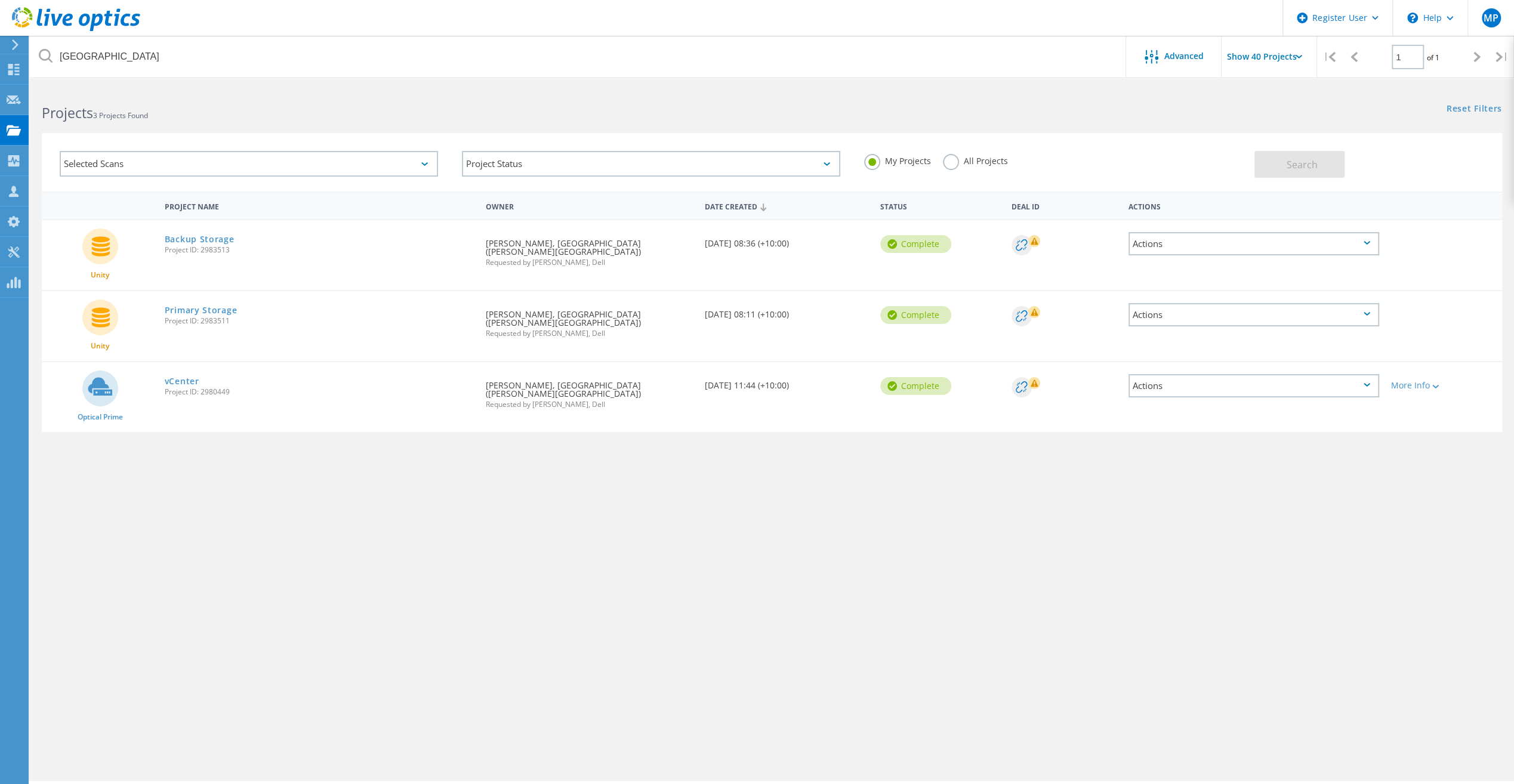
click at [412, 157] on div "Selected Scans" at bounding box center [249, 163] width 378 height 25
click at [622, 158] on div "Project Status" at bounding box center [651, 163] width 378 height 25
click at [1269, 54] on input "Show 40 Projects" at bounding box center [1281, 57] width 119 height 42
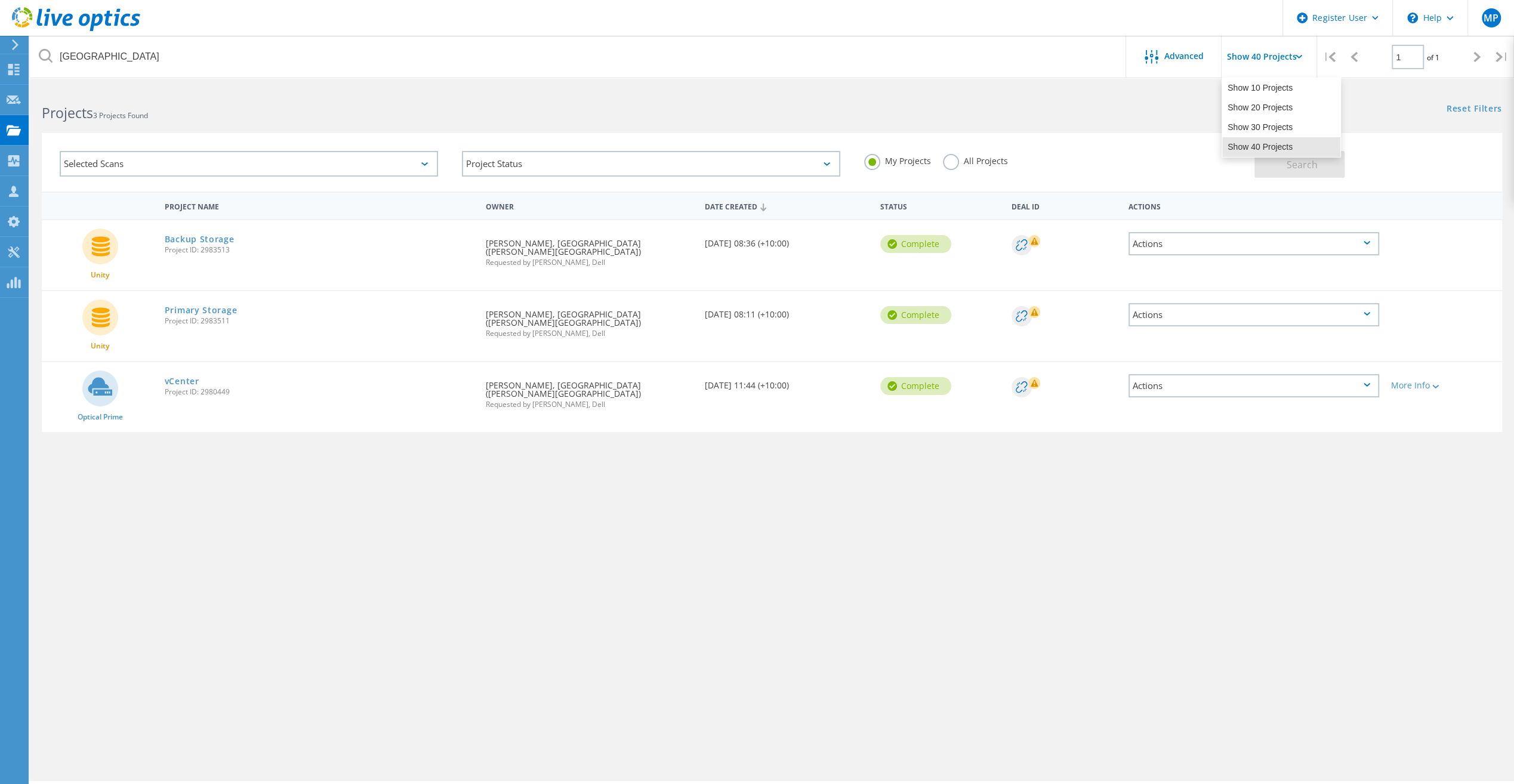
click at [1269, 54] on input "Show 40 Projects" at bounding box center [1281, 57] width 119 height 42
click at [1188, 57] on span "Advanced" at bounding box center [1184, 56] width 39 height 9
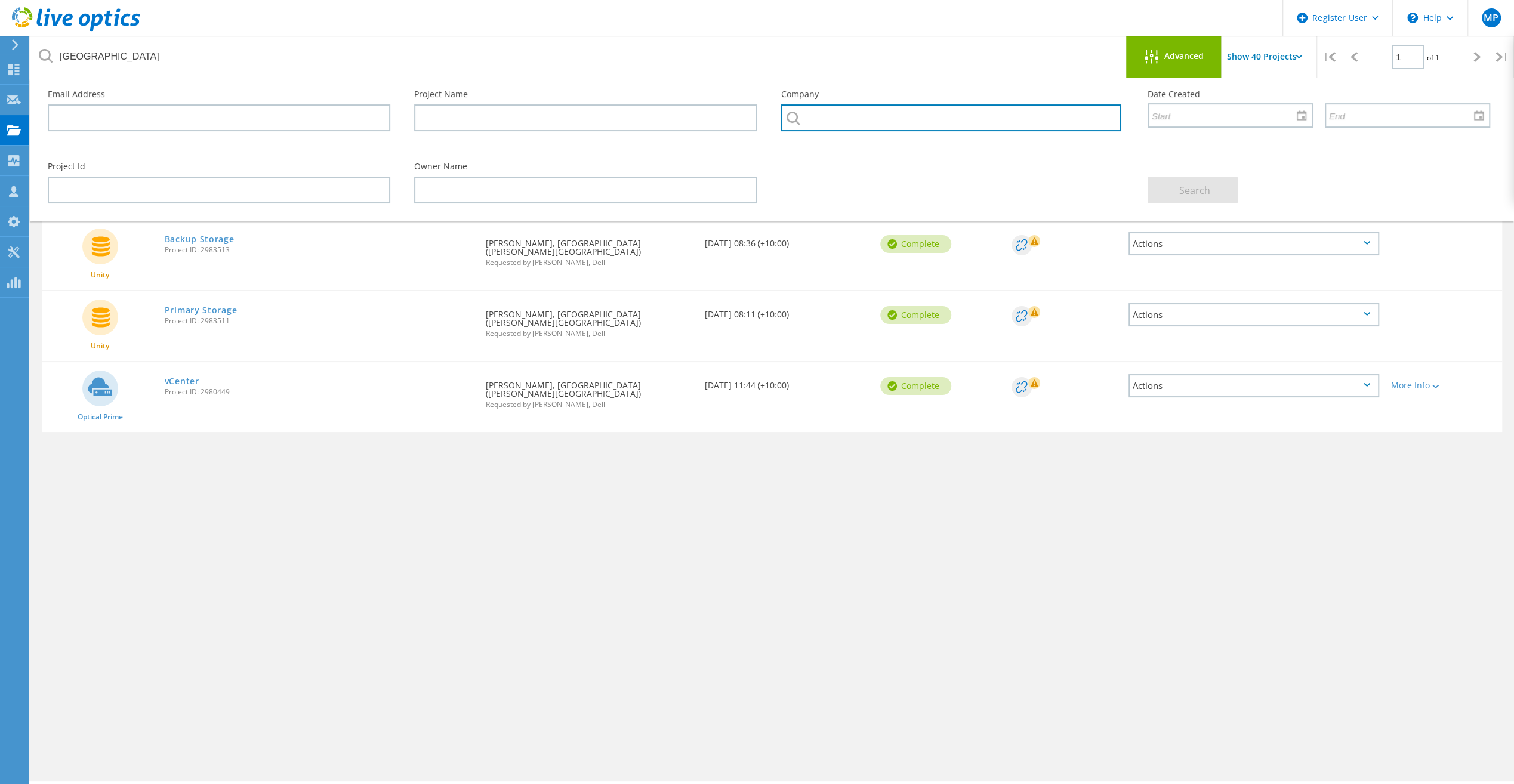
click at [838, 108] on input "text" at bounding box center [950, 117] width 339 height 27
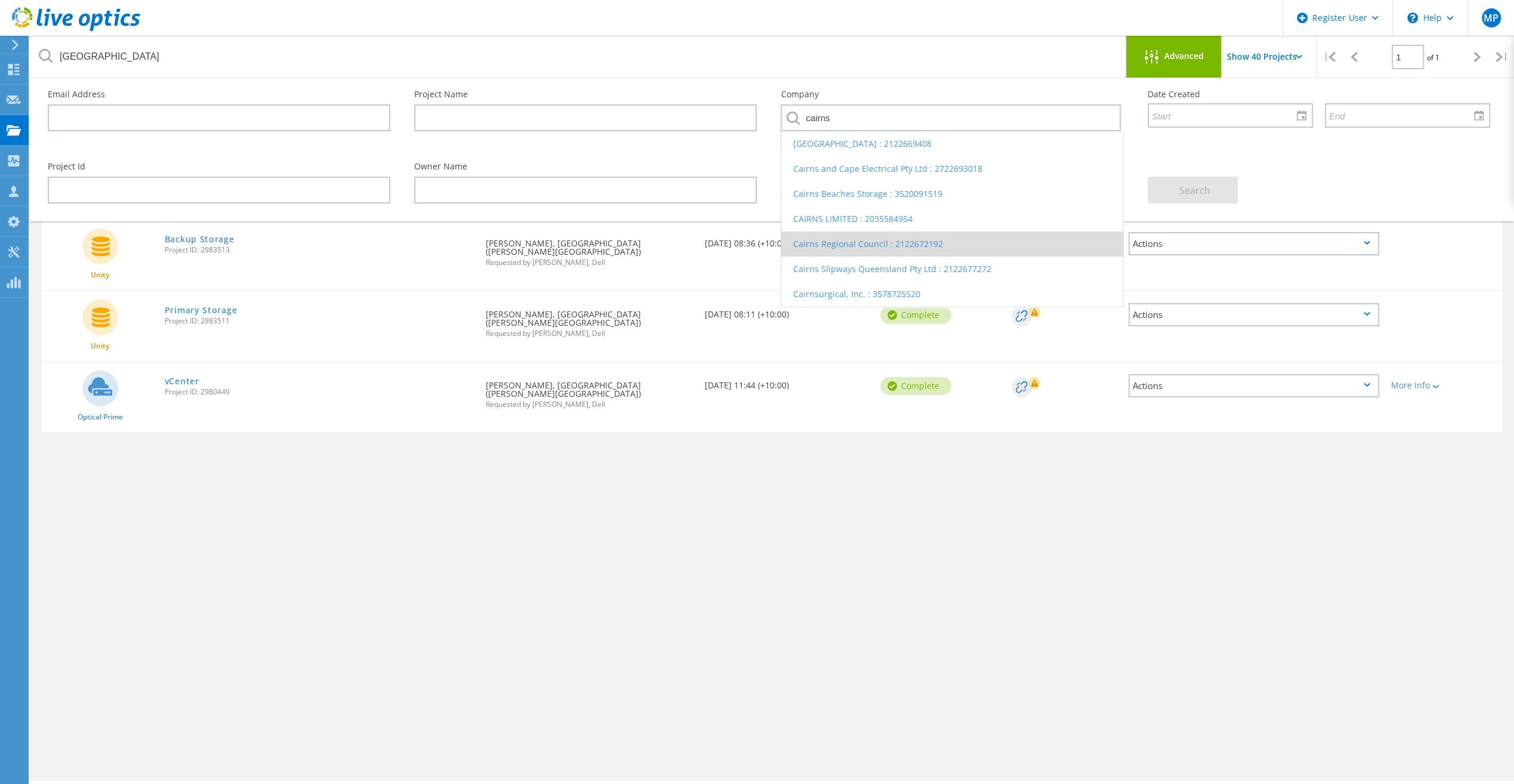
click at [933, 247] on li "Cairns Regional Council : 2122672192" at bounding box center [952, 244] width 341 height 25
type input "Cairns Regional Council : 2122672192"
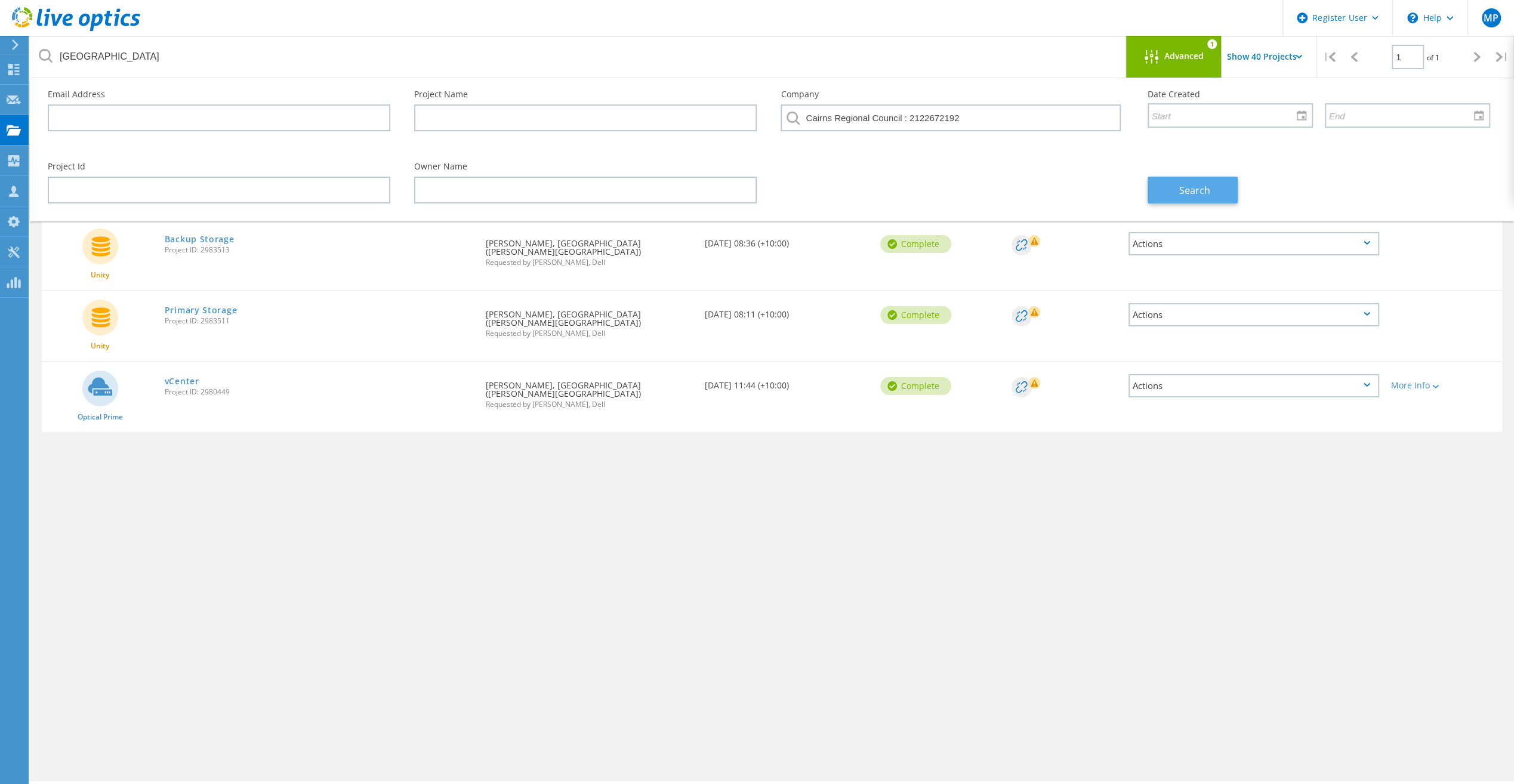
click at [1194, 182] on button "Search" at bounding box center [1193, 189] width 90 height 27
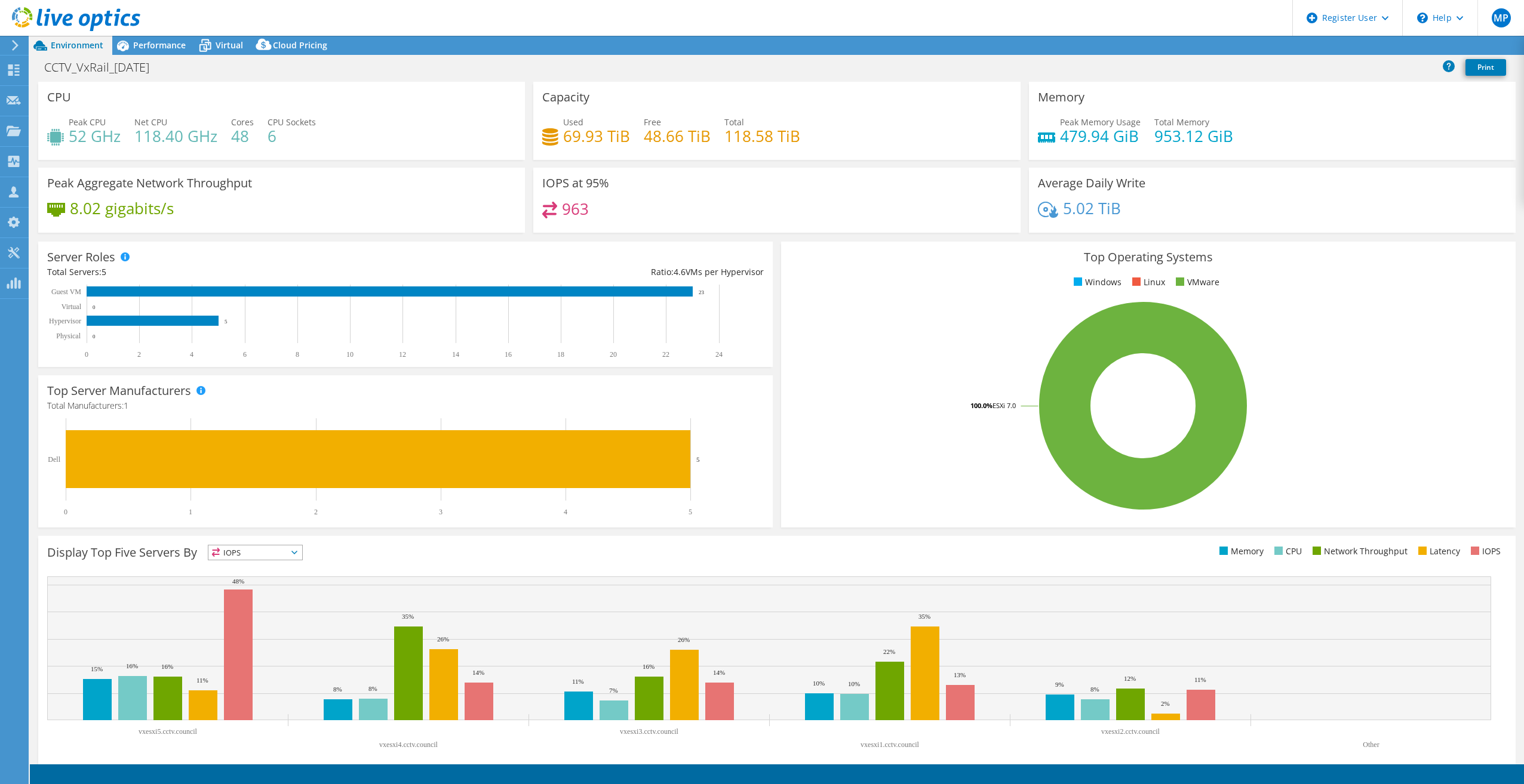
select select "USD"
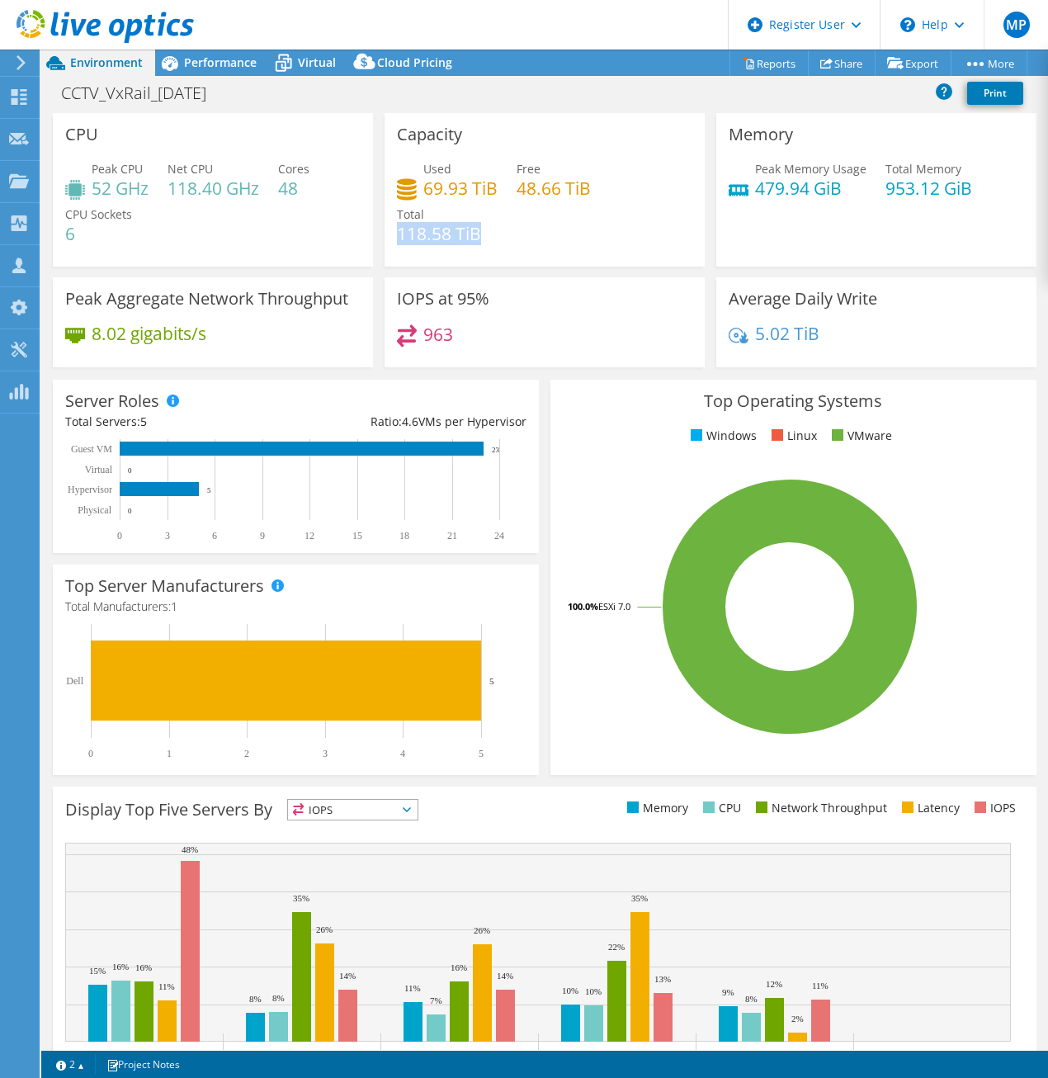
drag, startPoint x: 474, startPoint y: 232, endPoint x: 401, endPoint y: 233, distance: 72.6
click at [397, 233] on h4 "118.58 TiB" at bounding box center [439, 233] width 84 height 18
drag, startPoint x: 401, startPoint y: 233, endPoint x: 432, endPoint y: 233, distance: 31.4
click at [432, 233] on h4 "118.58 TiB" at bounding box center [439, 233] width 84 height 18
drag, startPoint x: 232, startPoint y: 60, endPoint x: 644, endPoint y: 312, distance: 482.5
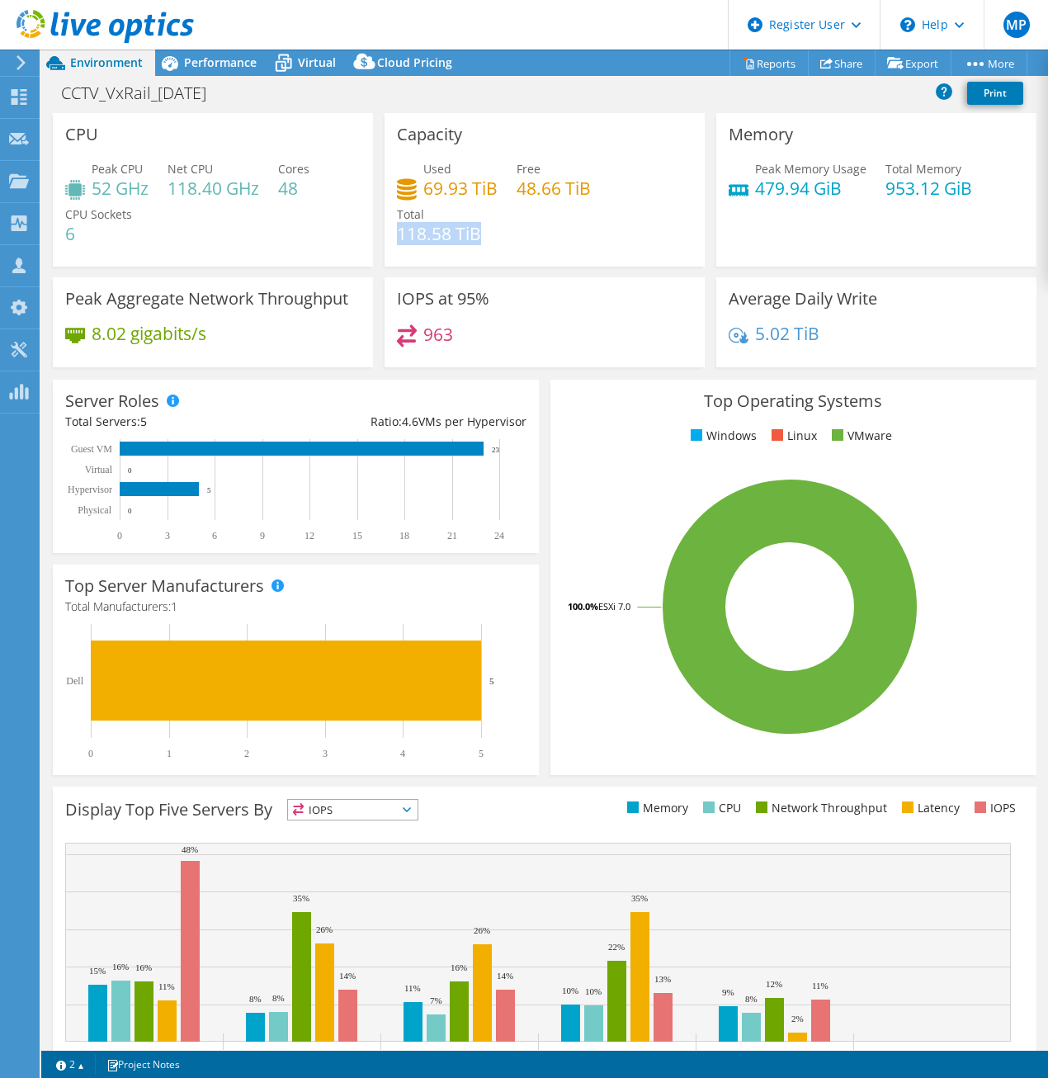
click at [232, 60] on span "Performance" at bounding box center [220, 62] width 73 height 16
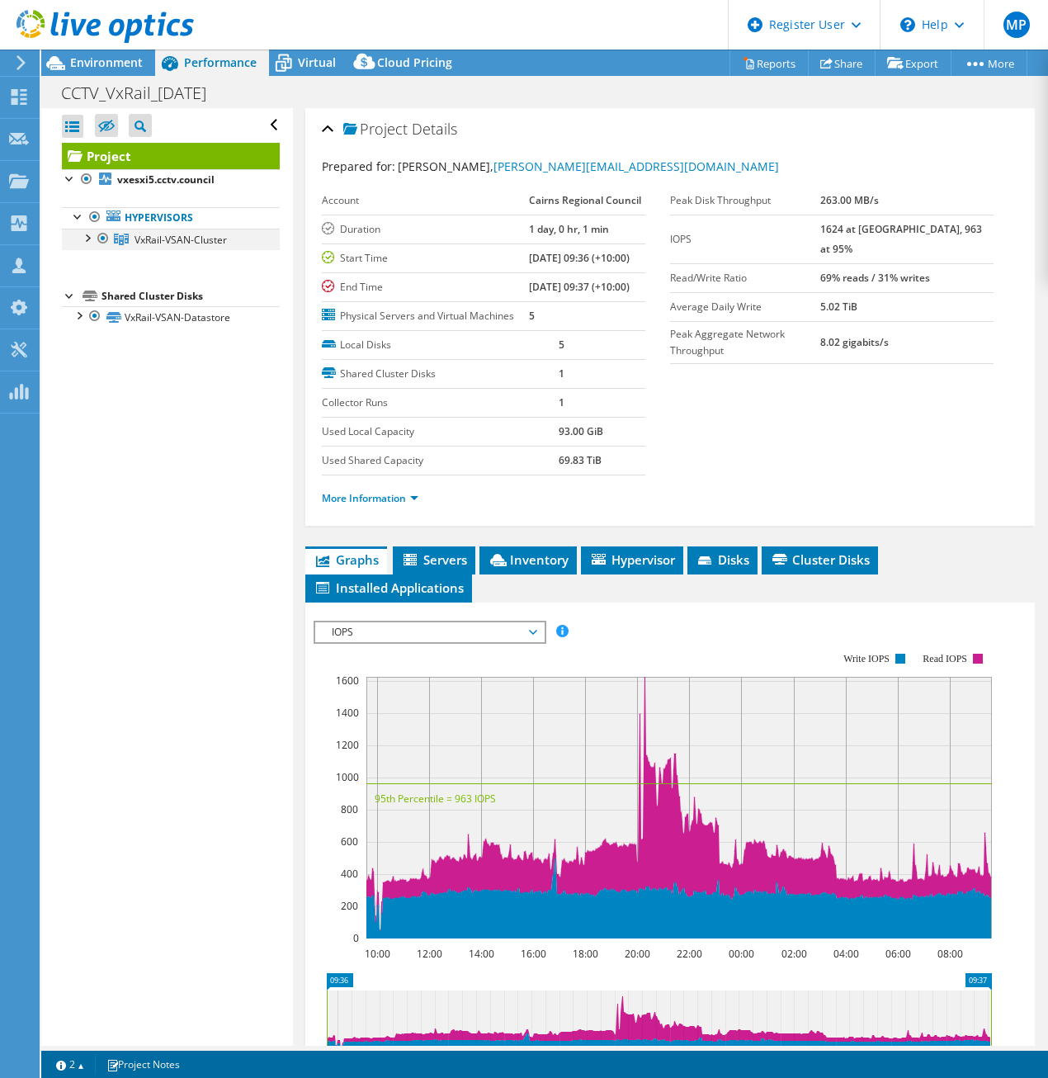
click at [87, 237] on div at bounding box center [86, 237] width 17 height 17
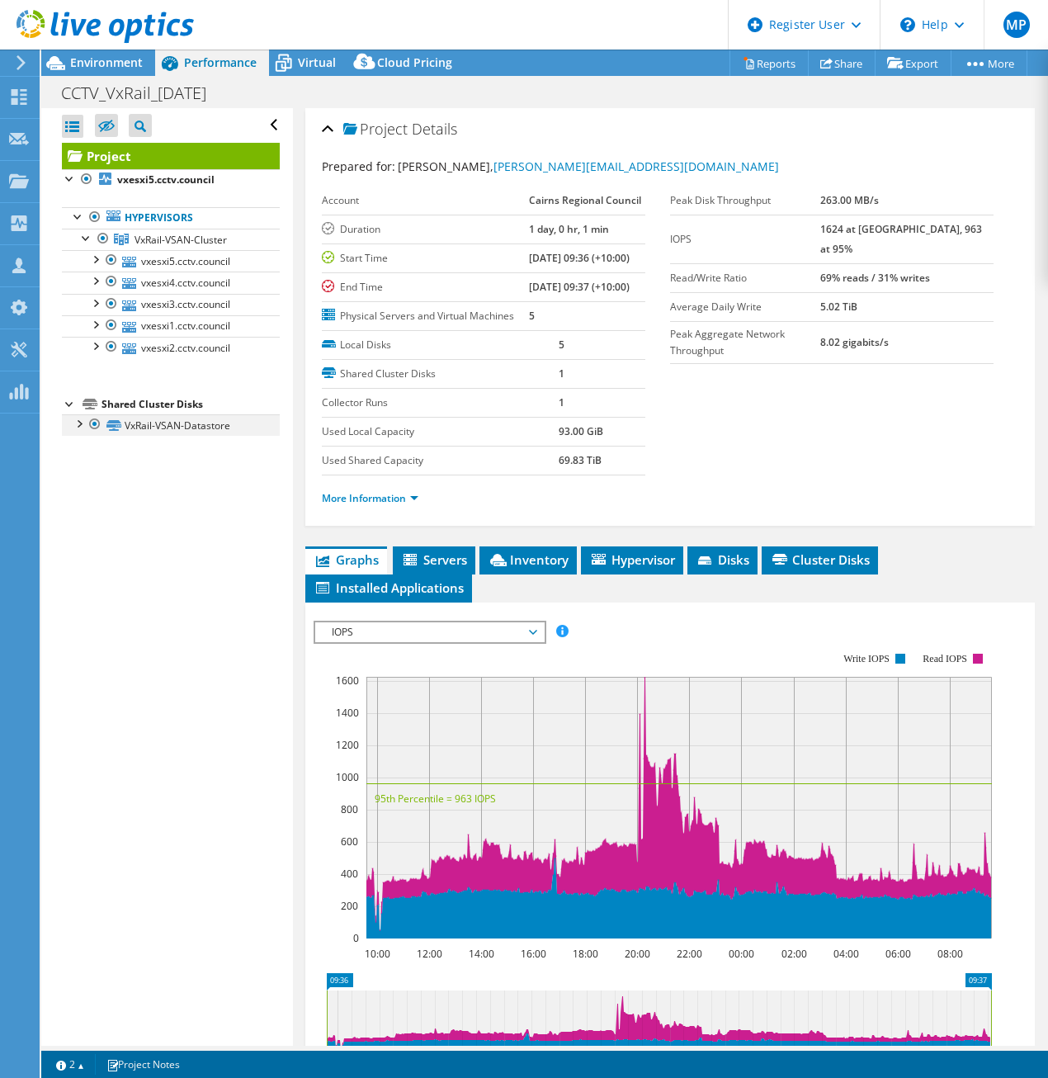
click at [78, 421] on div at bounding box center [78, 422] width 17 height 17
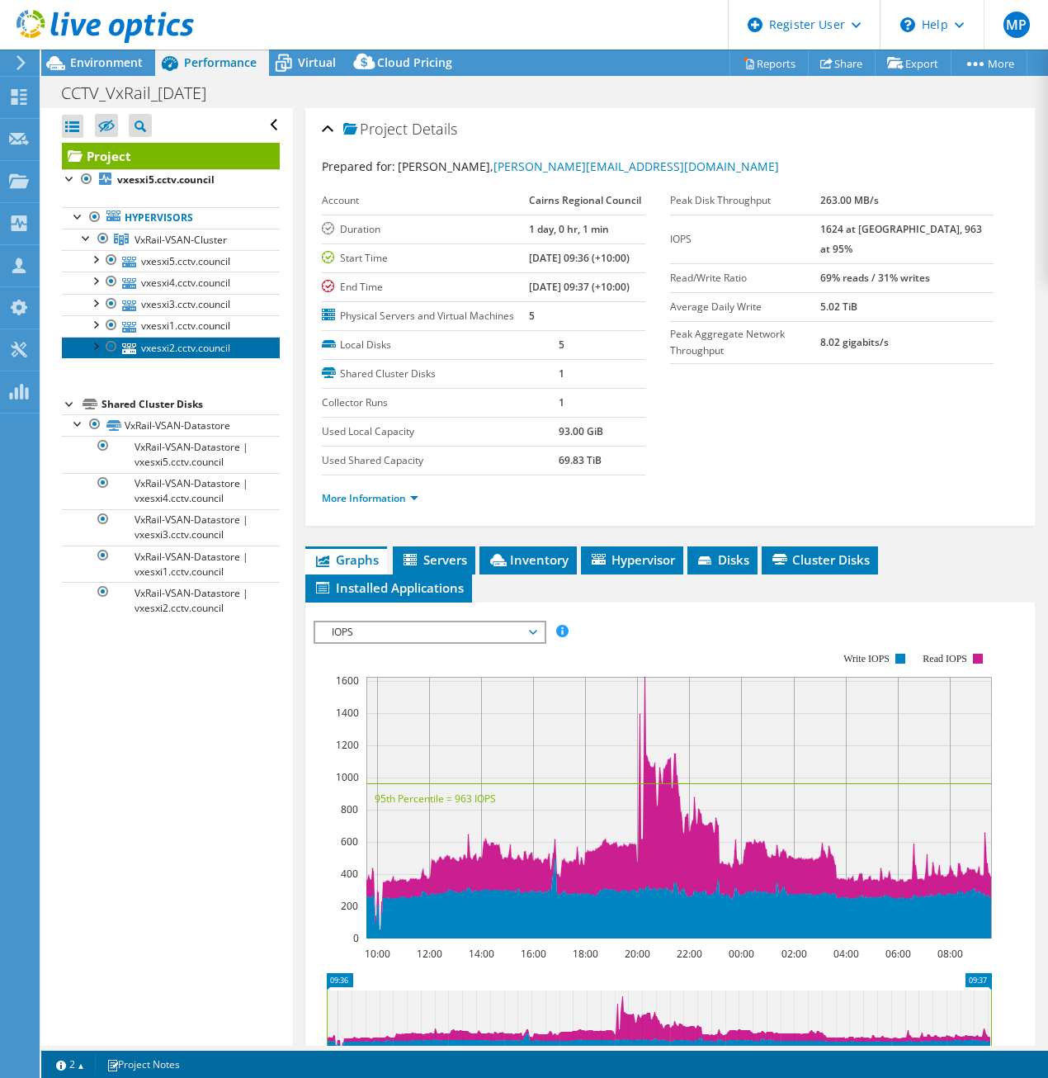
click at [194, 337] on link "vxesxi2.cctv.council" at bounding box center [171, 347] width 218 height 21
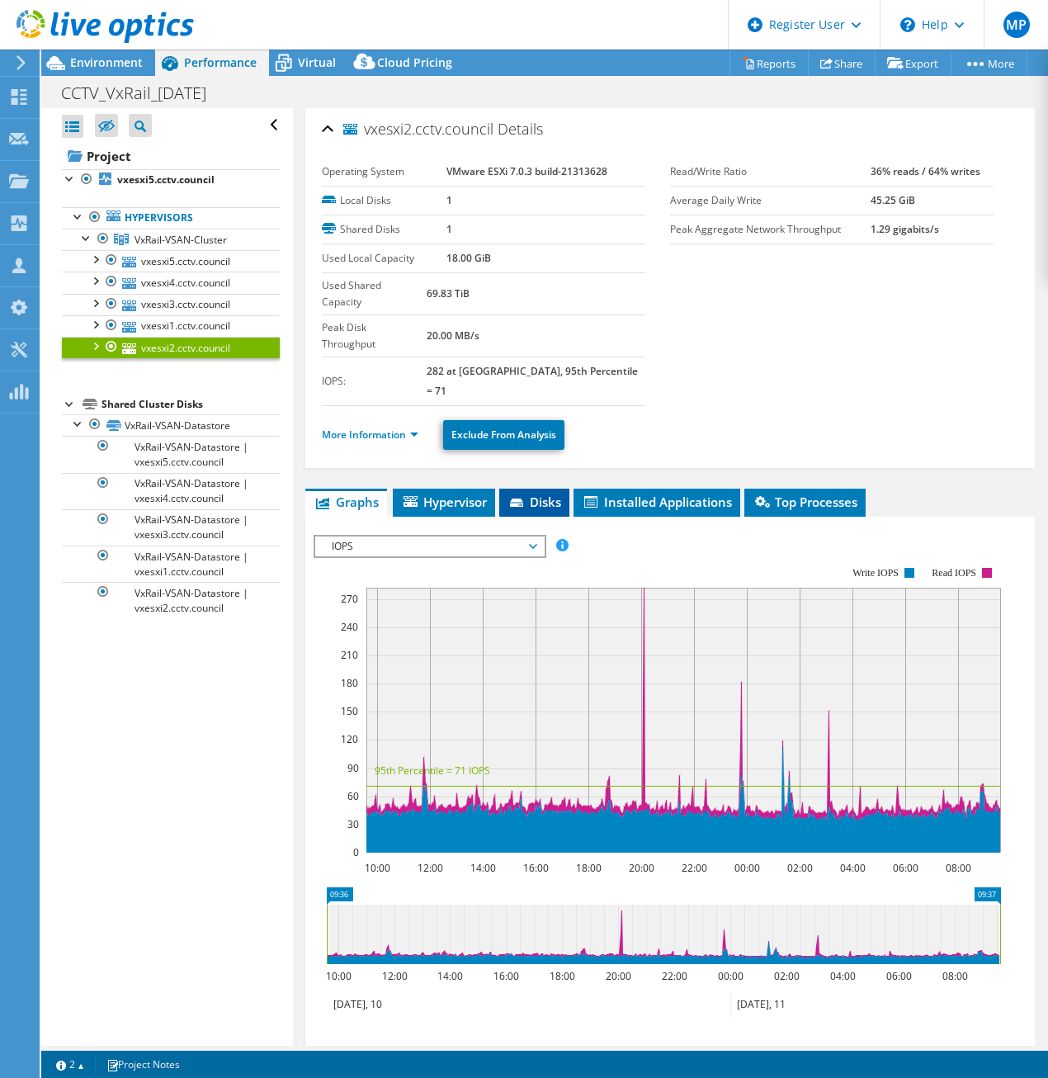
click at [526, 498] on icon at bounding box center [518, 503] width 17 height 11
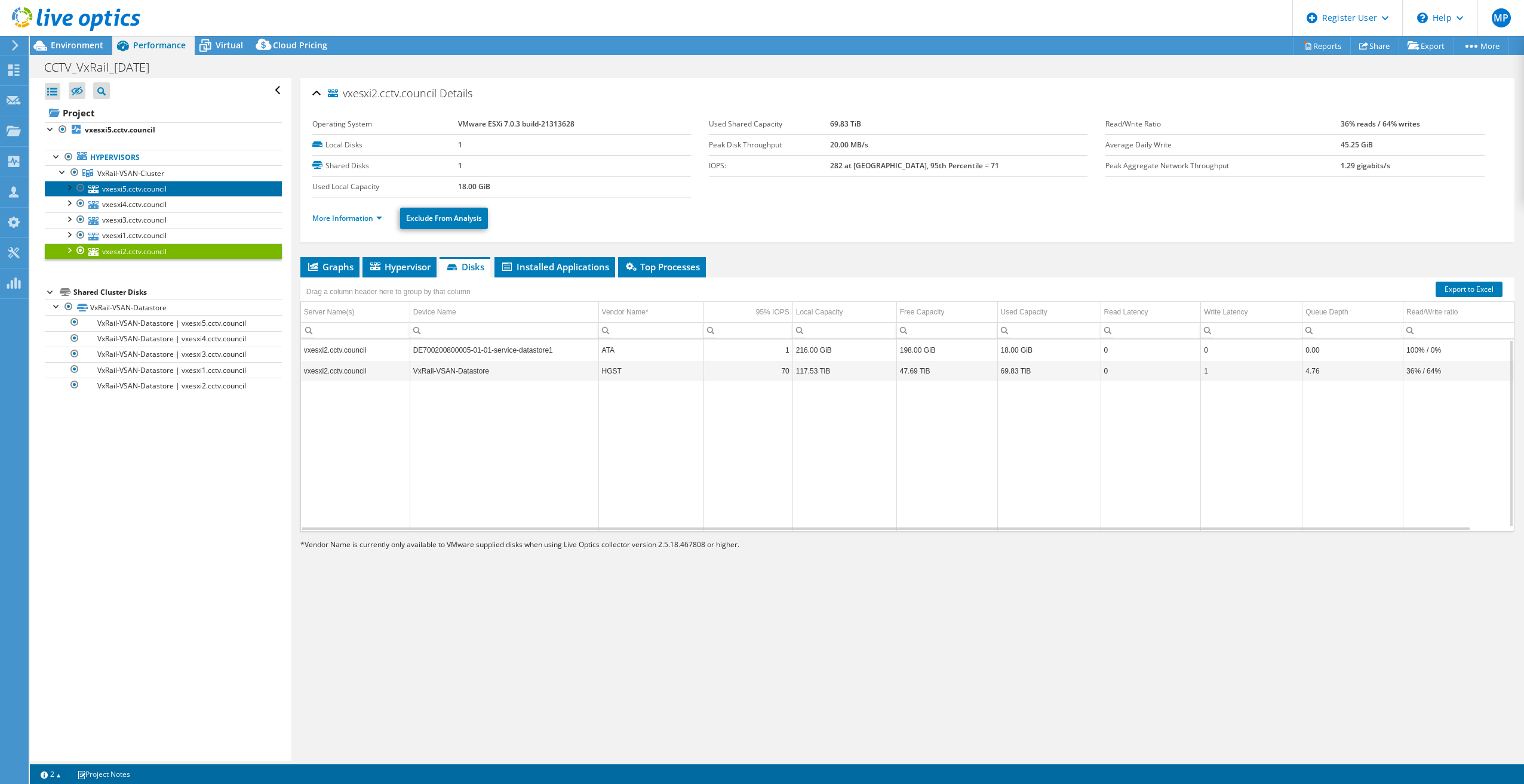
click at [140, 192] on link "vxesxi5.cctv.council" at bounding box center [164, 188] width 237 height 15
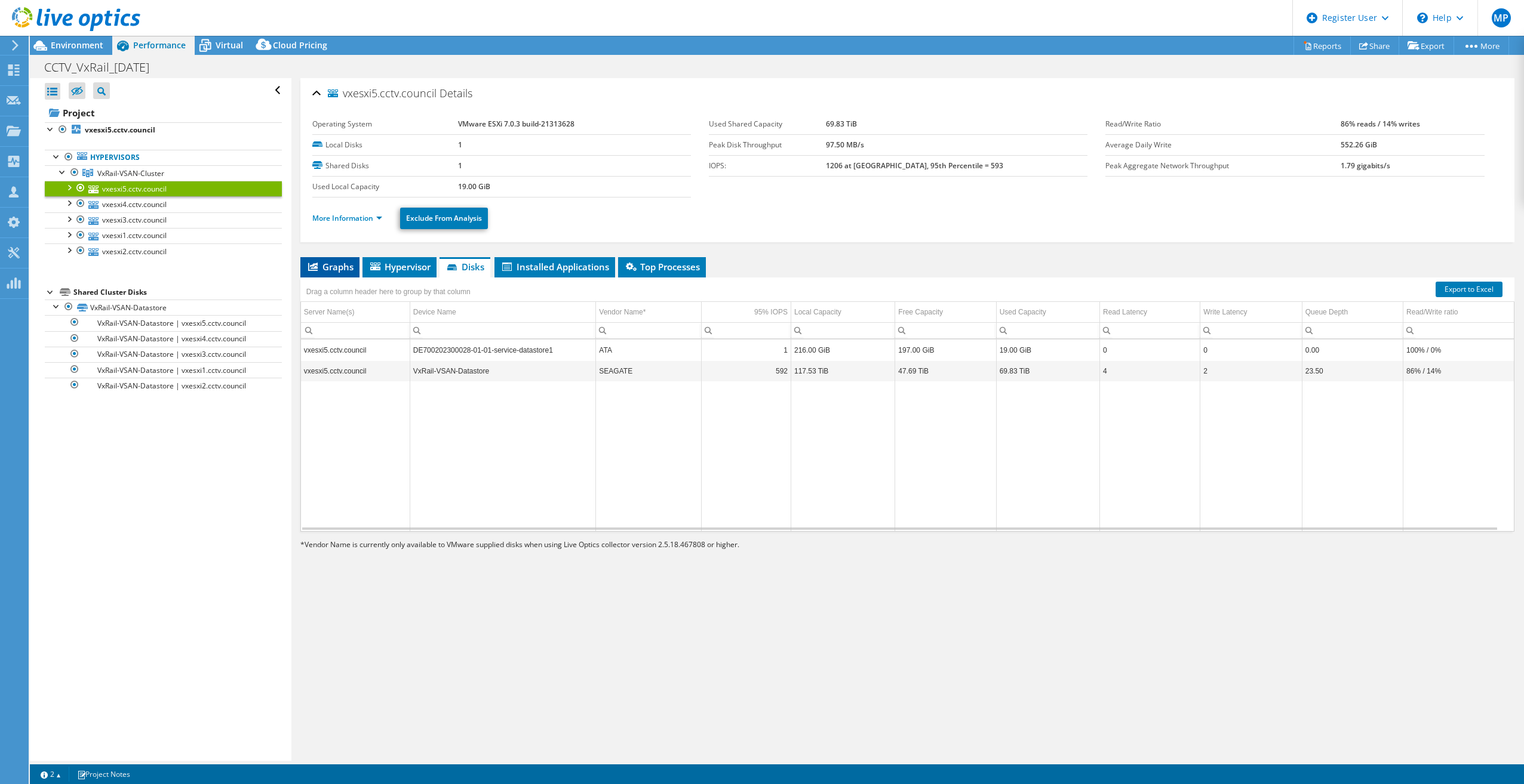
click at [349, 270] on span "Graphs" at bounding box center [329, 267] width 47 height 12
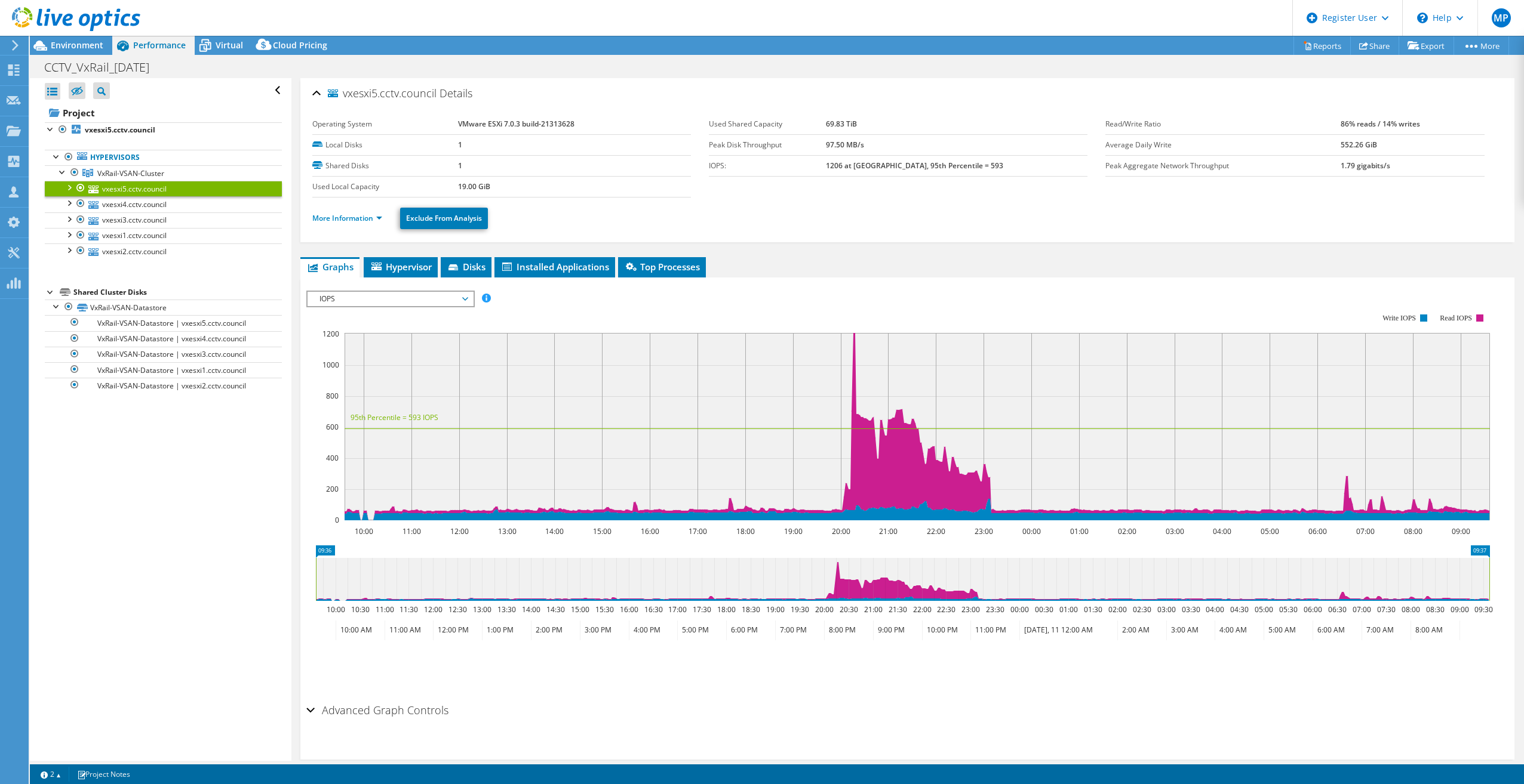
click at [156, 186] on link "vxesxi5.cctv.council" at bounding box center [164, 188] width 237 height 15
click at [357, 219] on link "More Information" at bounding box center [347, 218] width 70 height 10
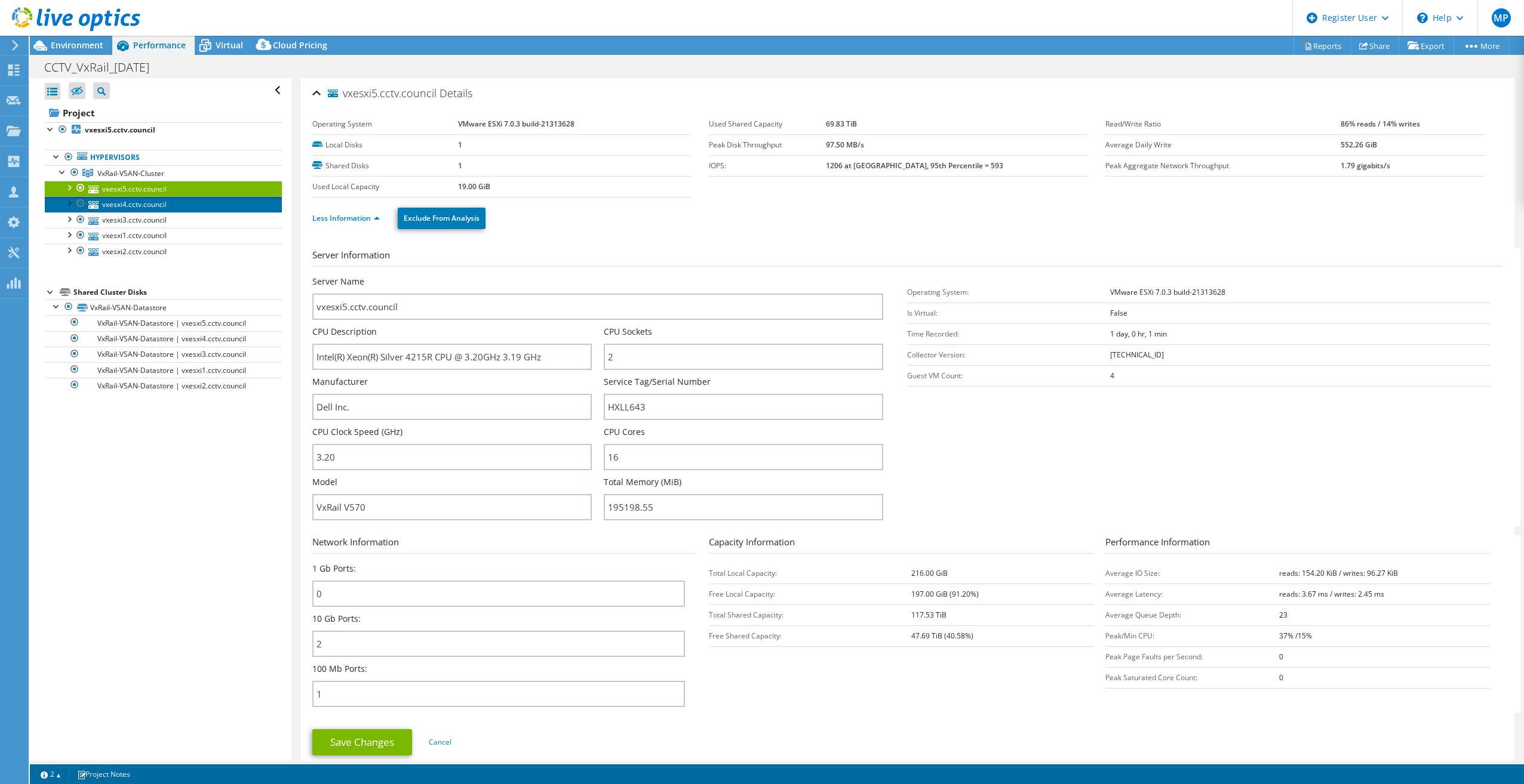
click at [144, 204] on link "vxesxi4.cctv.council" at bounding box center [164, 203] width 237 height 15
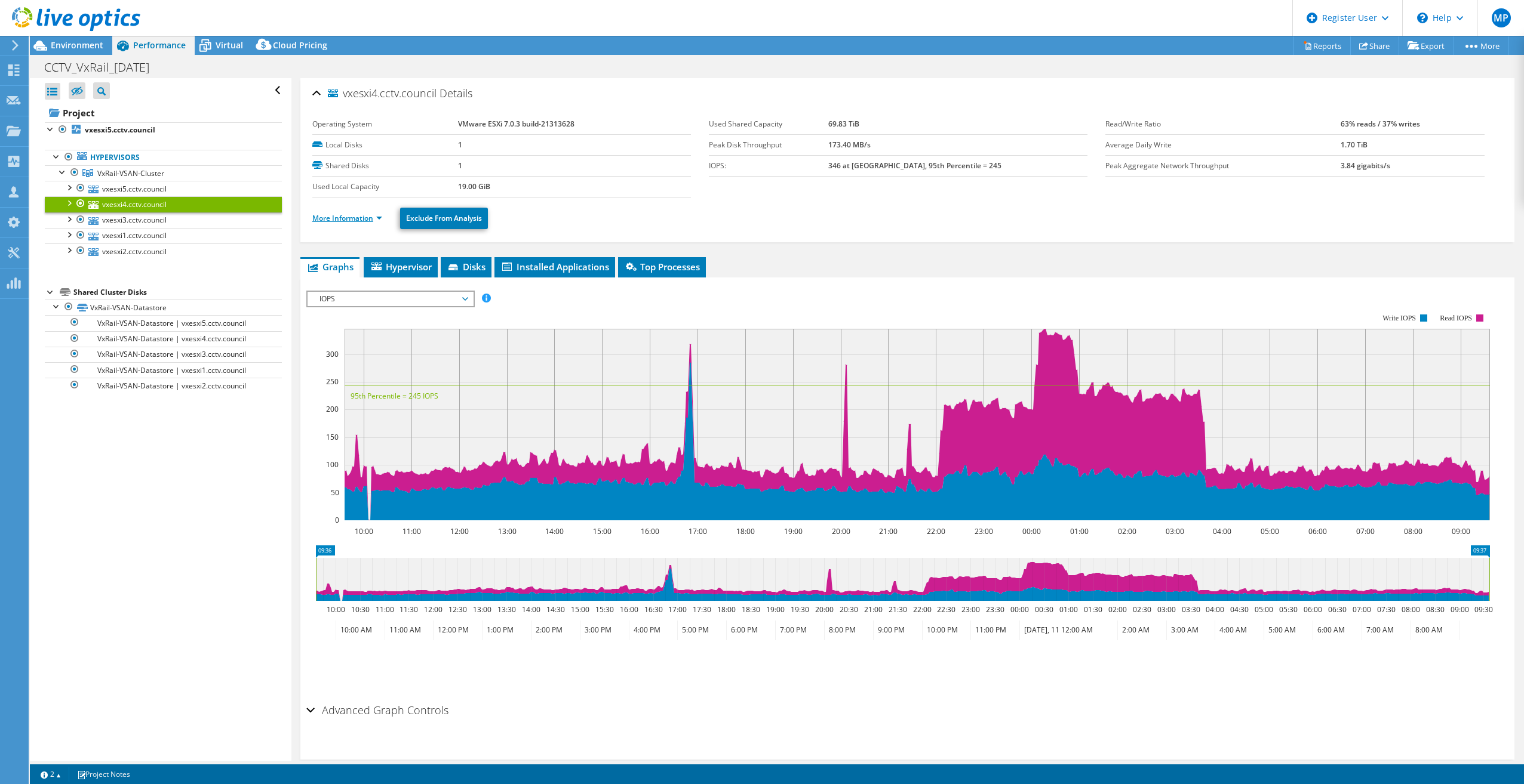
click at [360, 219] on link "More Information" at bounding box center [347, 218] width 70 height 10
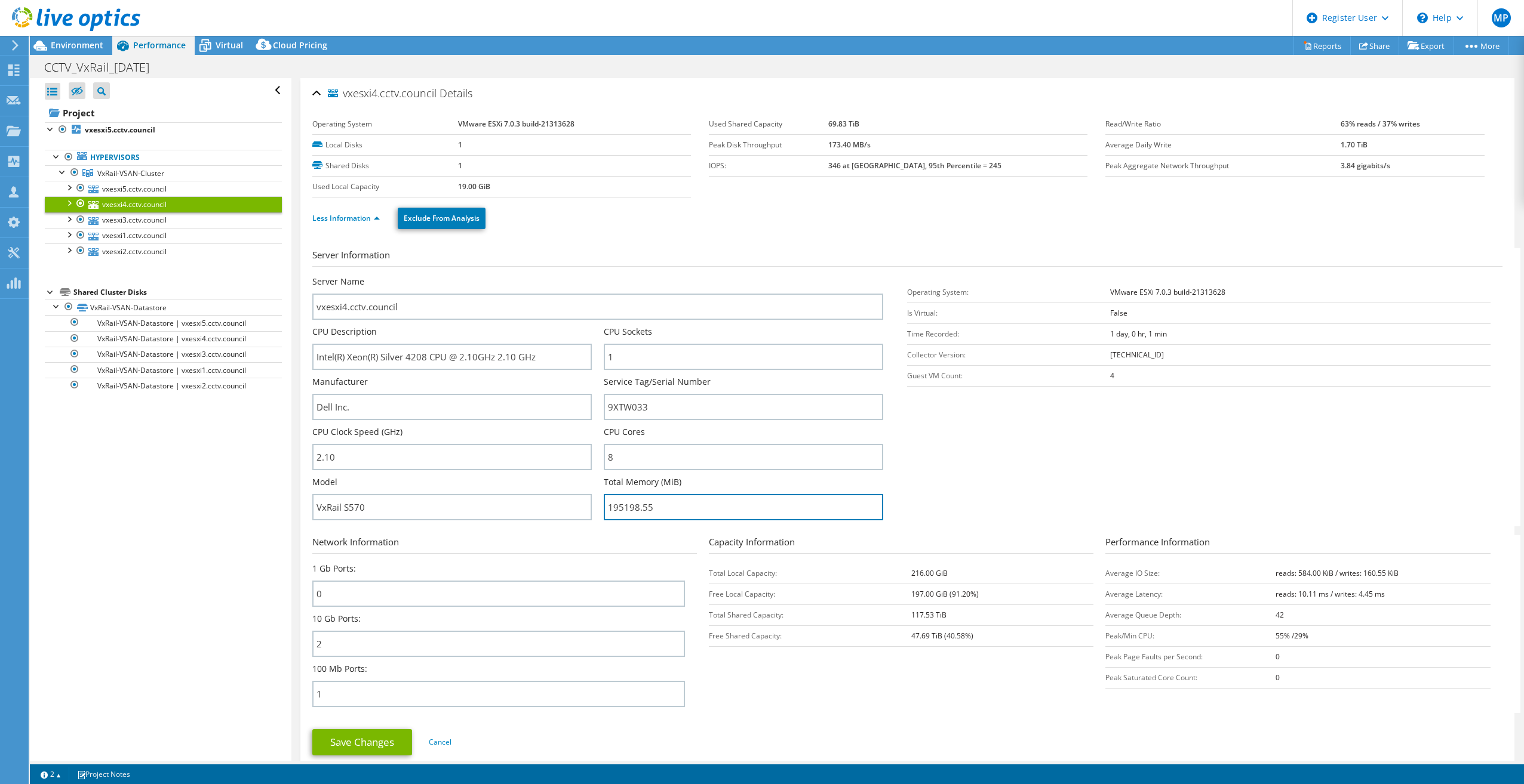
drag, startPoint x: 696, startPoint y: 514, endPoint x: 548, endPoint y: 523, distance: 148.3
click at [547, 276] on div "Server Name vxesxi4.cctv.council CPU Description Intel(R) Xeon(R) Silver 4208 C…" at bounding box center [604, 276] width 583 height 0
click at [658, 514] on input "195198.55" at bounding box center [743, 507] width 279 height 26
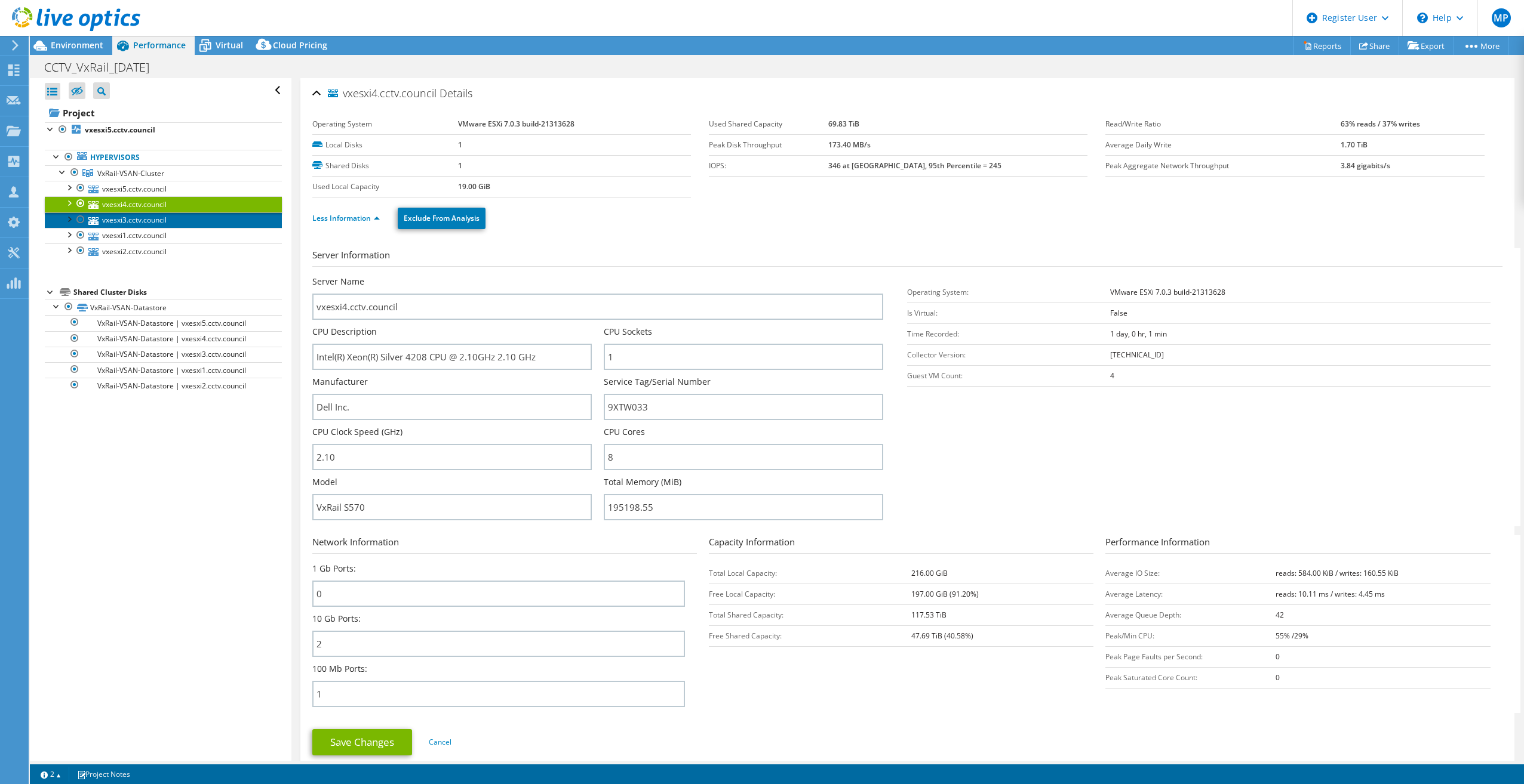
click at [134, 222] on link "vxesxi3.cctv.council" at bounding box center [164, 220] width 237 height 15
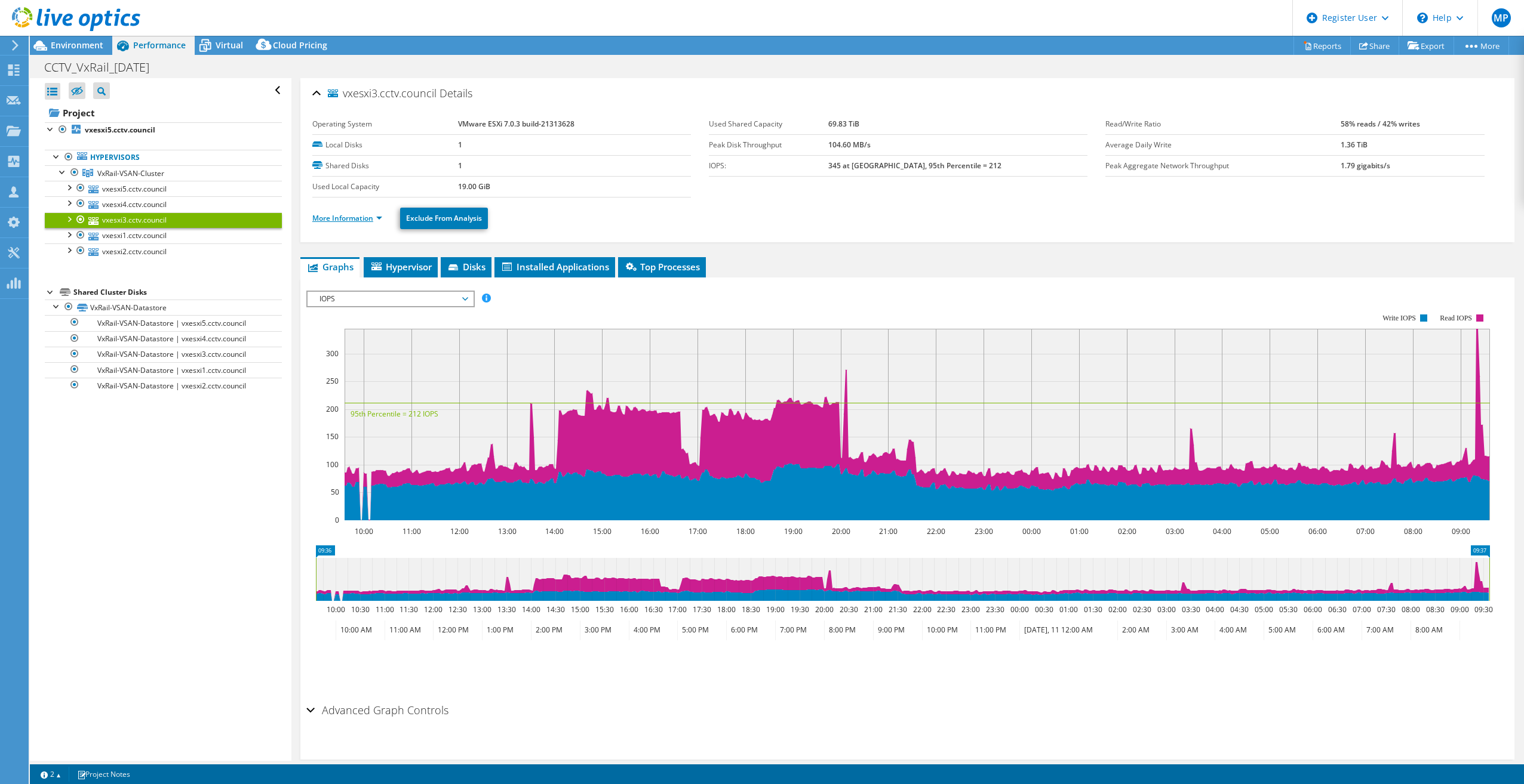
click at [358, 216] on link "More Information" at bounding box center [347, 218] width 70 height 10
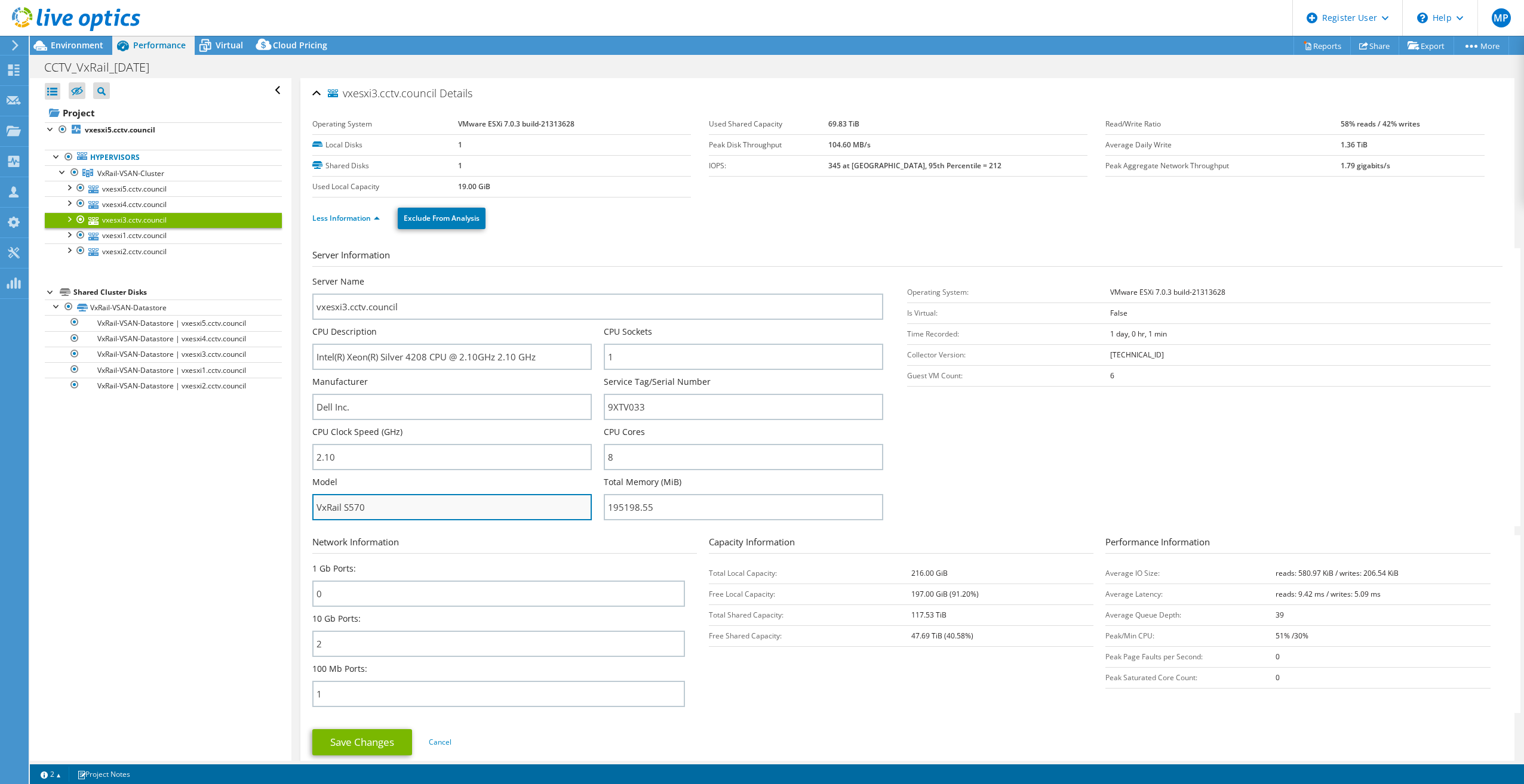
click at [379, 507] on input "VxRail S570" at bounding box center [452, 507] width 279 height 26
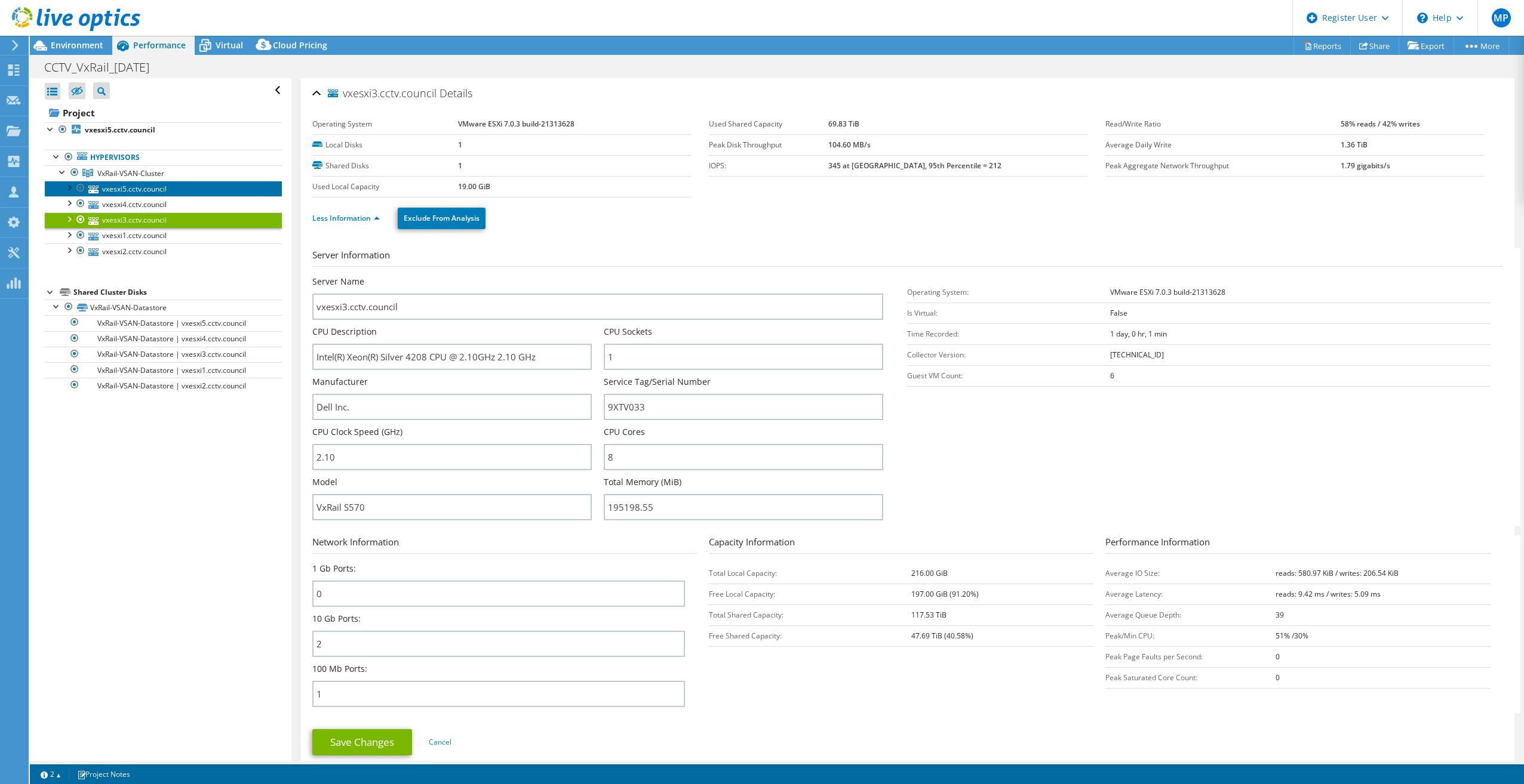
click at [140, 182] on link "vxesxi5.cctv.council" at bounding box center [164, 188] width 237 height 15
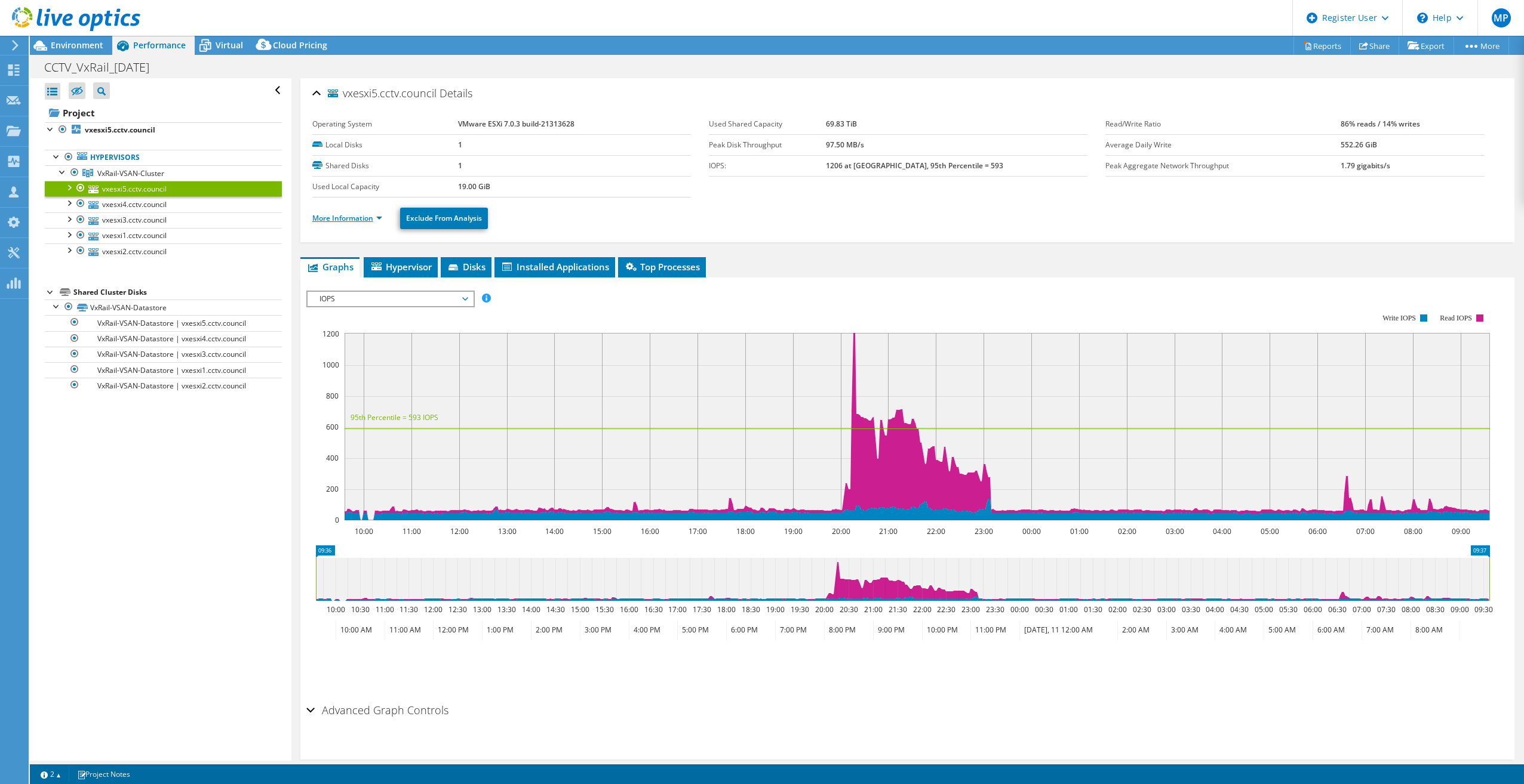
click at [358, 216] on link "More Information" at bounding box center [347, 218] width 70 height 10
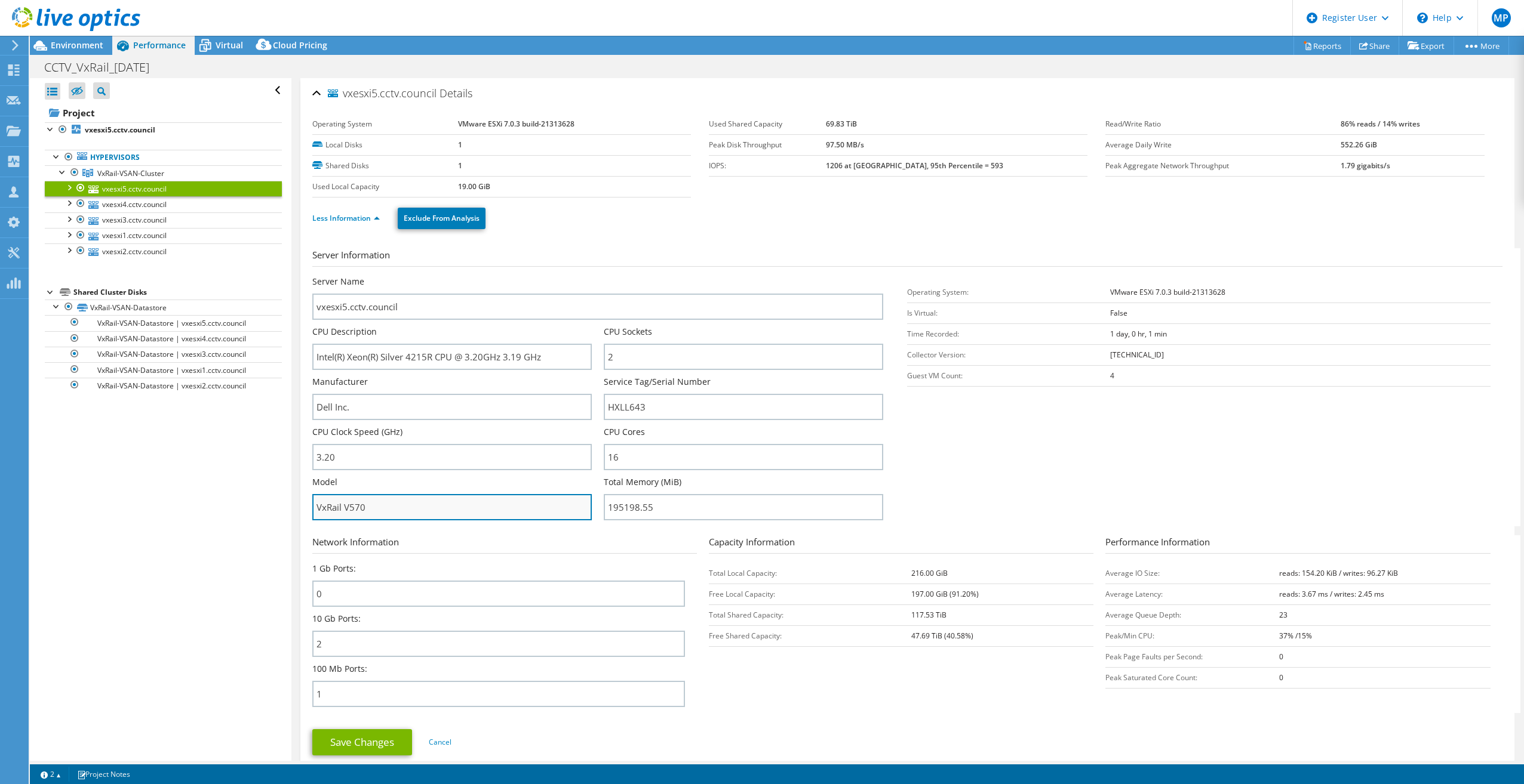
click at [399, 508] on input "VxRail V570" at bounding box center [452, 507] width 279 height 26
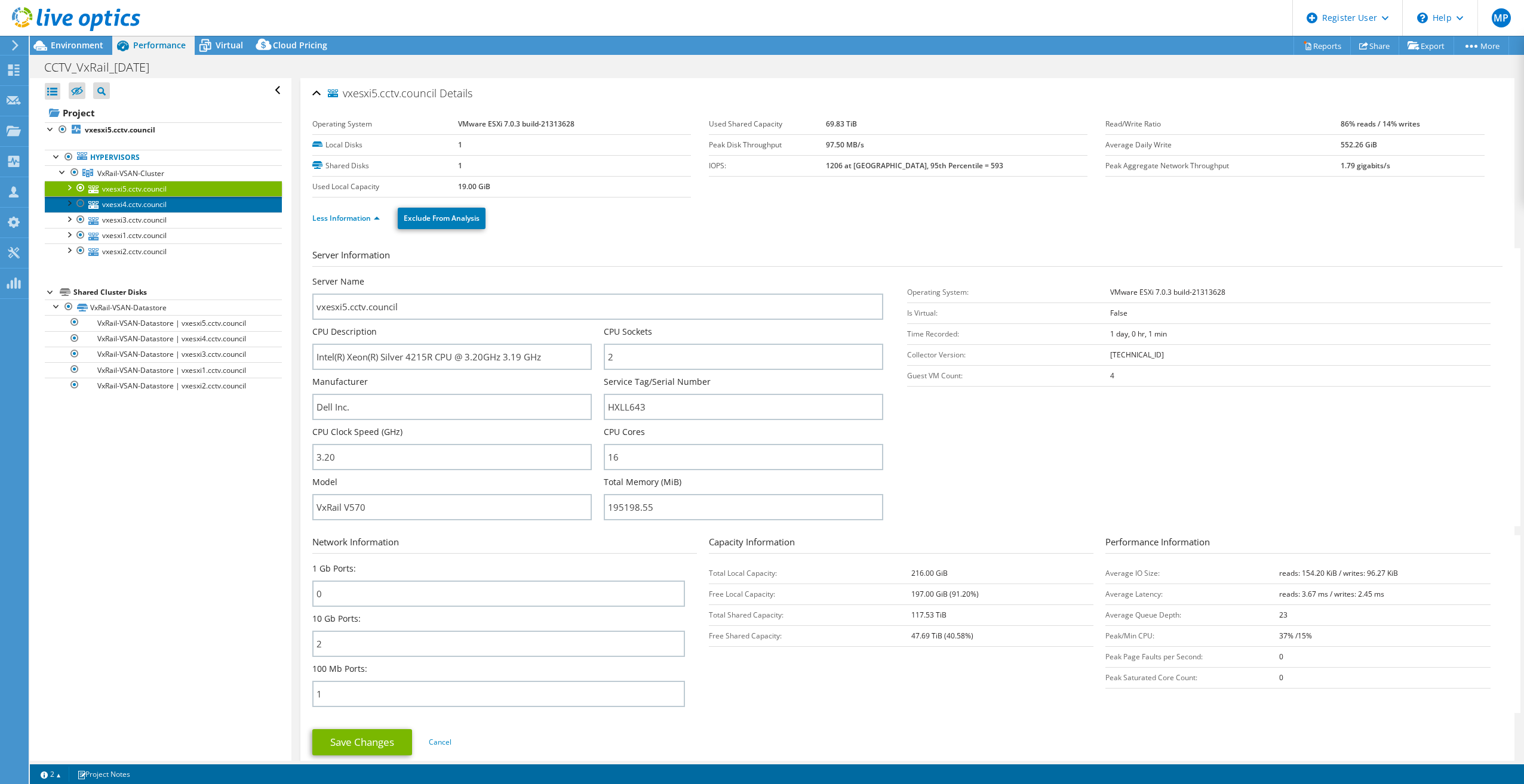
click at [150, 206] on link "vxesxi4.cctv.council" at bounding box center [164, 203] width 237 height 15
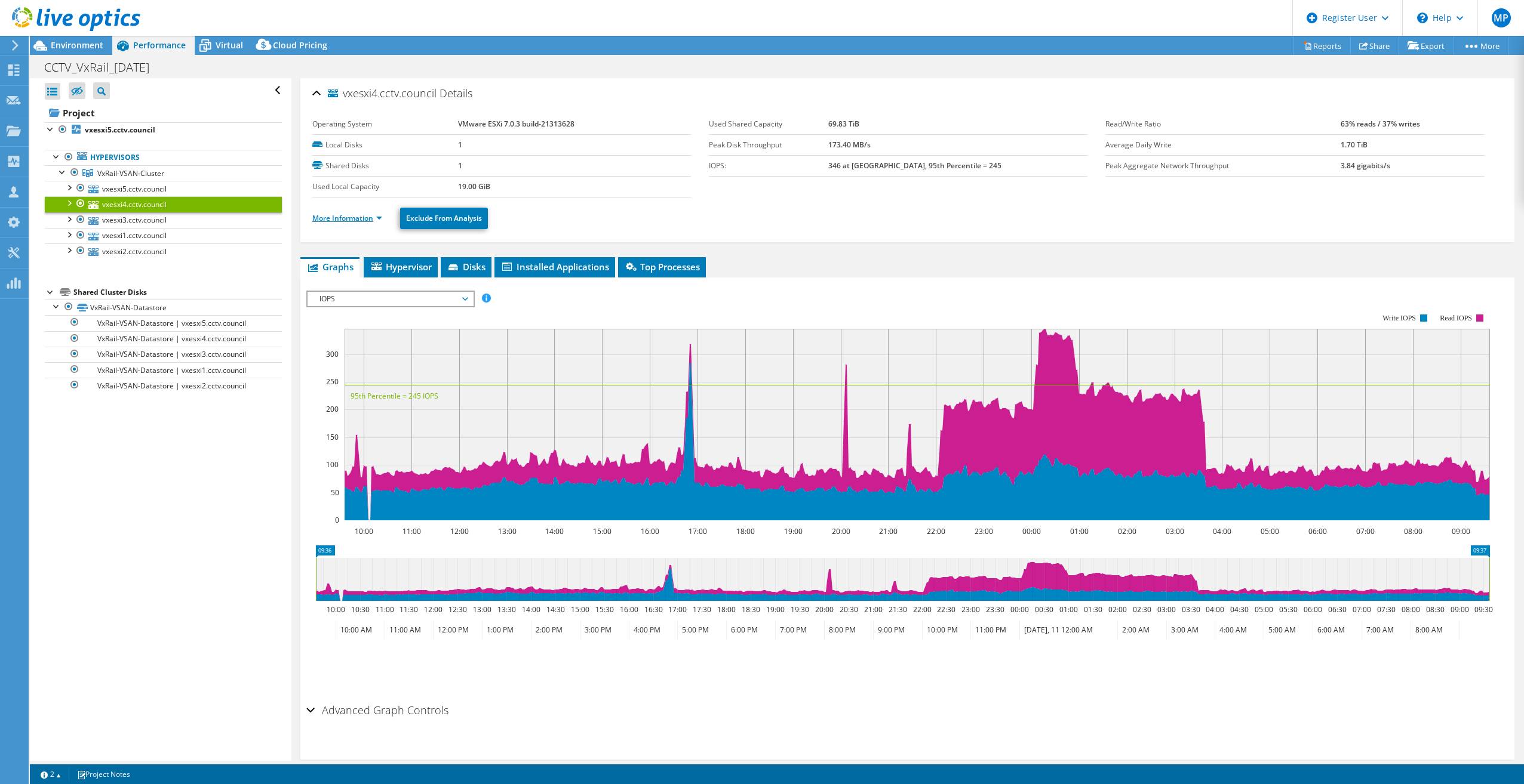
click at [333, 217] on link "More Information" at bounding box center [347, 218] width 70 height 10
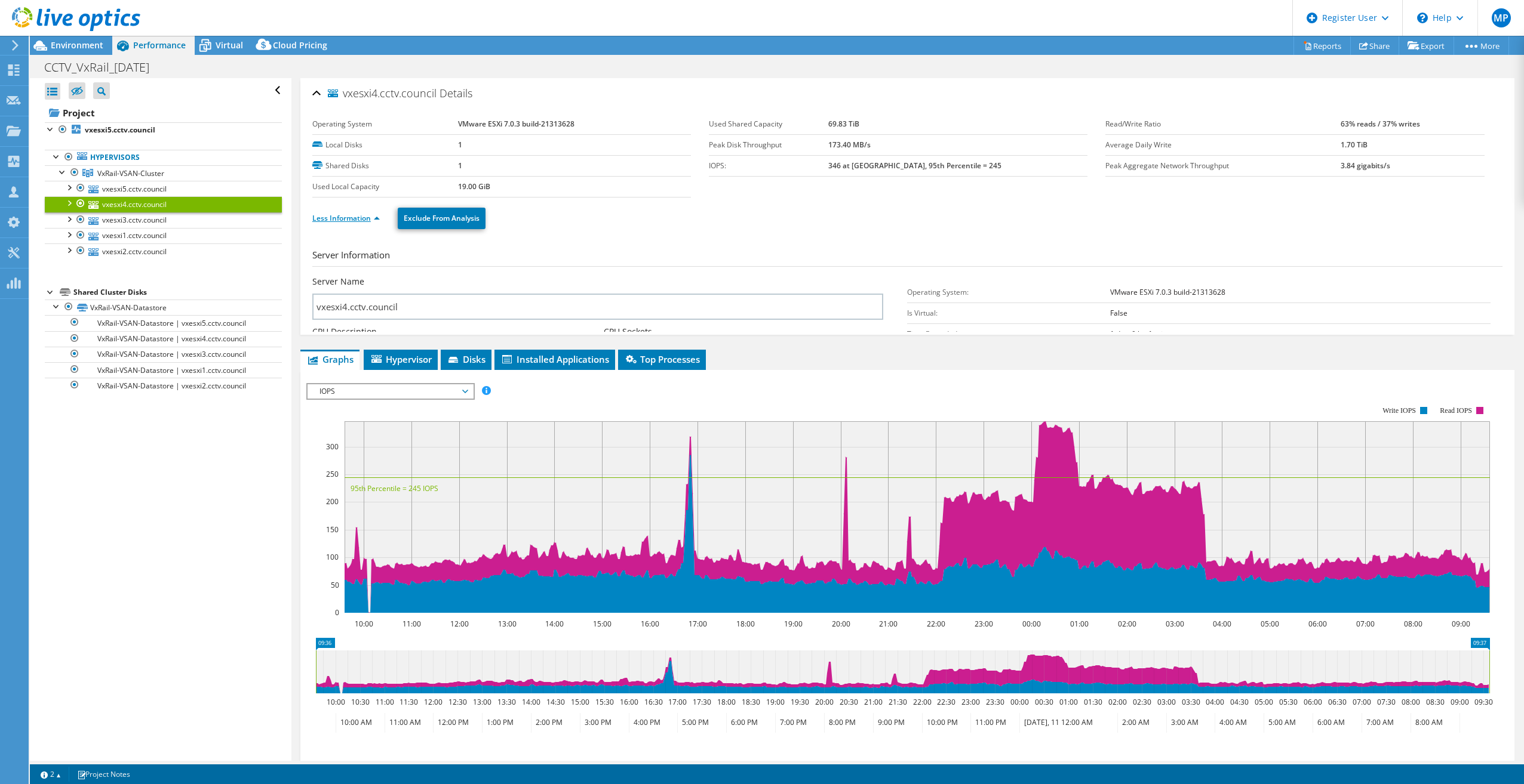
click at [367, 216] on link "Less Information" at bounding box center [346, 218] width 67 height 10
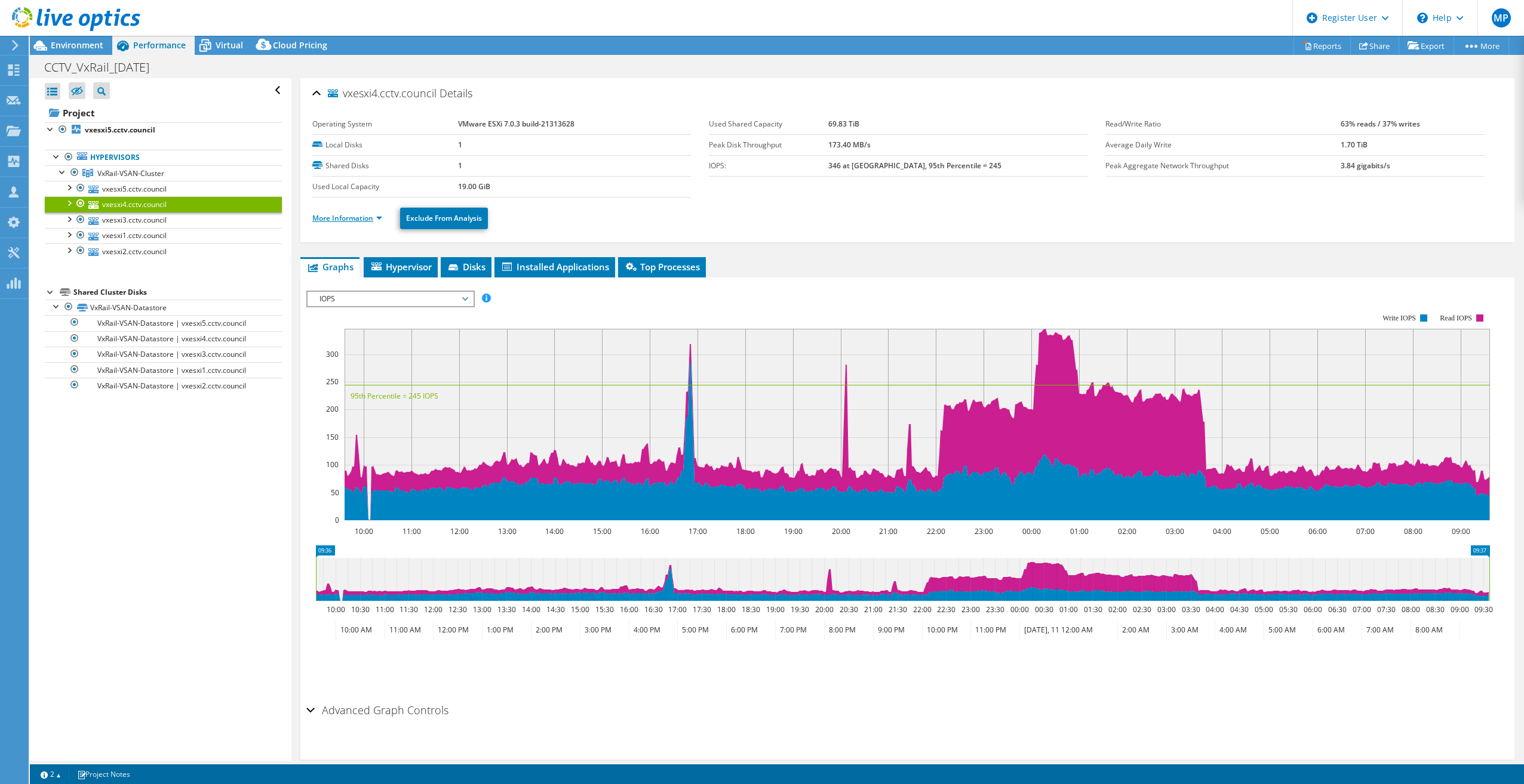
click at [367, 216] on link "More Information" at bounding box center [347, 218] width 70 height 10
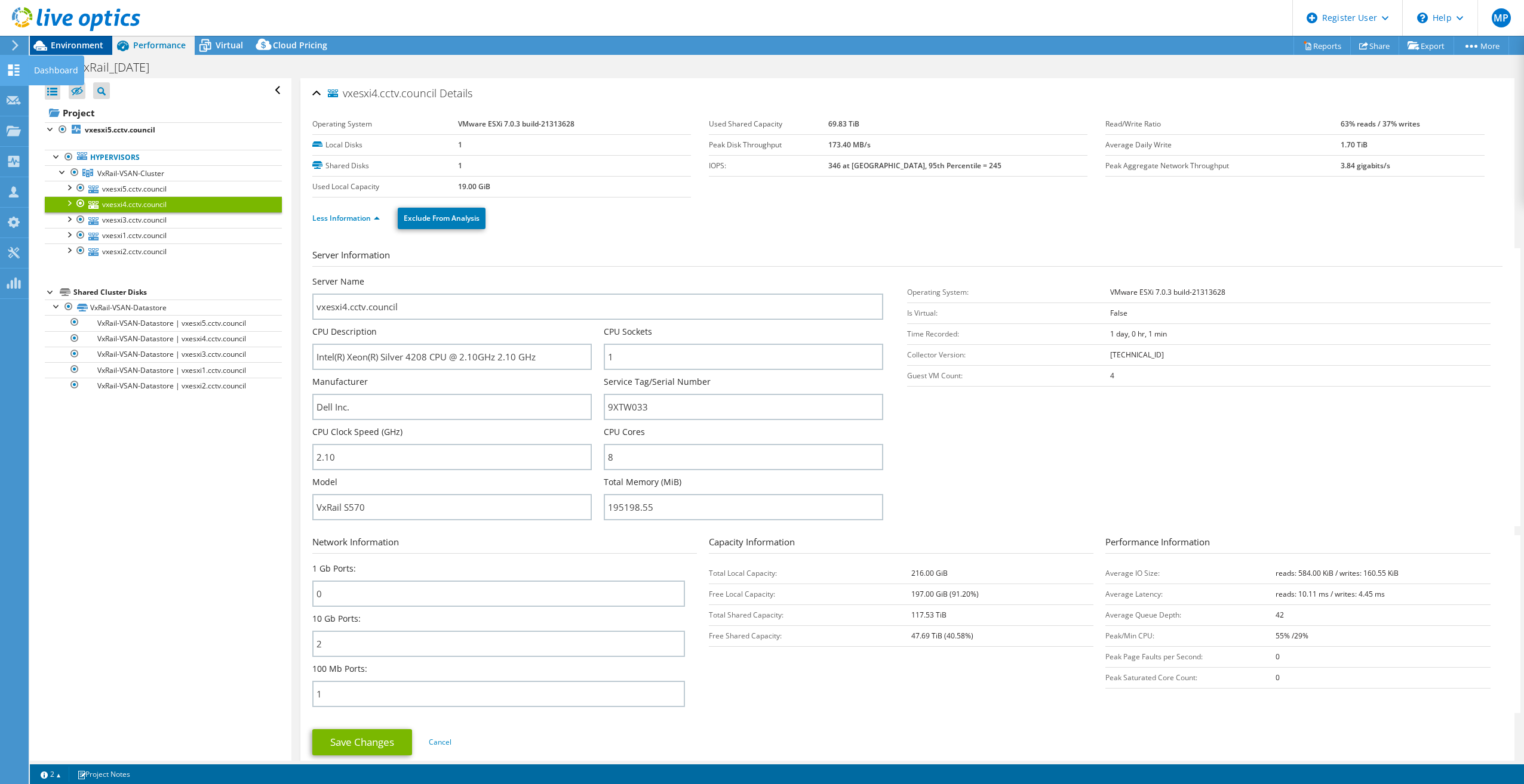
click at [48, 51] on icon at bounding box center [40, 46] width 21 height 21
